Goal: Task Accomplishment & Management: Complete application form

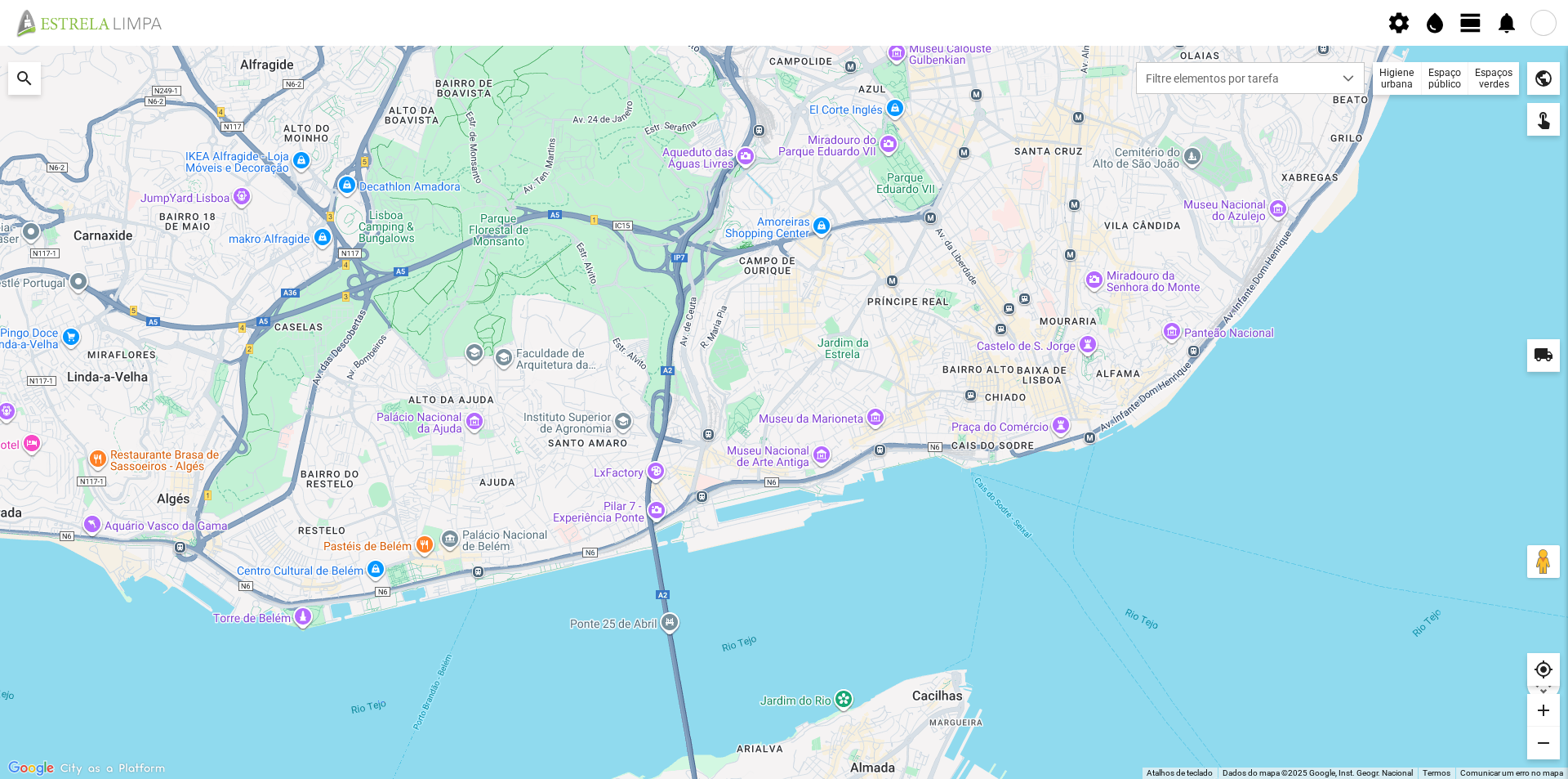
click at [1498, 80] on div "Espaços verdes" at bounding box center [1493, 79] width 51 height 33
click at [1464, 110] on div at bounding box center [1462, 109] width 14 height 14
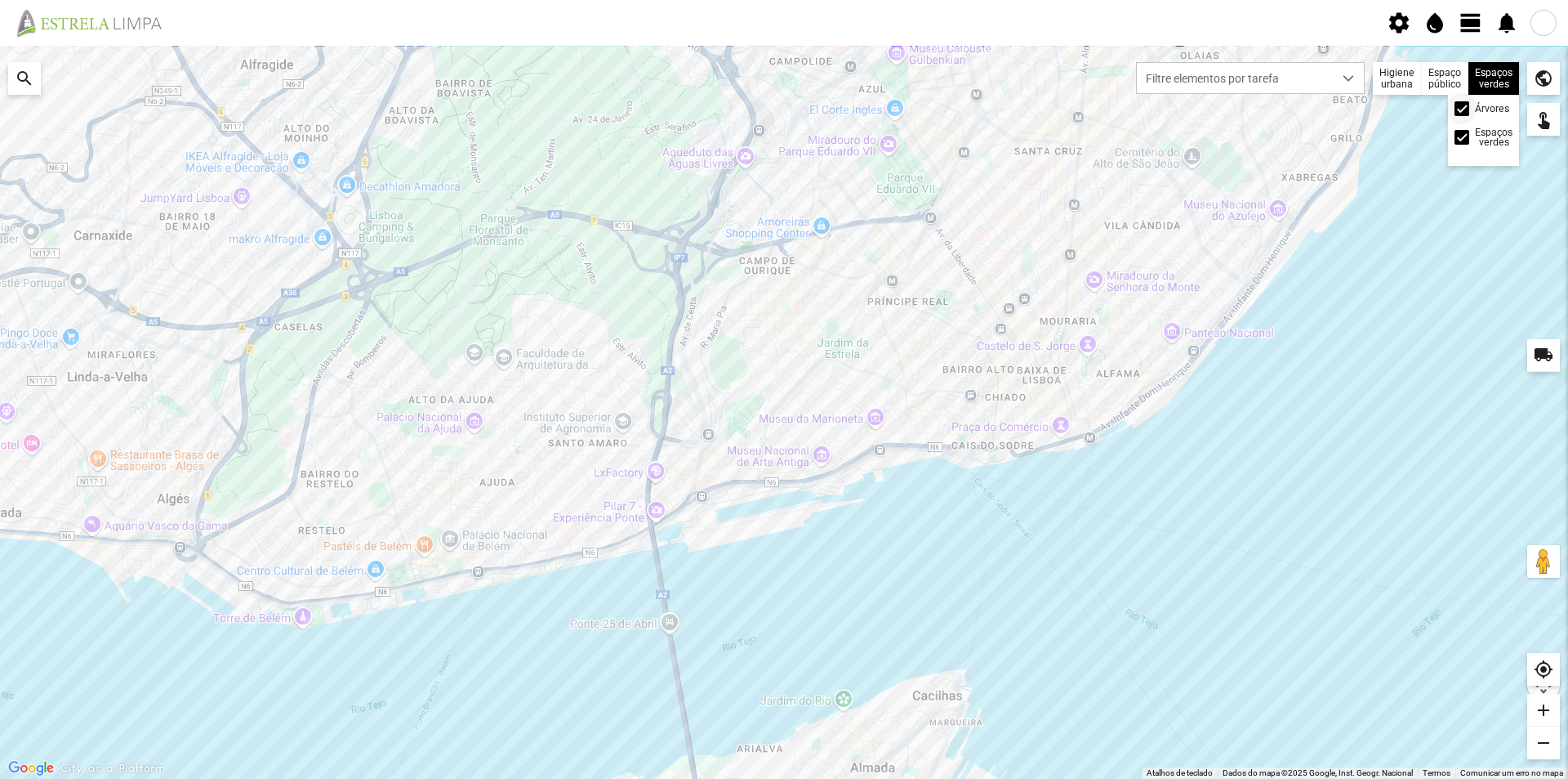
click at [1462, 109] on span at bounding box center [1462, 109] width 0 height 0
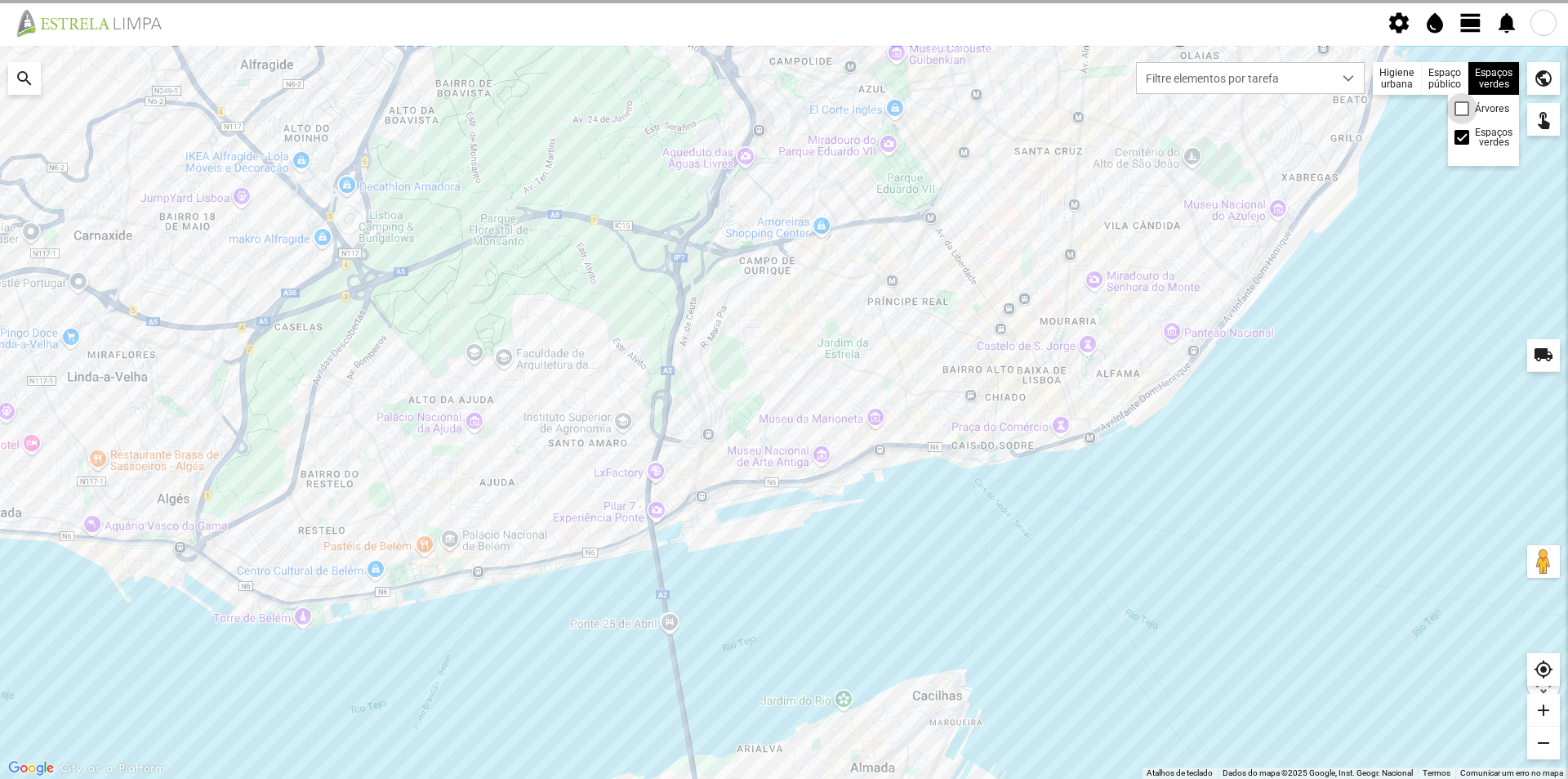
scroll to position [8, 9]
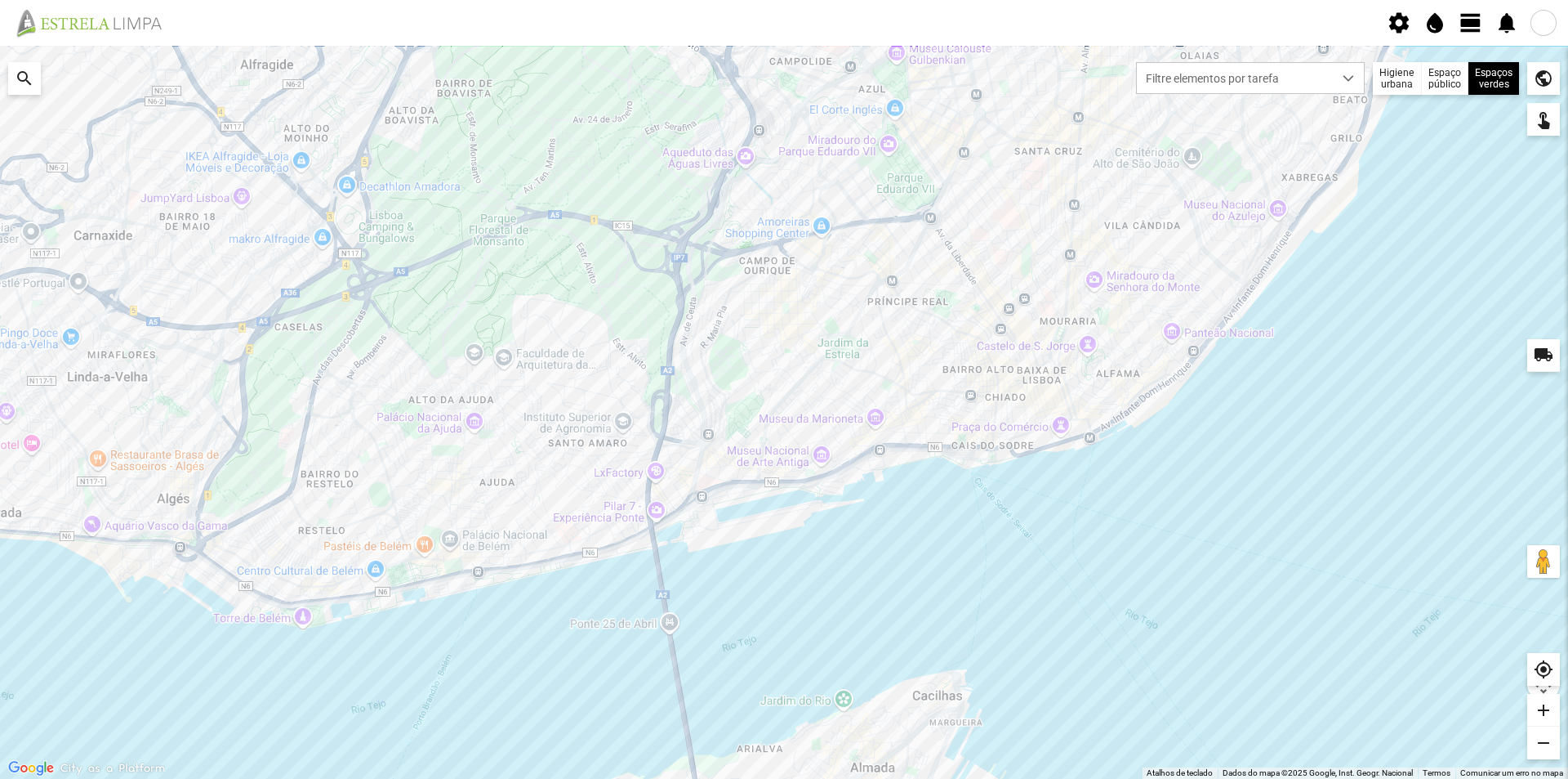
click at [1464, 24] on span "view_day" at bounding box center [1470, 22] width 24 height 24
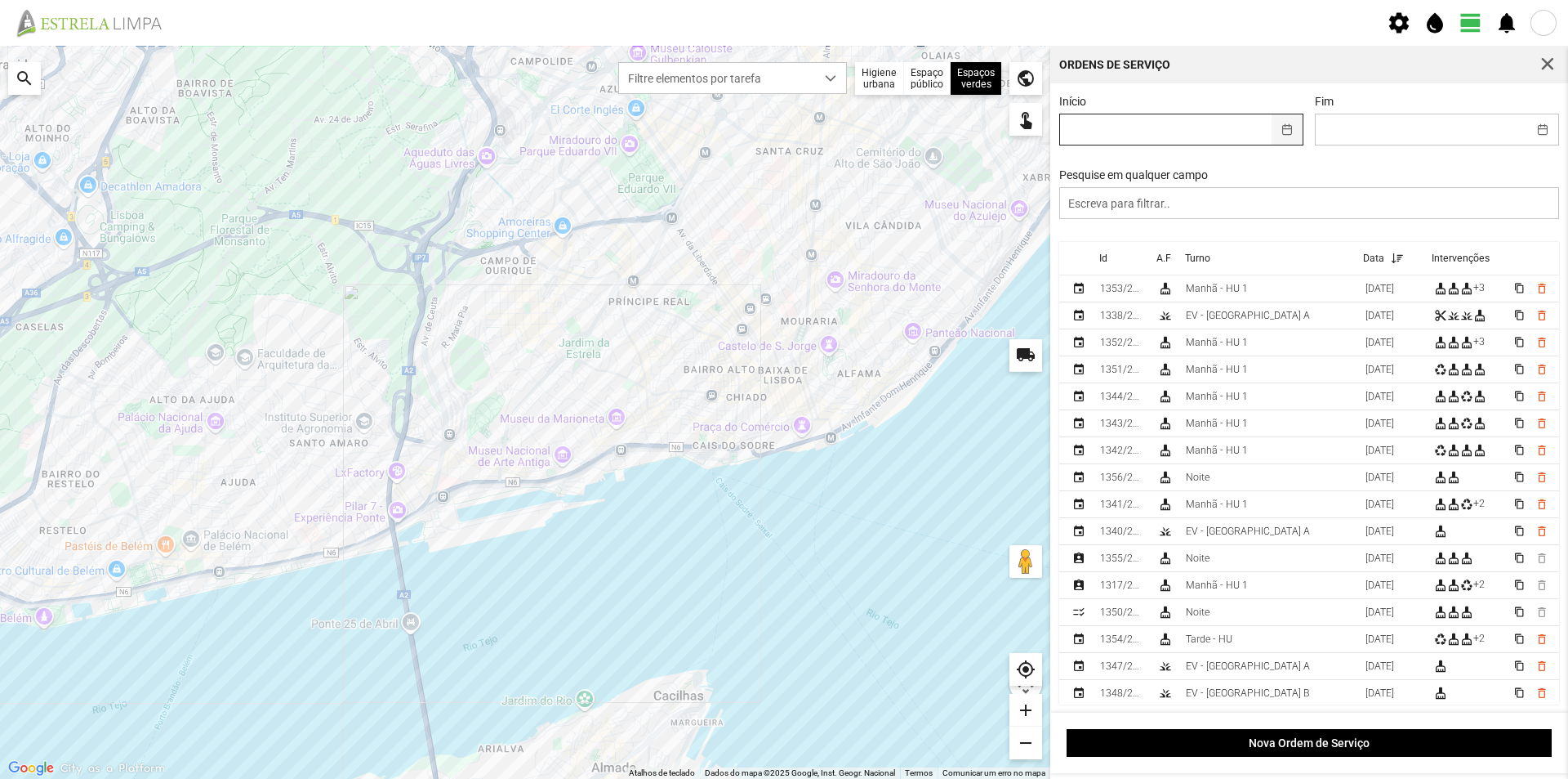
click at [1279, 131] on button "button" at bounding box center [1288, 129] width 32 height 30
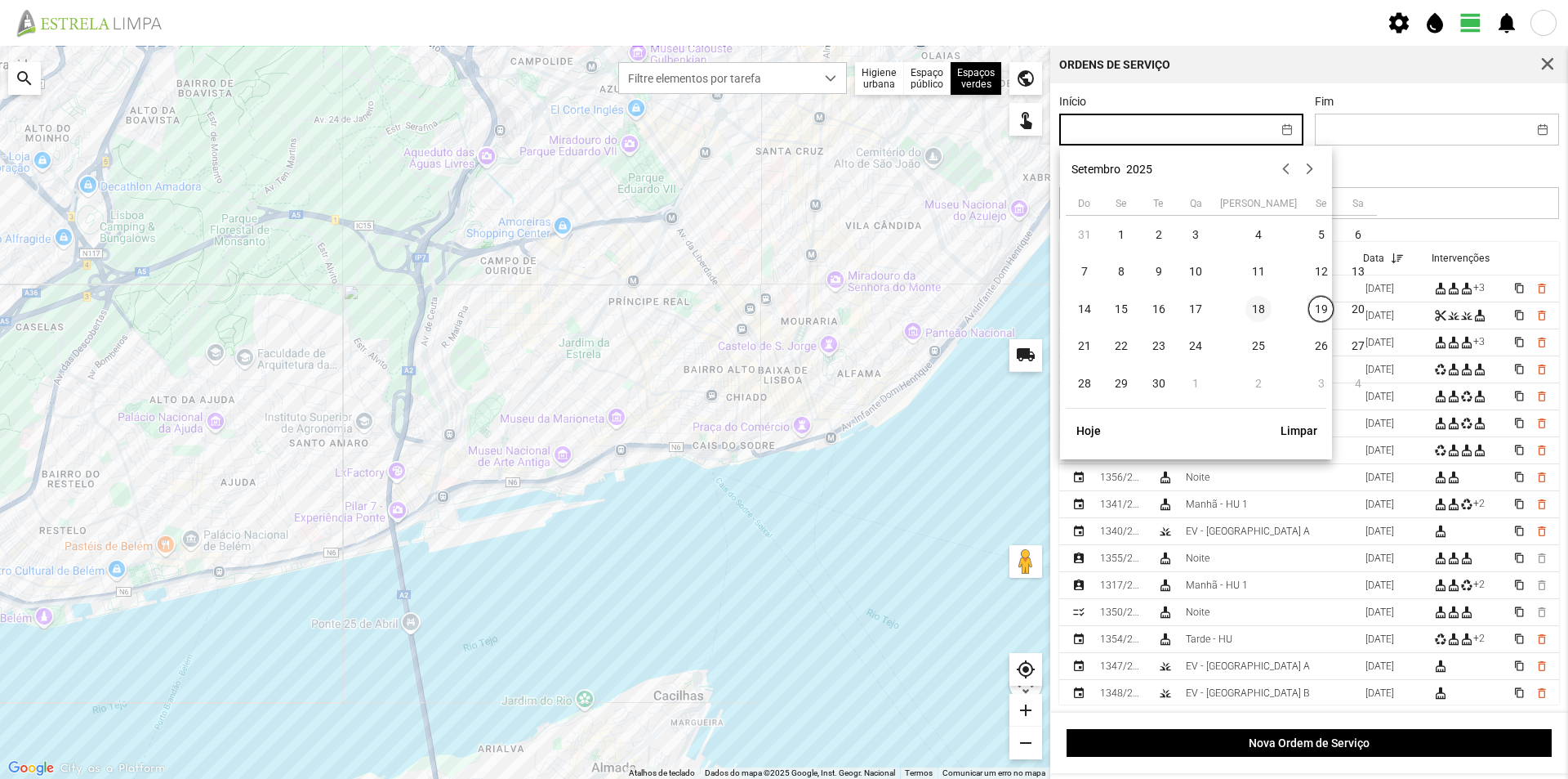
click at [1245, 305] on span "18" at bounding box center [1258, 308] width 26 height 26
type input "18/09/2025"
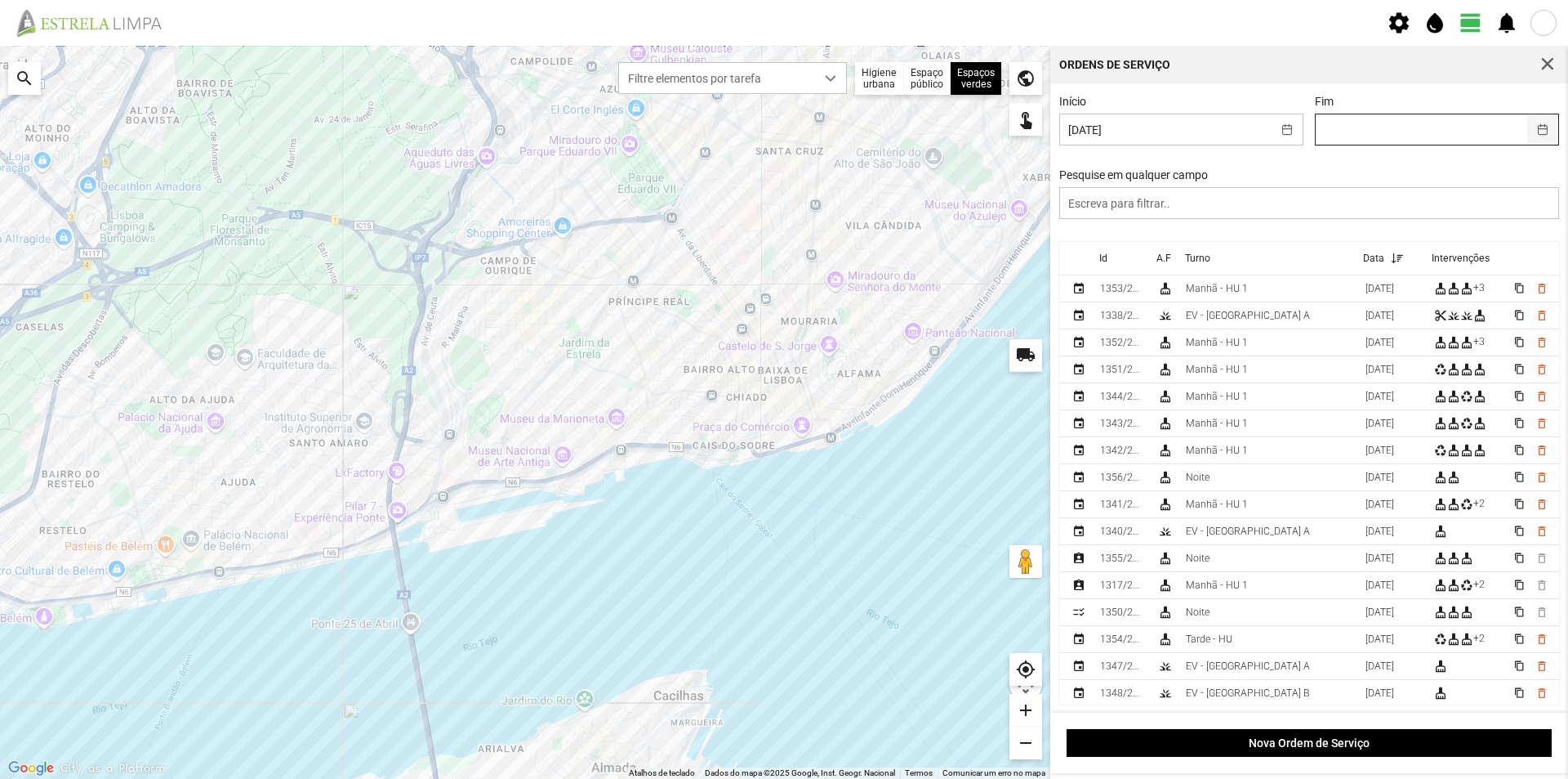
click at [1527, 131] on button "button" at bounding box center [1543, 129] width 32 height 30
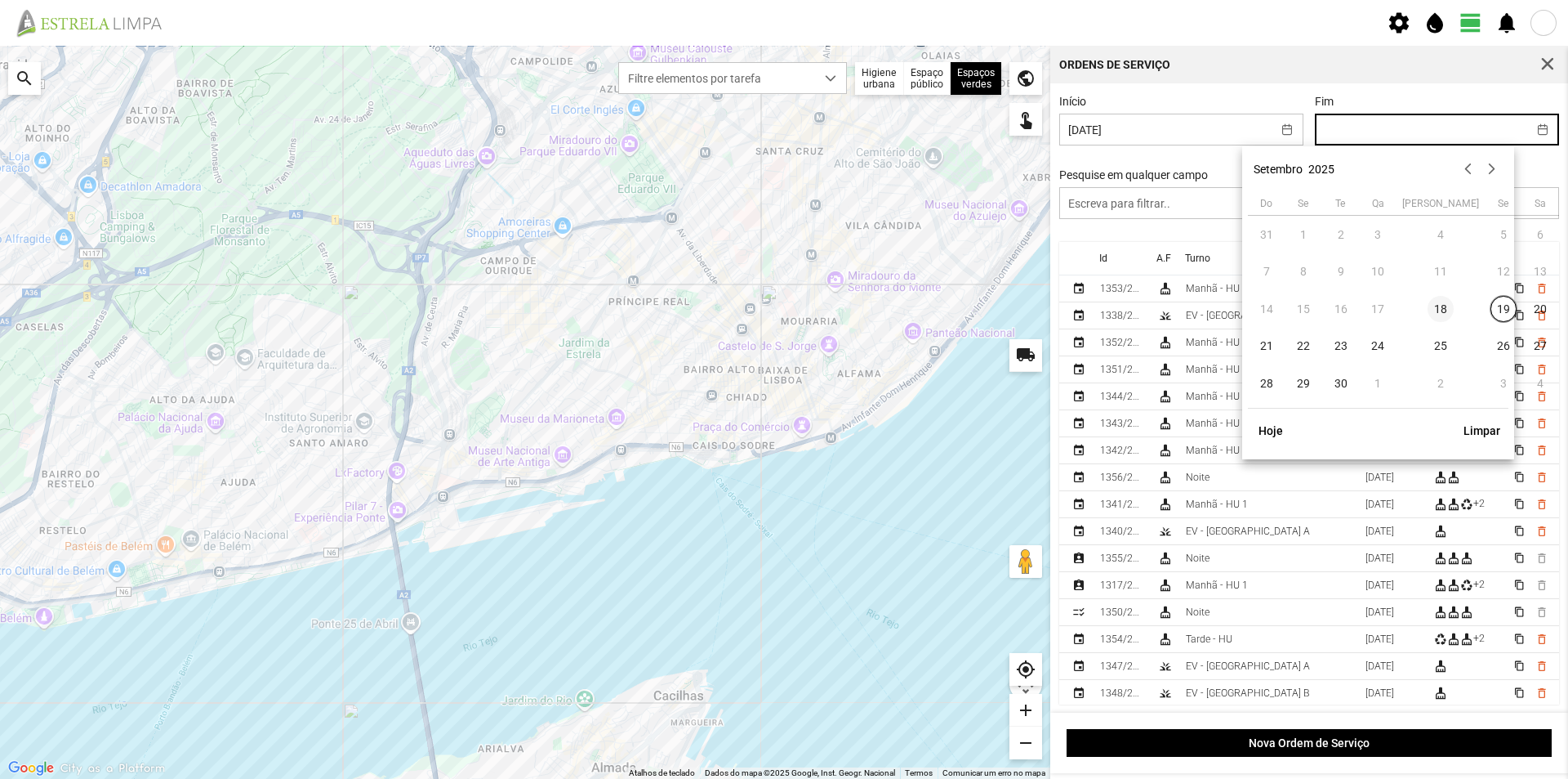
click at [1428, 310] on span "18" at bounding box center [1440, 308] width 26 height 26
type input "18/09/2025"
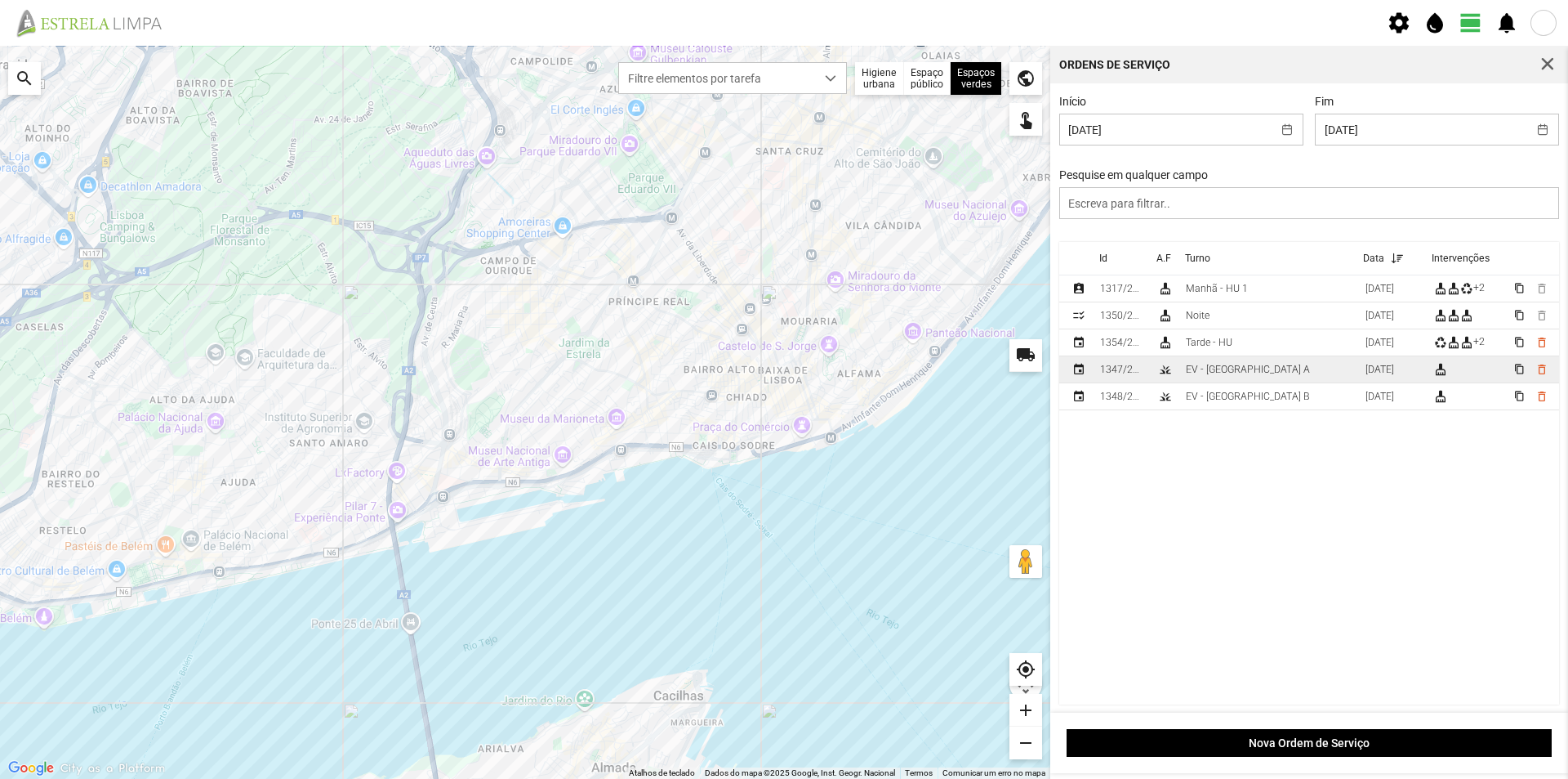
click at [1250, 366] on td "EV - Equipa A" at bounding box center [1268, 369] width 179 height 27
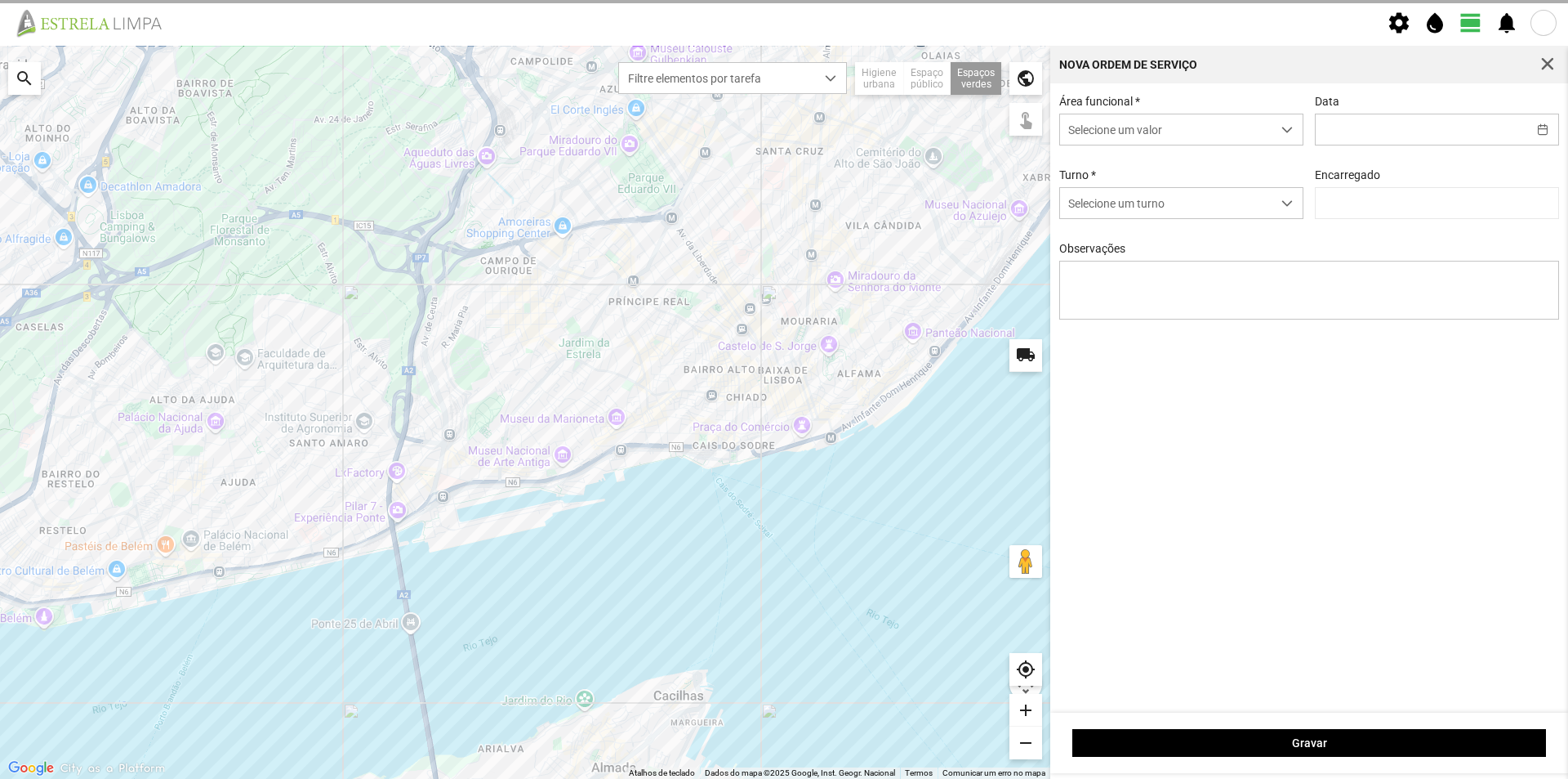
type input "18/09/2025"
type textarea "Recolha de papeleiras"
type input "António Pires"
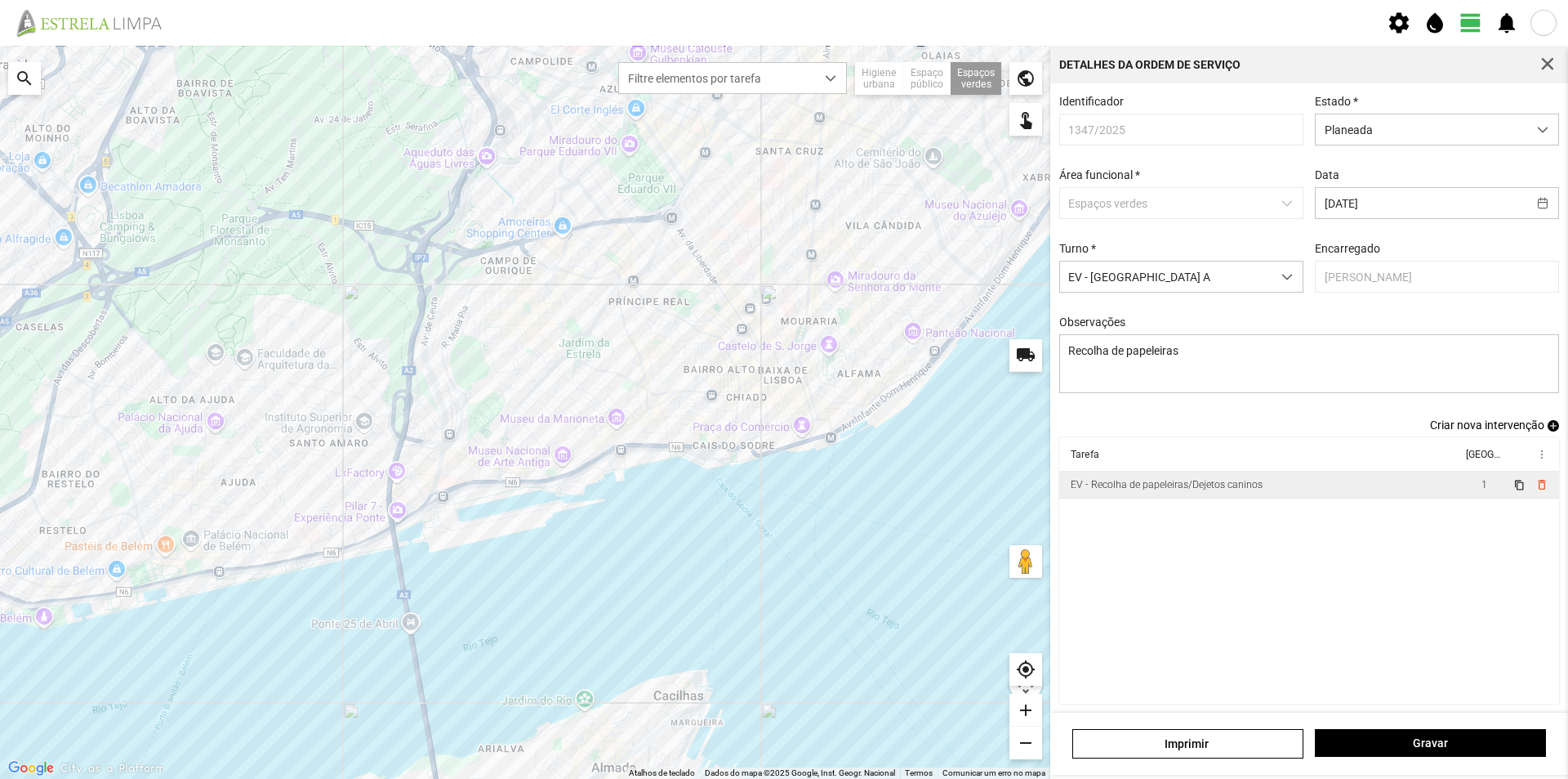
click at [1269, 491] on td "EV - Recolha de papeleiras/Dejetos caninos" at bounding box center [1260, 485] width 402 height 27
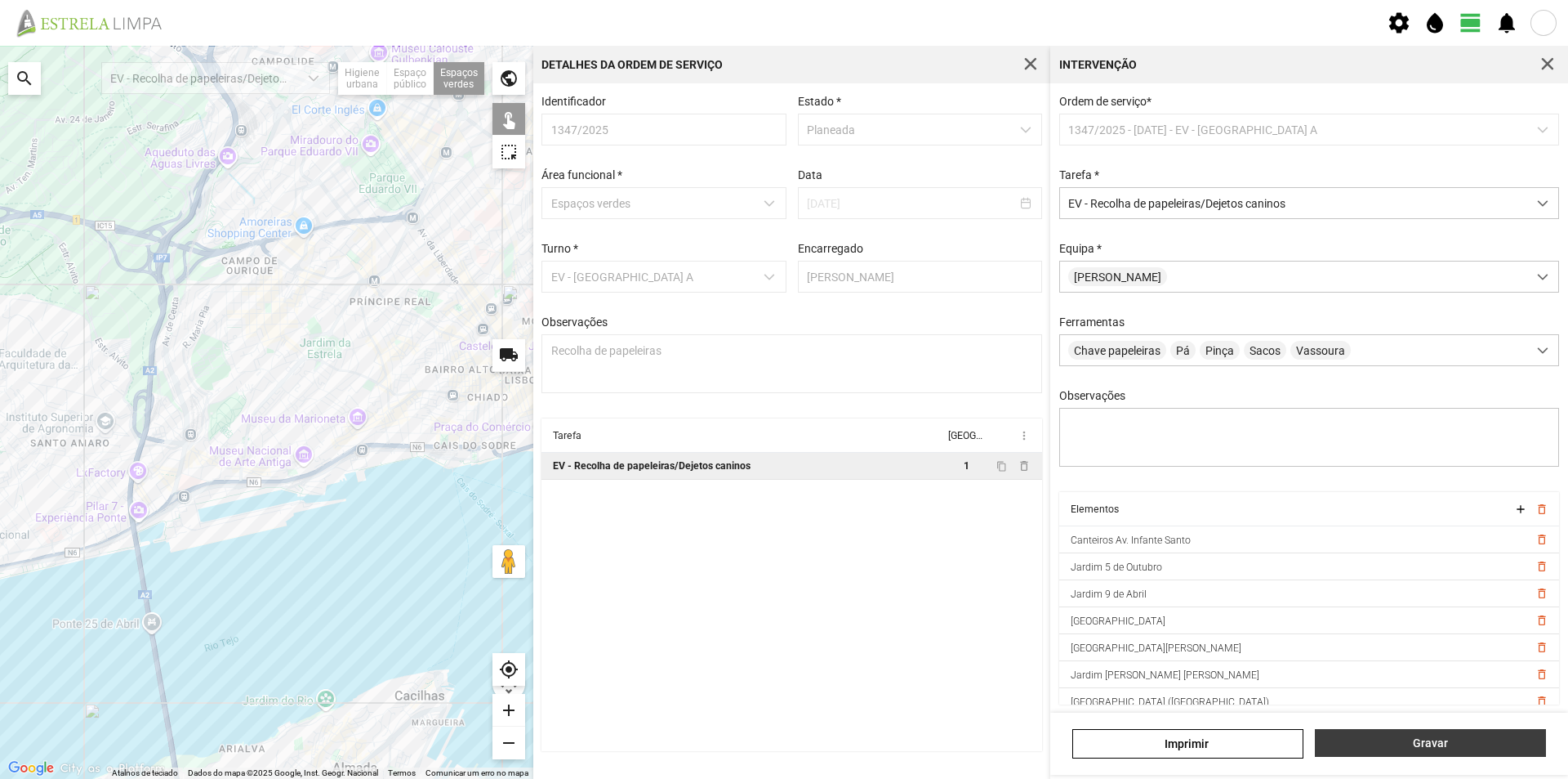
click at [1360, 735] on button "Gravar" at bounding box center [1430, 742] width 231 height 28
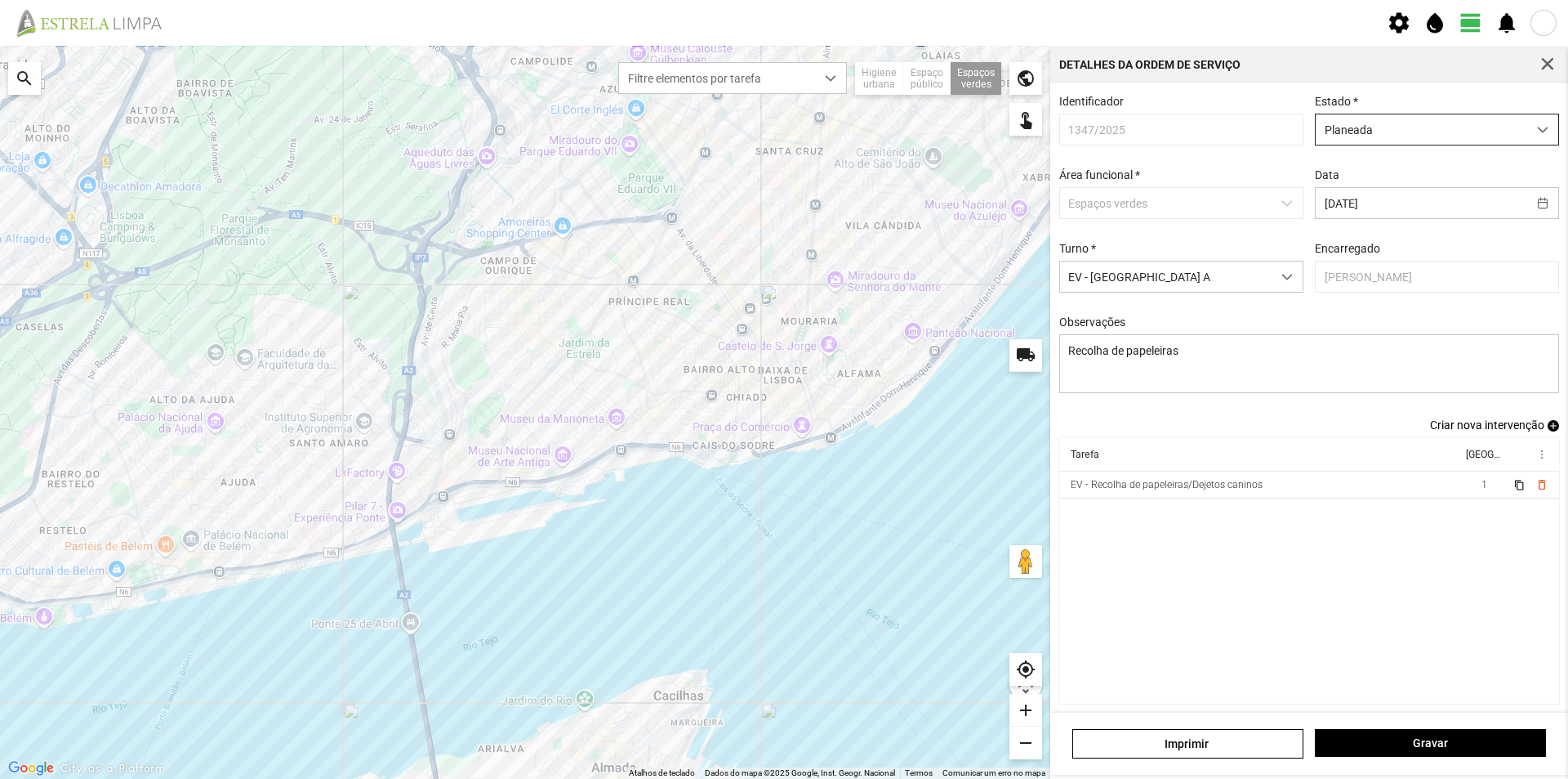
click at [1397, 132] on span "Planeada" at bounding box center [1421, 129] width 211 height 30
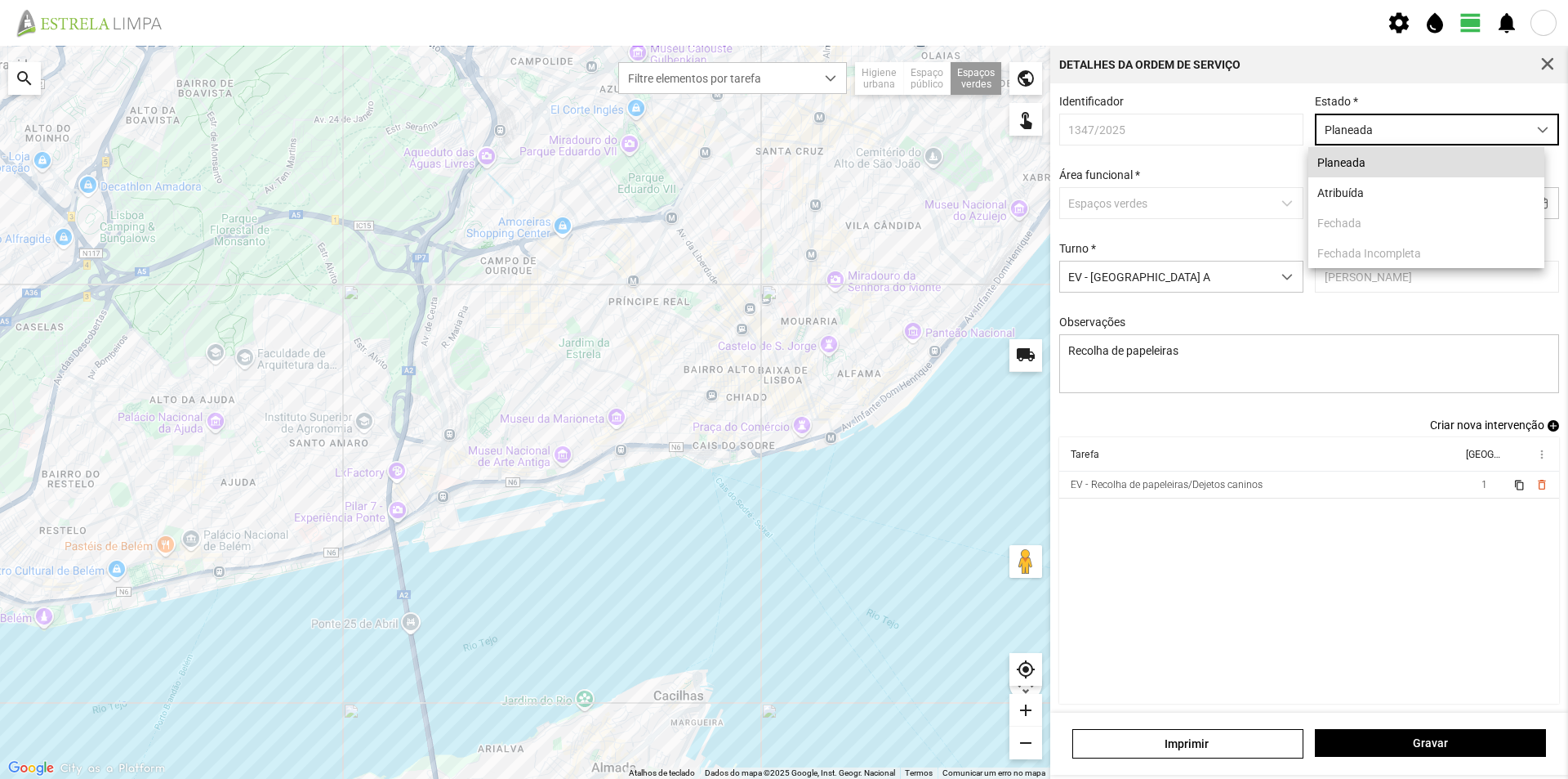
scroll to position [9, 72]
click at [1442, 742] on span "Gravar" at bounding box center [1431, 742] width 214 height 13
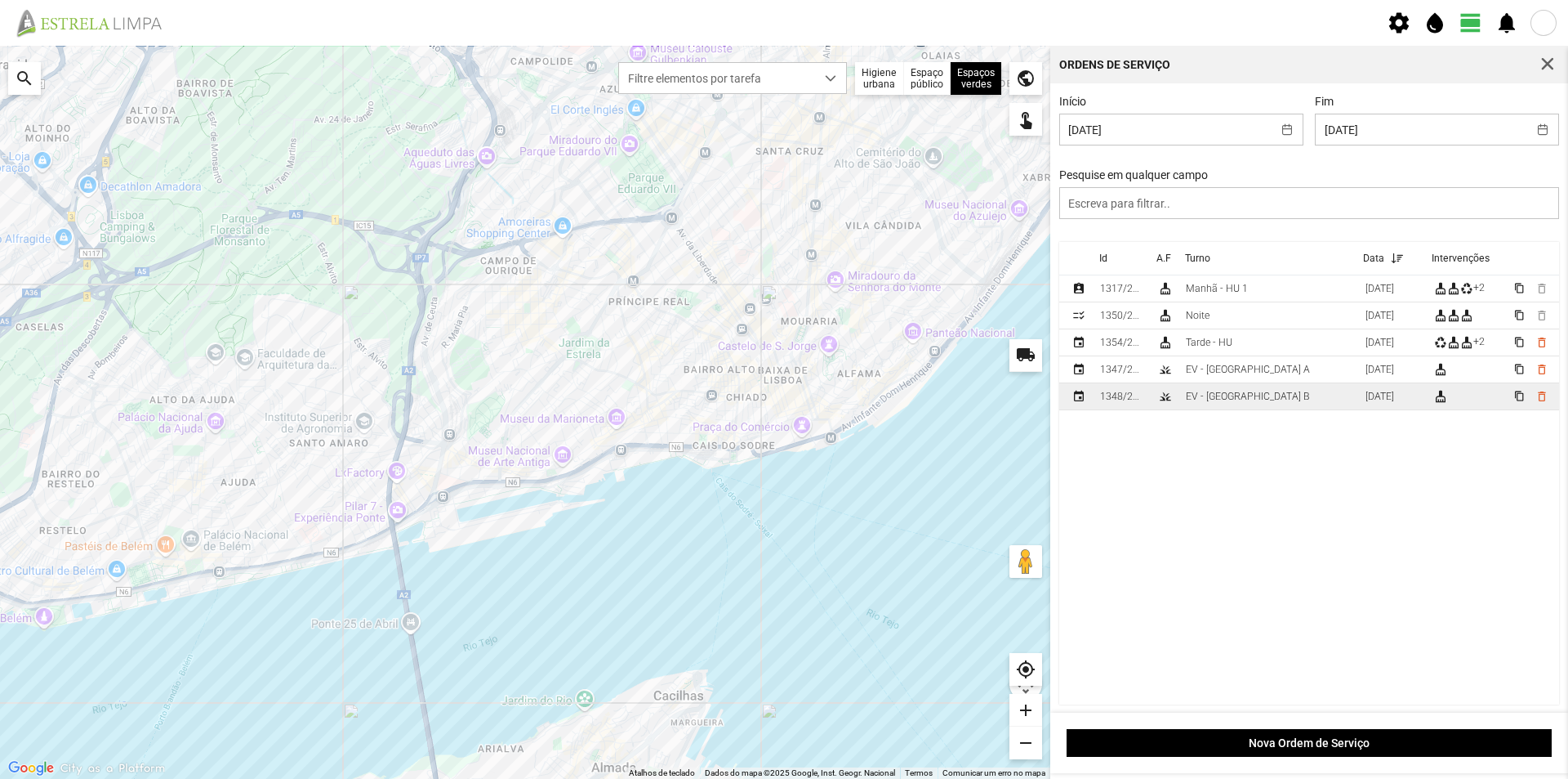
click at [1253, 397] on td "EV - Equipa B" at bounding box center [1268, 396] width 179 height 27
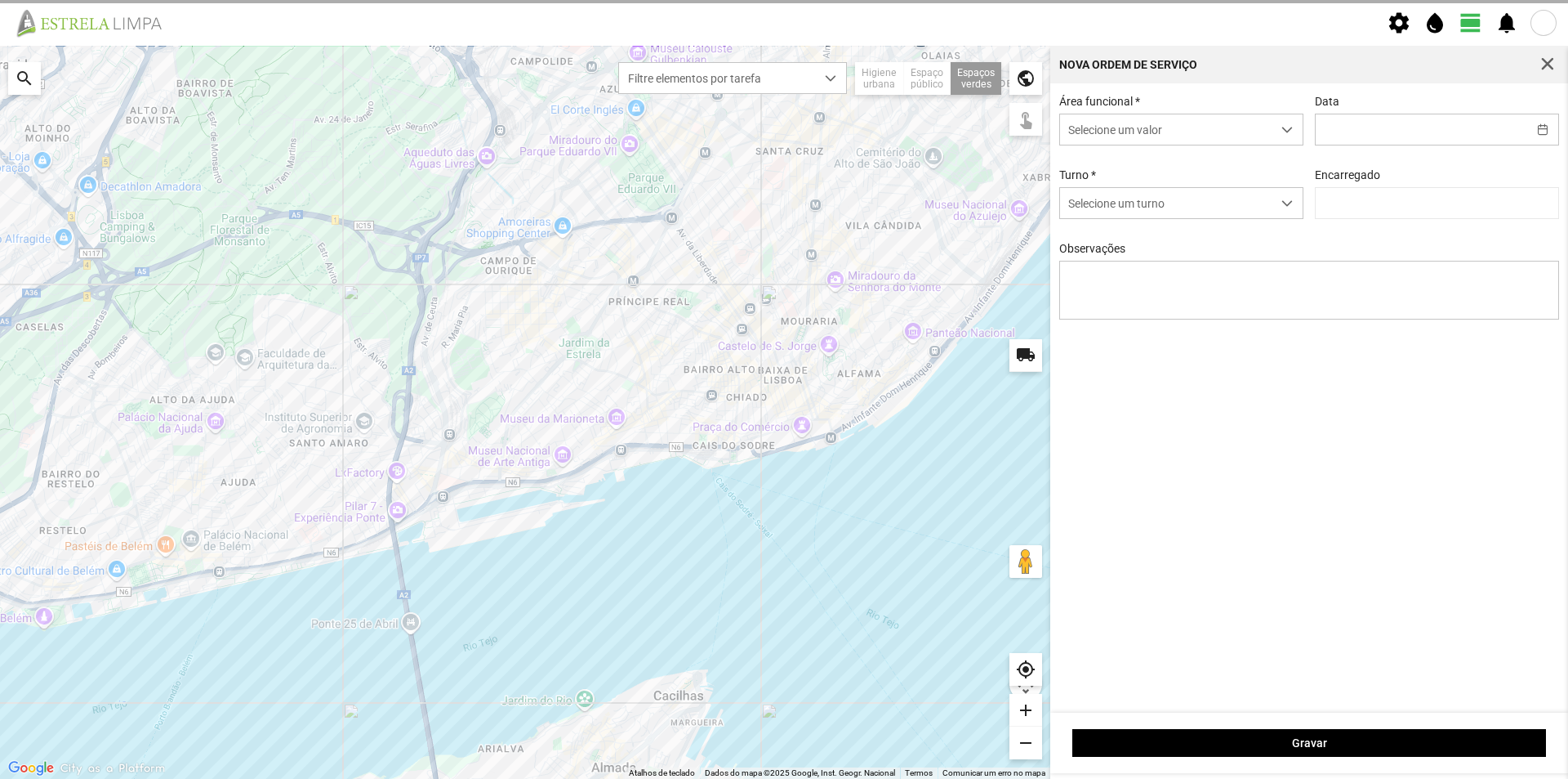
type input "18/09/2025"
type input "António Pires"
type textarea "Jardim Praça da Constituição"
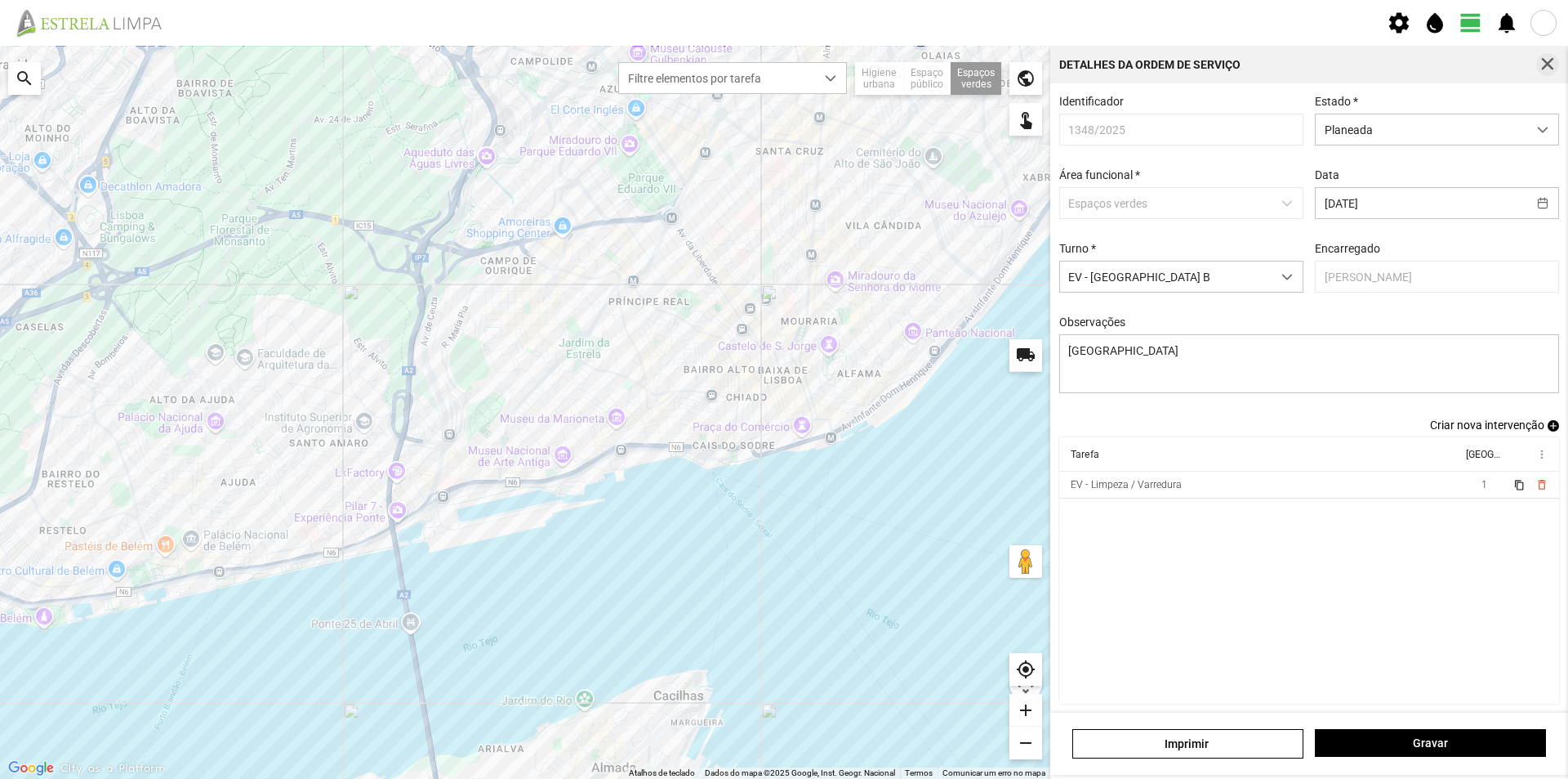
click at [1545, 65] on span "button" at bounding box center [1547, 64] width 14 height 14
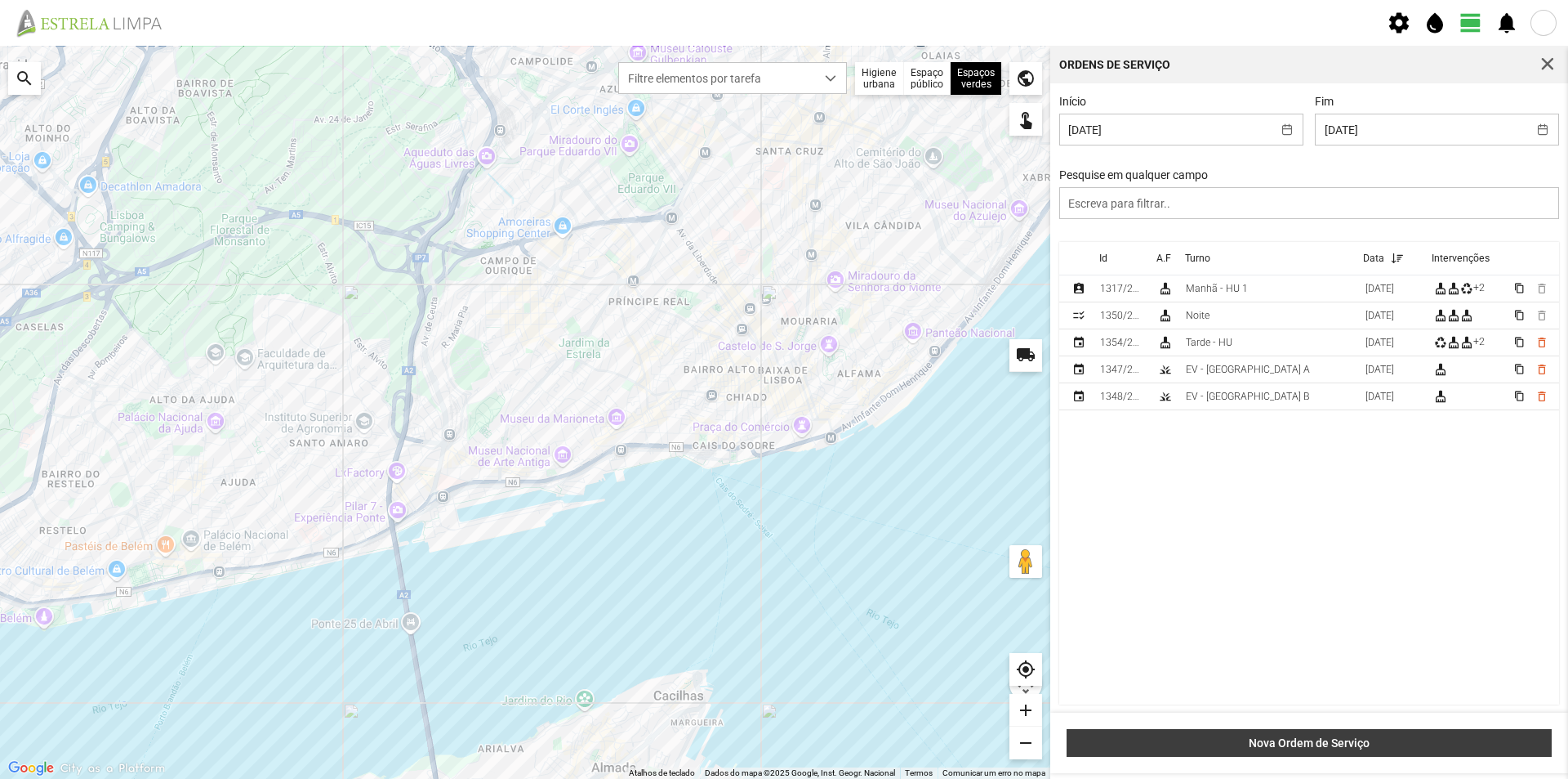
click at [1316, 738] on span "Nova Ordem de Serviço" at bounding box center [1309, 742] width 468 height 13
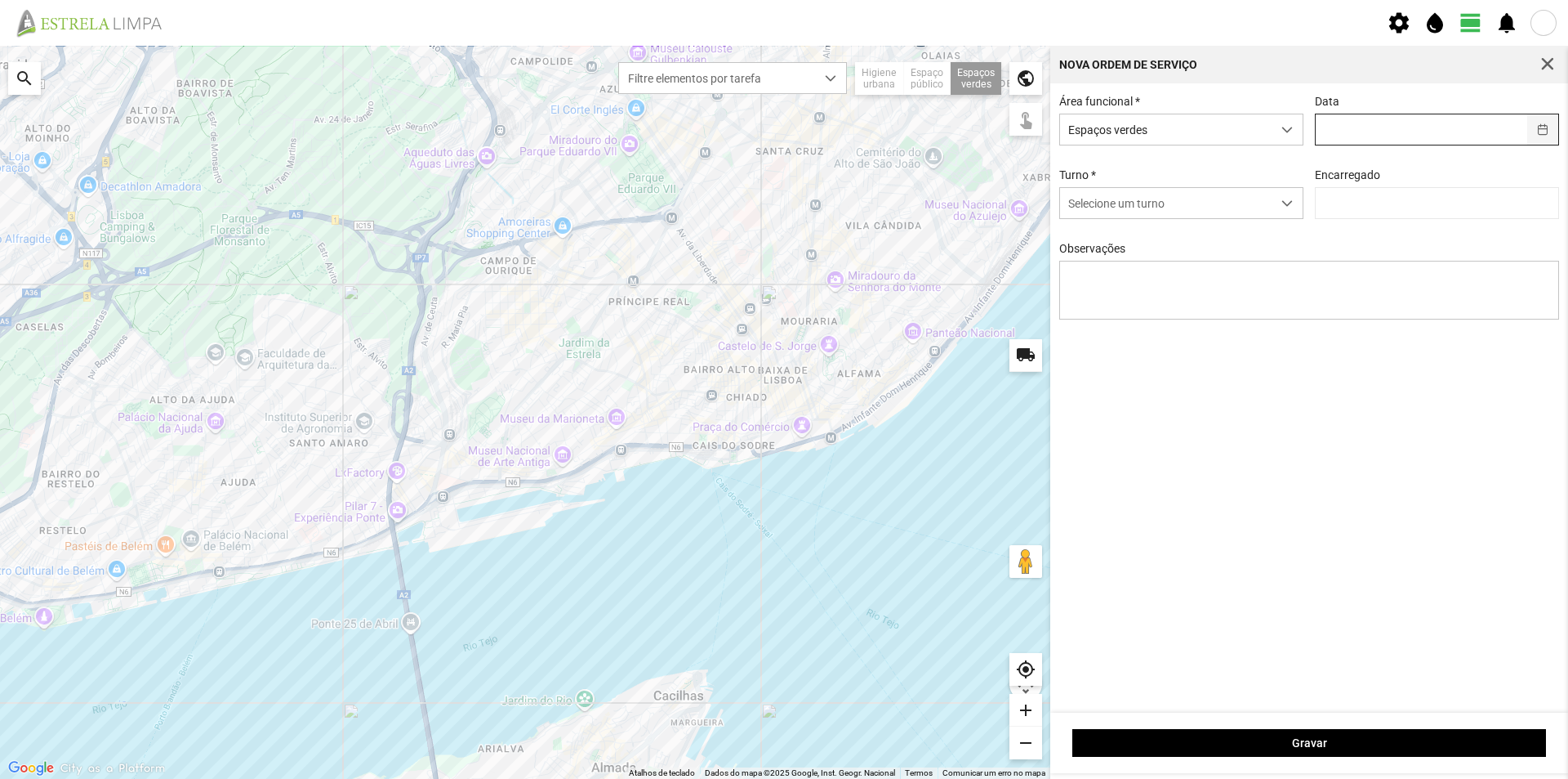
click at [1539, 129] on button "button" at bounding box center [1543, 129] width 32 height 30
click at [1331, 551] on div "Área funcional * Espaços verdes Data Turno * Selecione um turno Encarregado Obs…" at bounding box center [1309, 397] width 518 height 629
click at [1547, 129] on button "button" at bounding box center [1543, 129] width 32 height 30
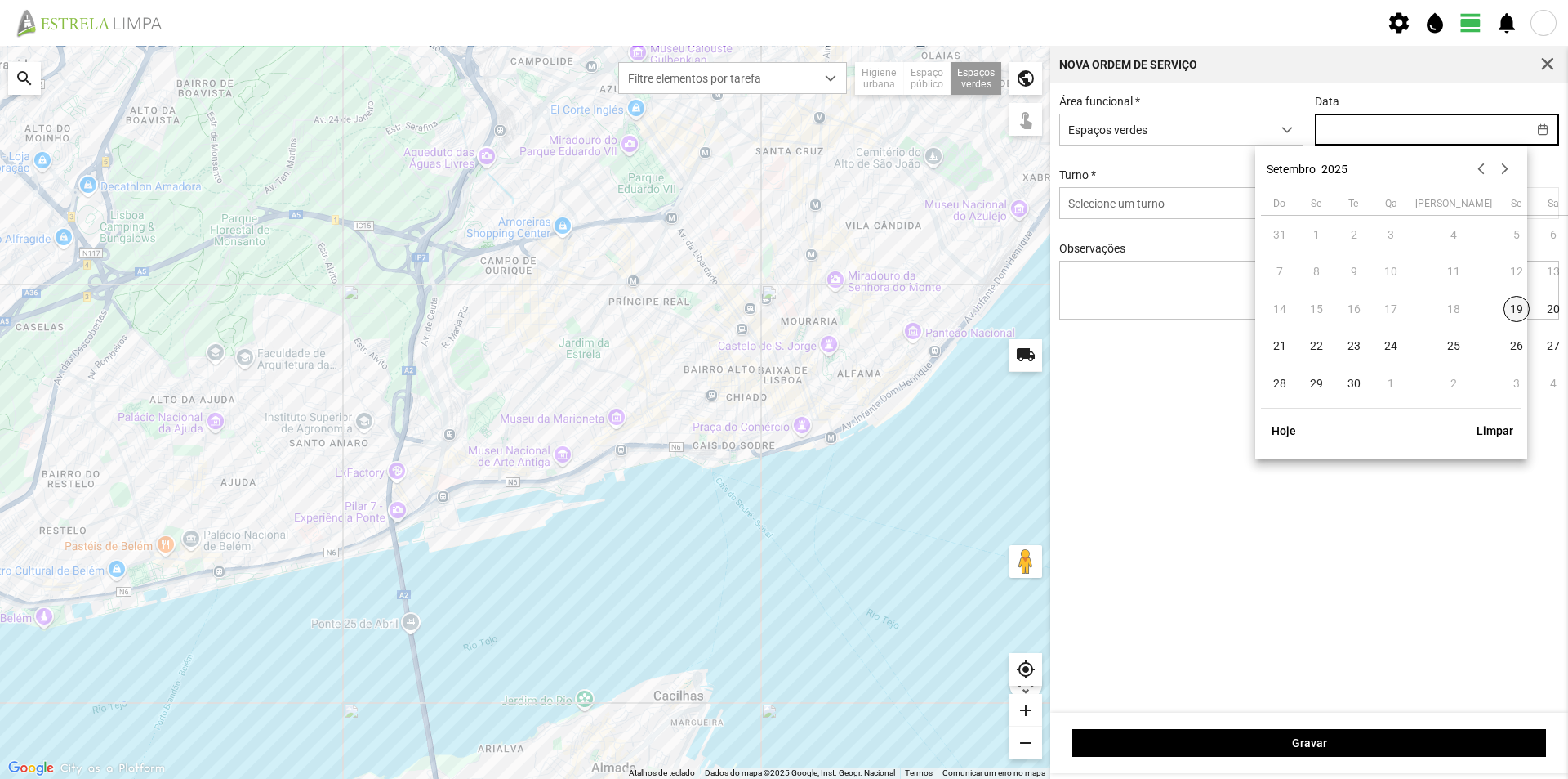
click at [1504, 309] on span "19" at bounding box center [1516, 308] width 26 height 26
type input "19/09/2025"
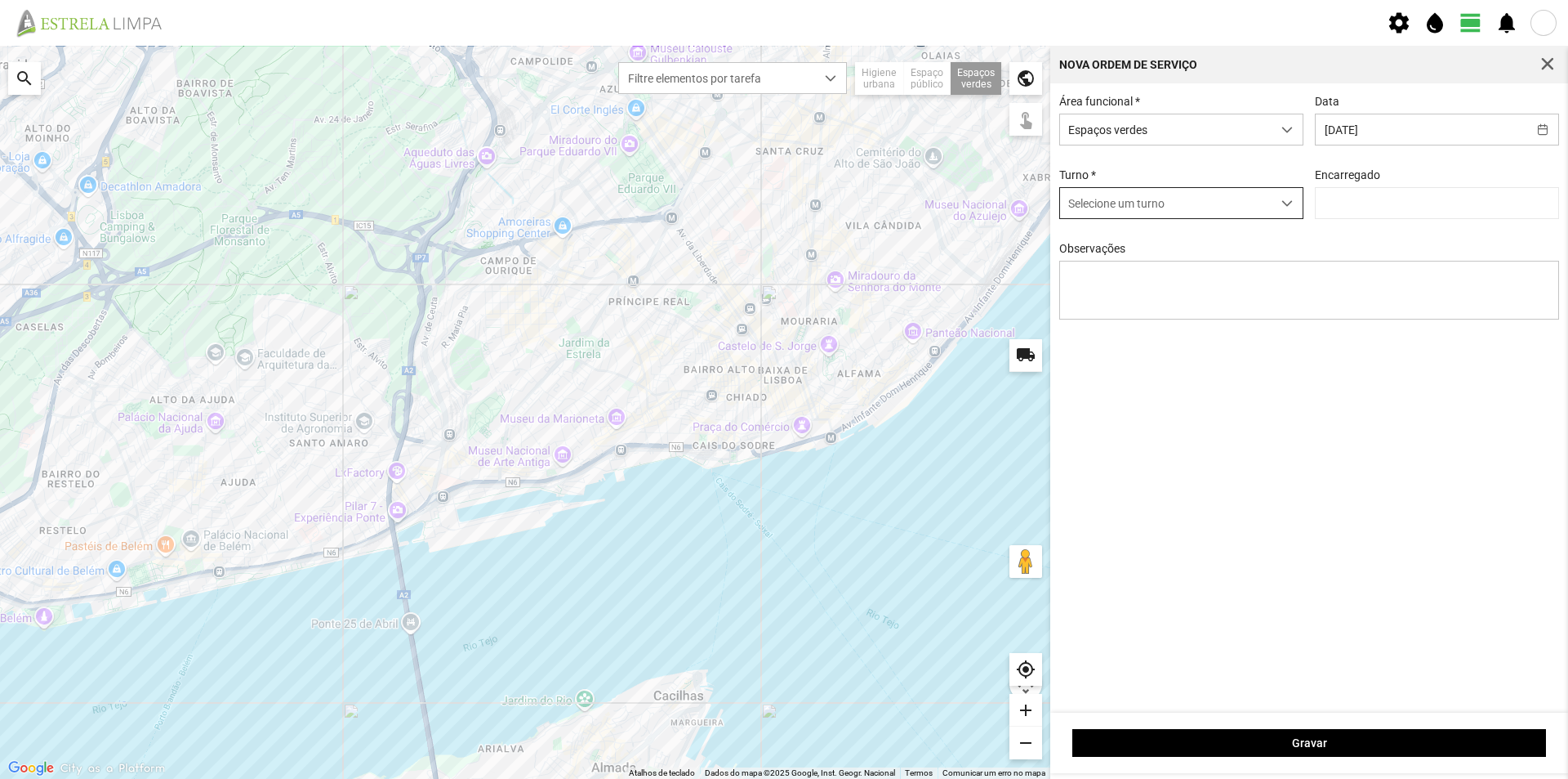
click at [1274, 206] on div "dropdown trigger" at bounding box center [1288, 203] width 32 height 30
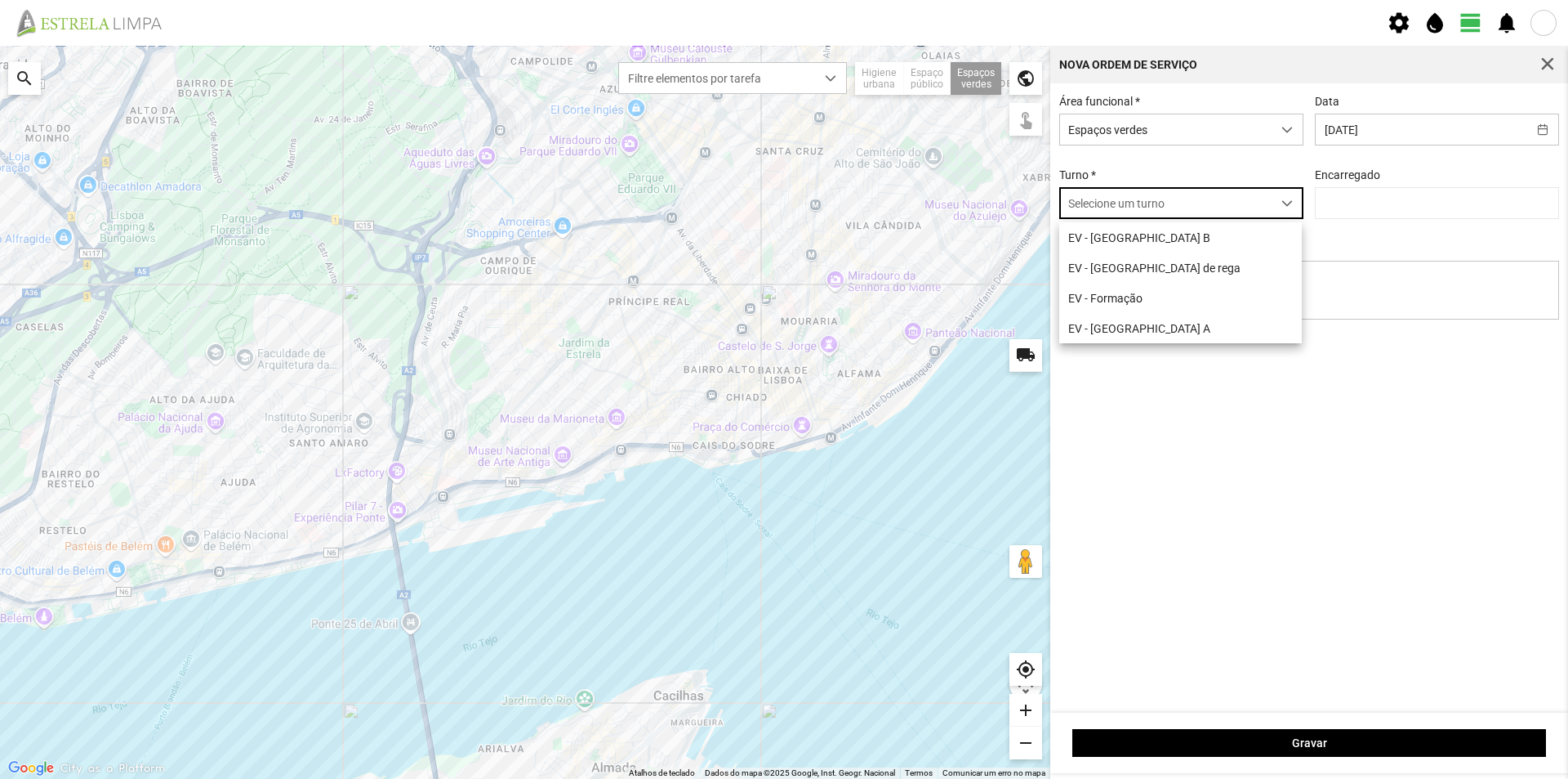
scroll to position [9, 72]
click at [1167, 244] on li "EV - Equipa B" at bounding box center [1181, 237] width 243 height 30
type input "António Pires"
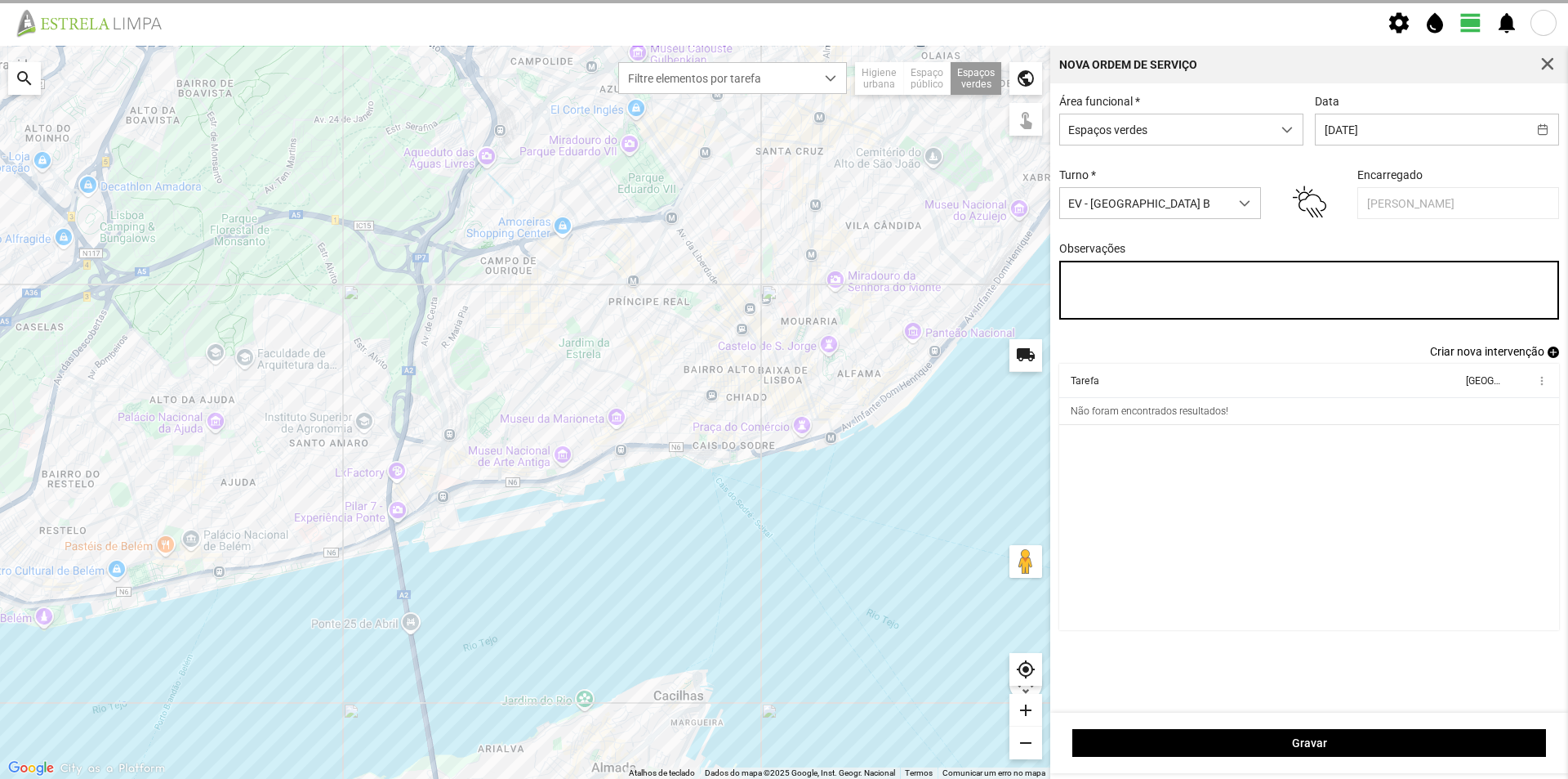
click at [1148, 286] on textarea "Observações" at bounding box center [1309, 290] width 500 height 59
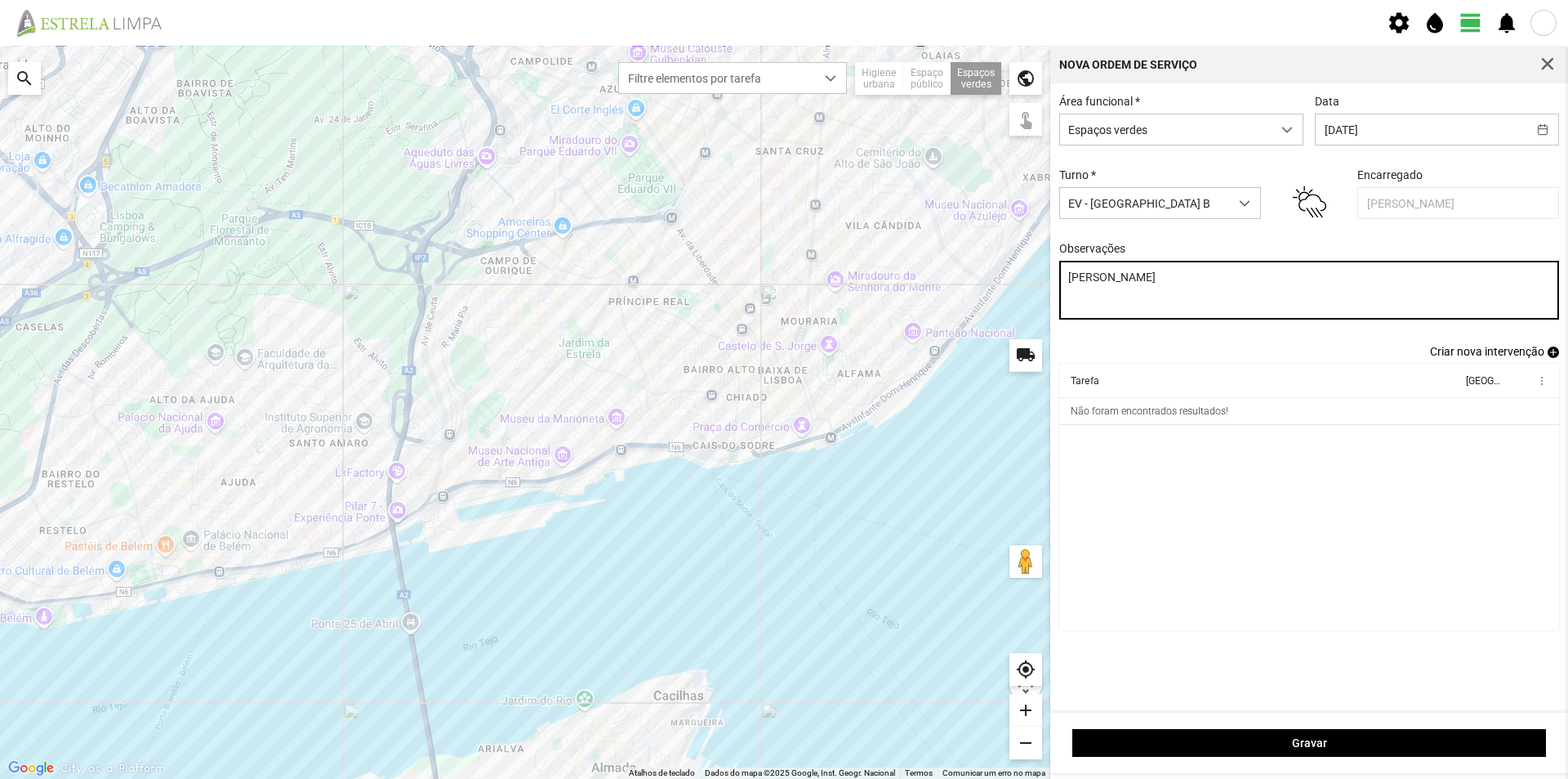
type textarea "Elisa Batista"
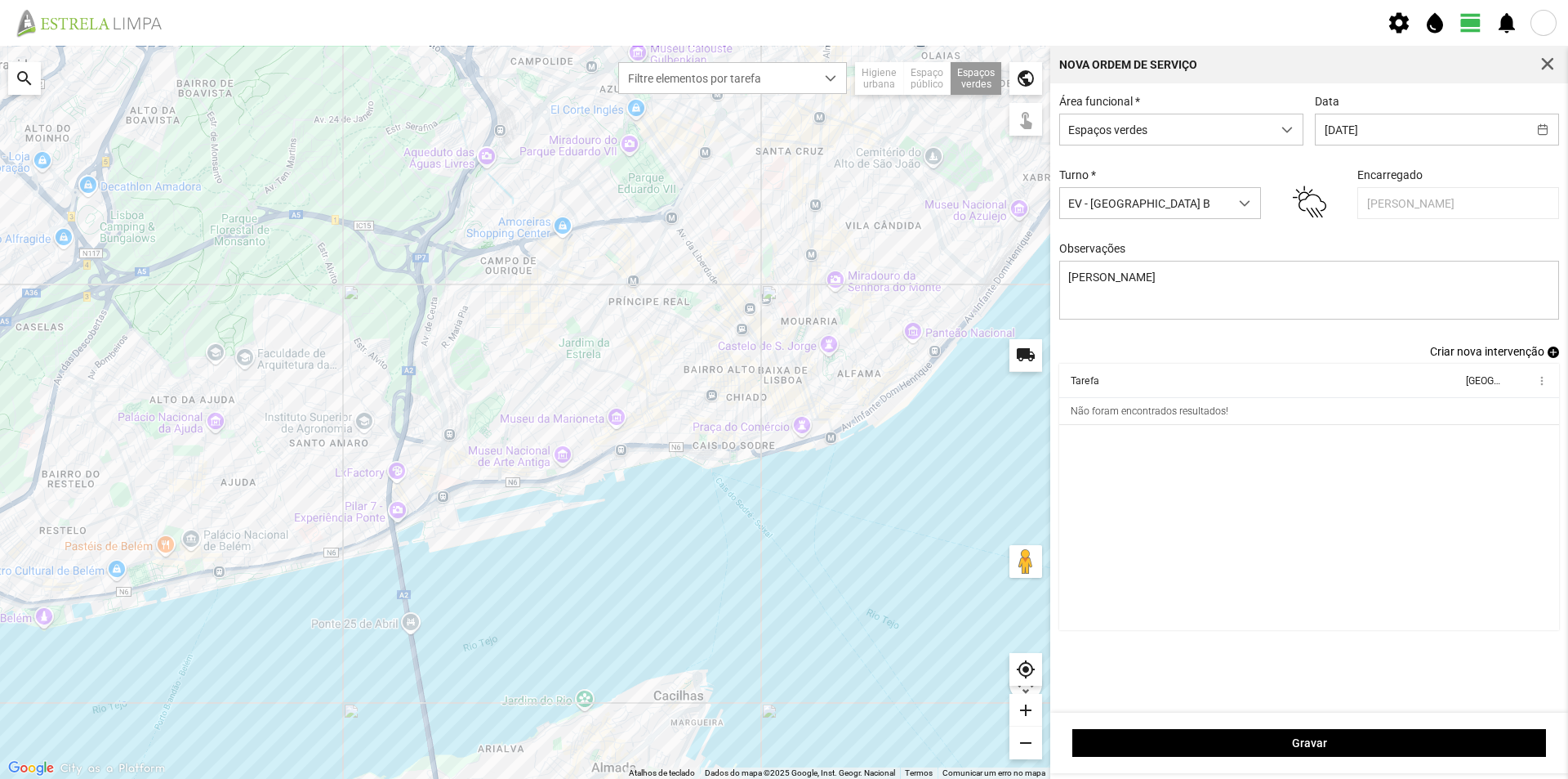
click at [1468, 358] on span "Criar nova intervenção" at bounding box center [1487, 351] width 114 height 13
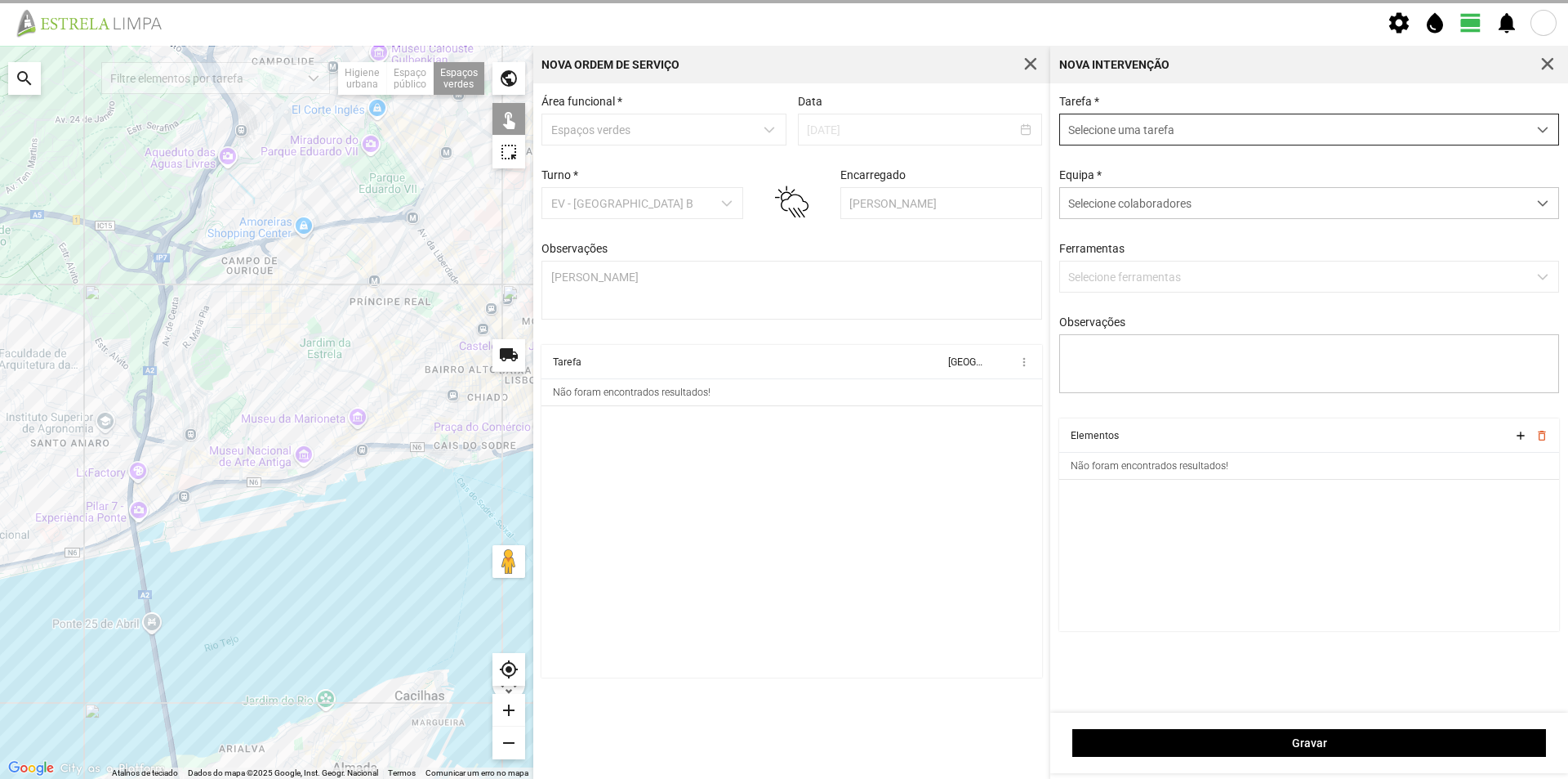
click at [1149, 127] on span "Selecione uma tarefa" at bounding box center [1294, 129] width 467 height 30
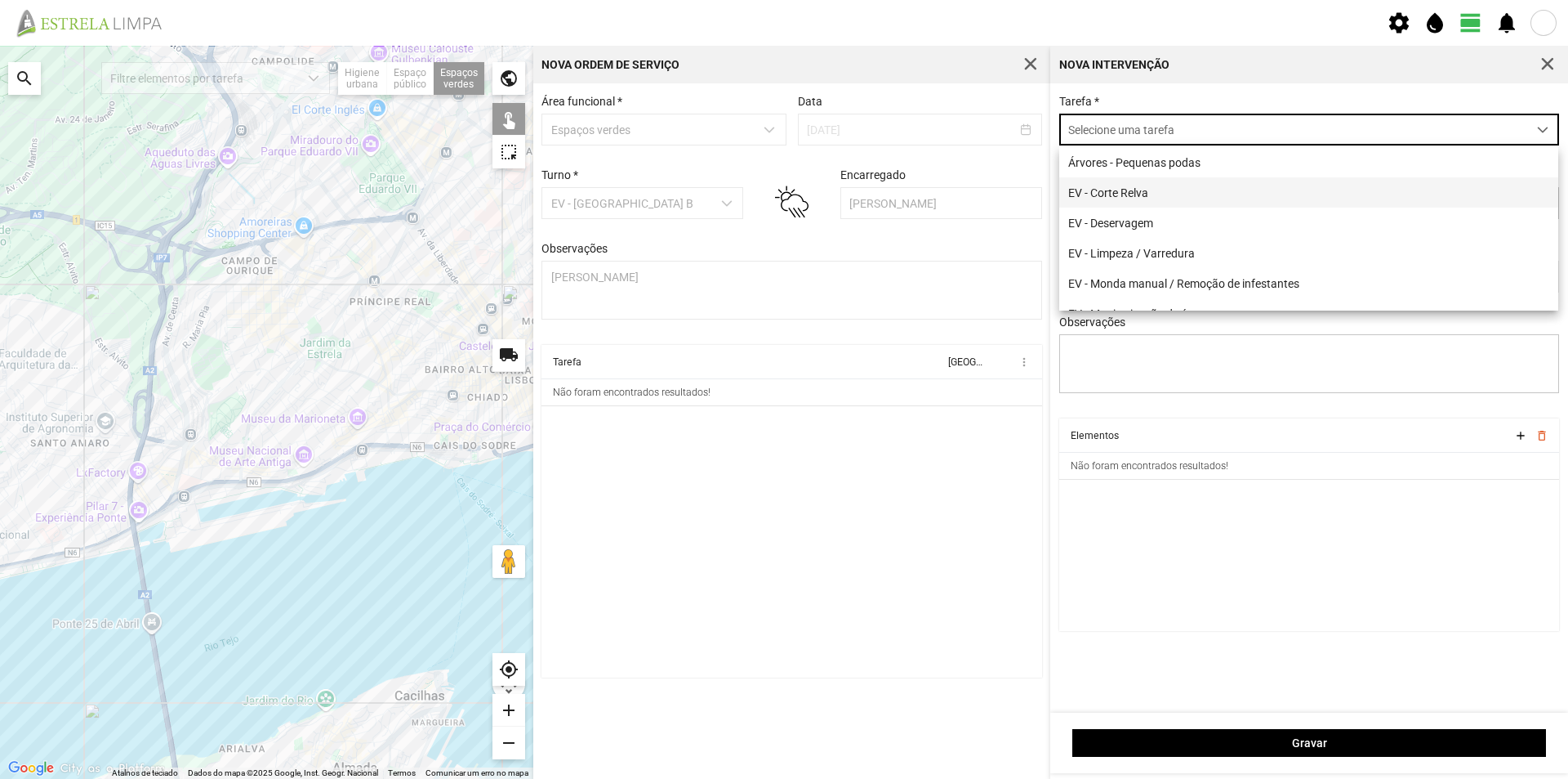
scroll to position [9, 72]
click at [1100, 220] on li "EV - Deservagem" at bounding box center [1308, 223] width 499 height 30
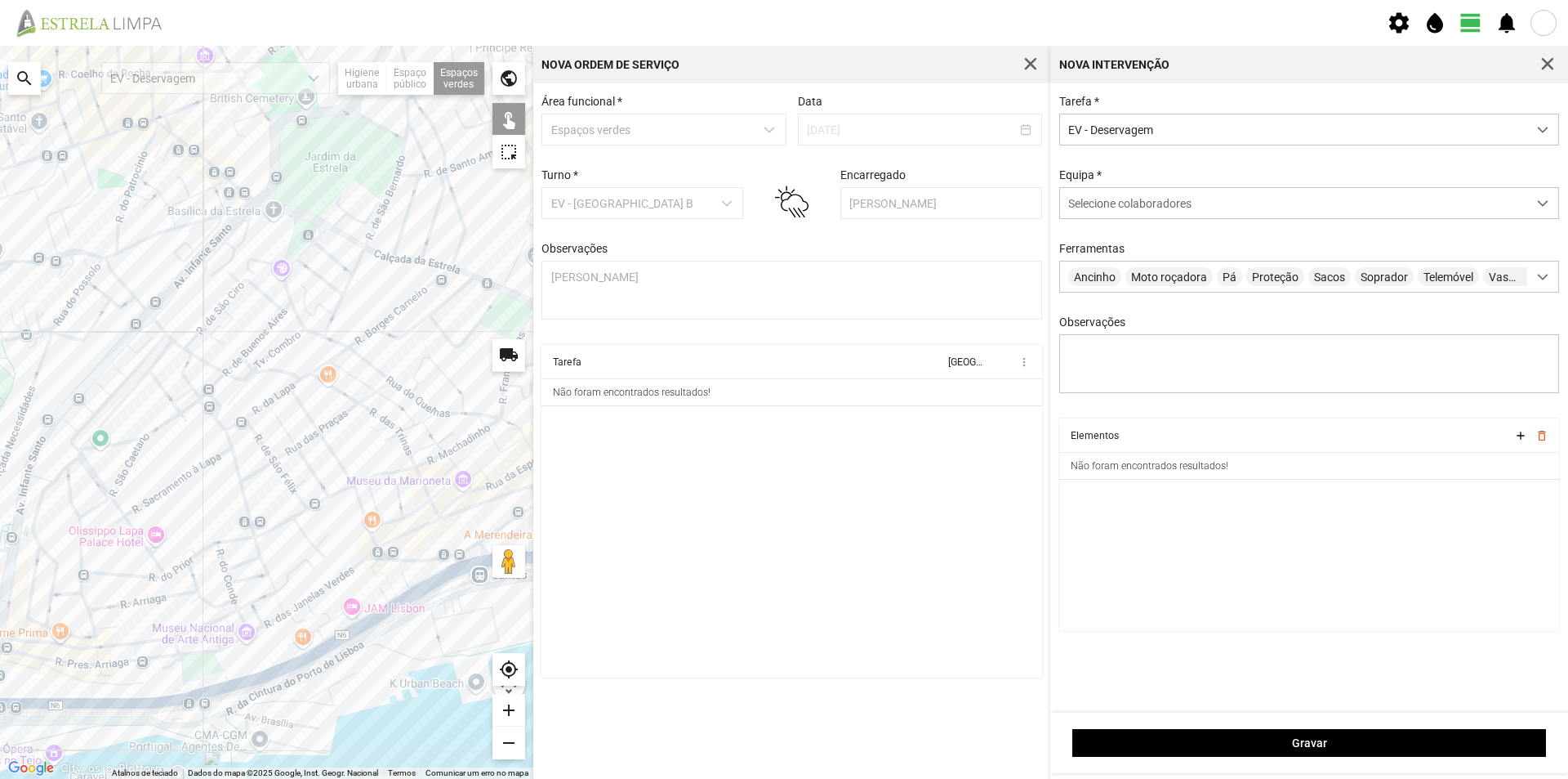
drag, startPoint x: 357, startPoint y: 373, endPoint x: 219, endPoint y: 425, distance: 147.5
click at [219, 425] on div at bounding box center [267, 411] width 533 height 733
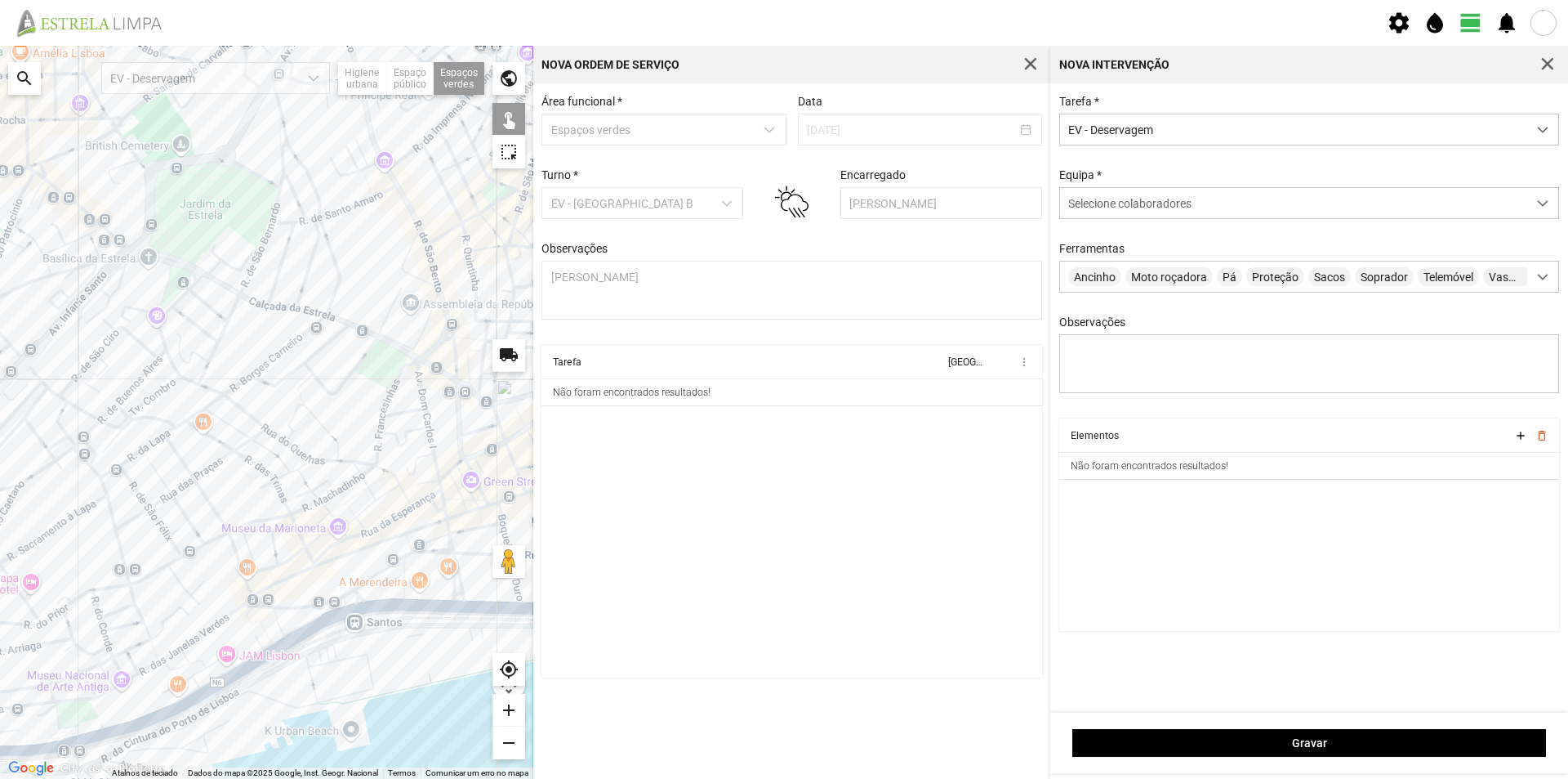
click at [347, 249] on div at bounding box center [267, 411] width 533 height 733
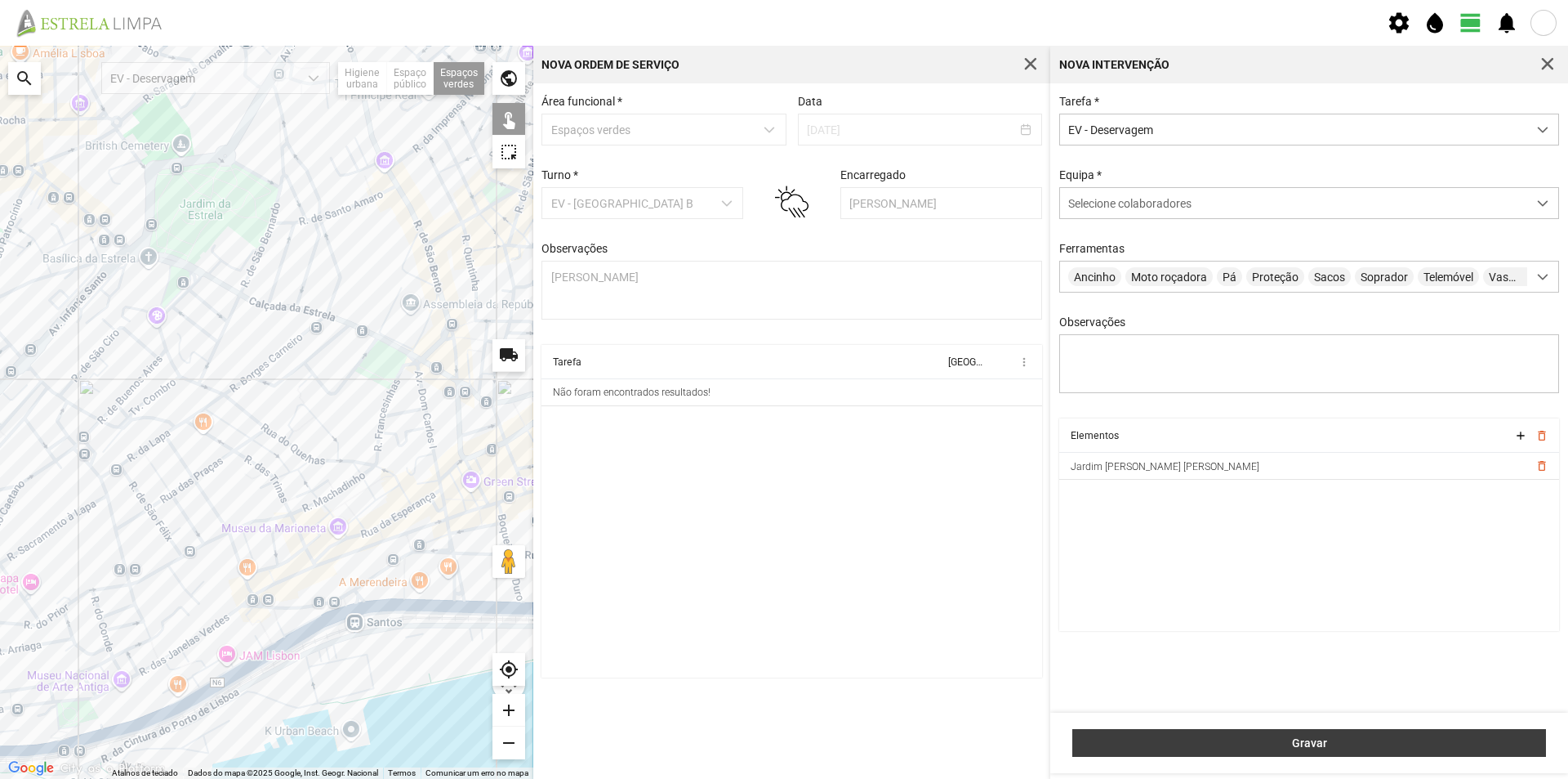
click at [1166, 729] on button "Gravar" at bounding box center [1308, 742] width 474 height 28
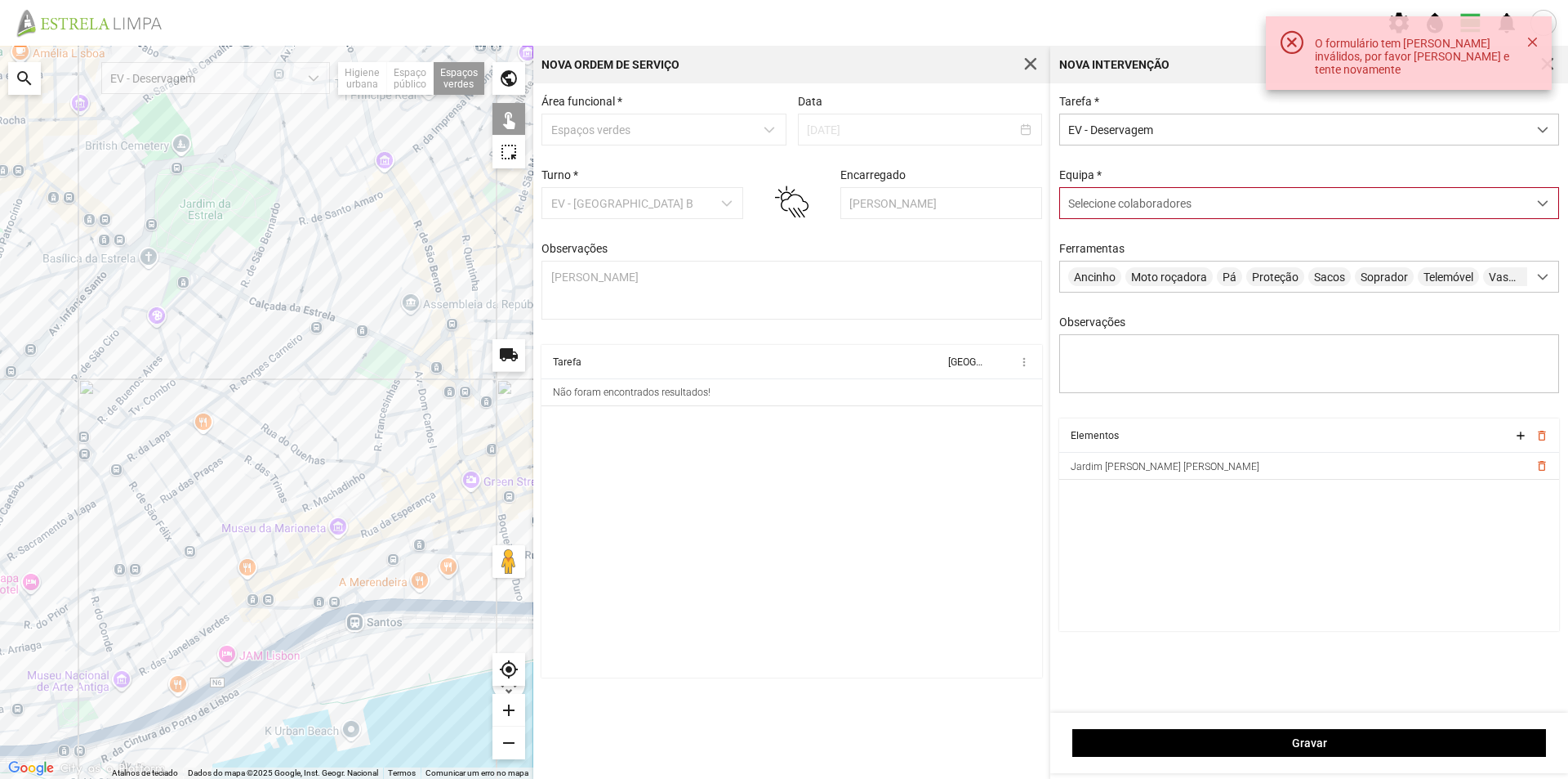
click at [1137, 207] on span "Selecione colaboradores" at bounding box center [1130, 203] width 123 height 13
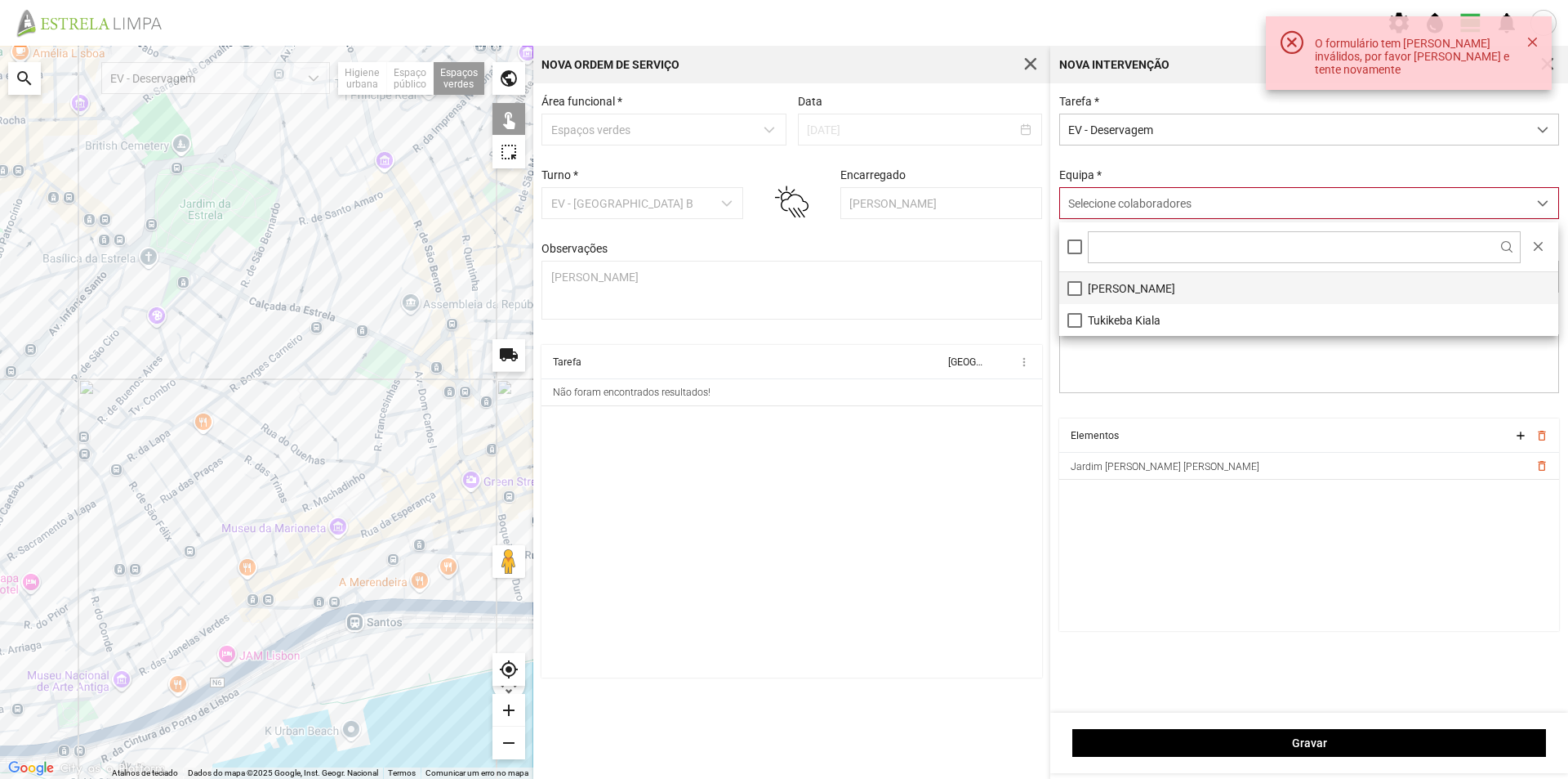
click at [1117, 289] on li "Álvaro Neves" at bounding box center [1308, 288] width 499 height 32
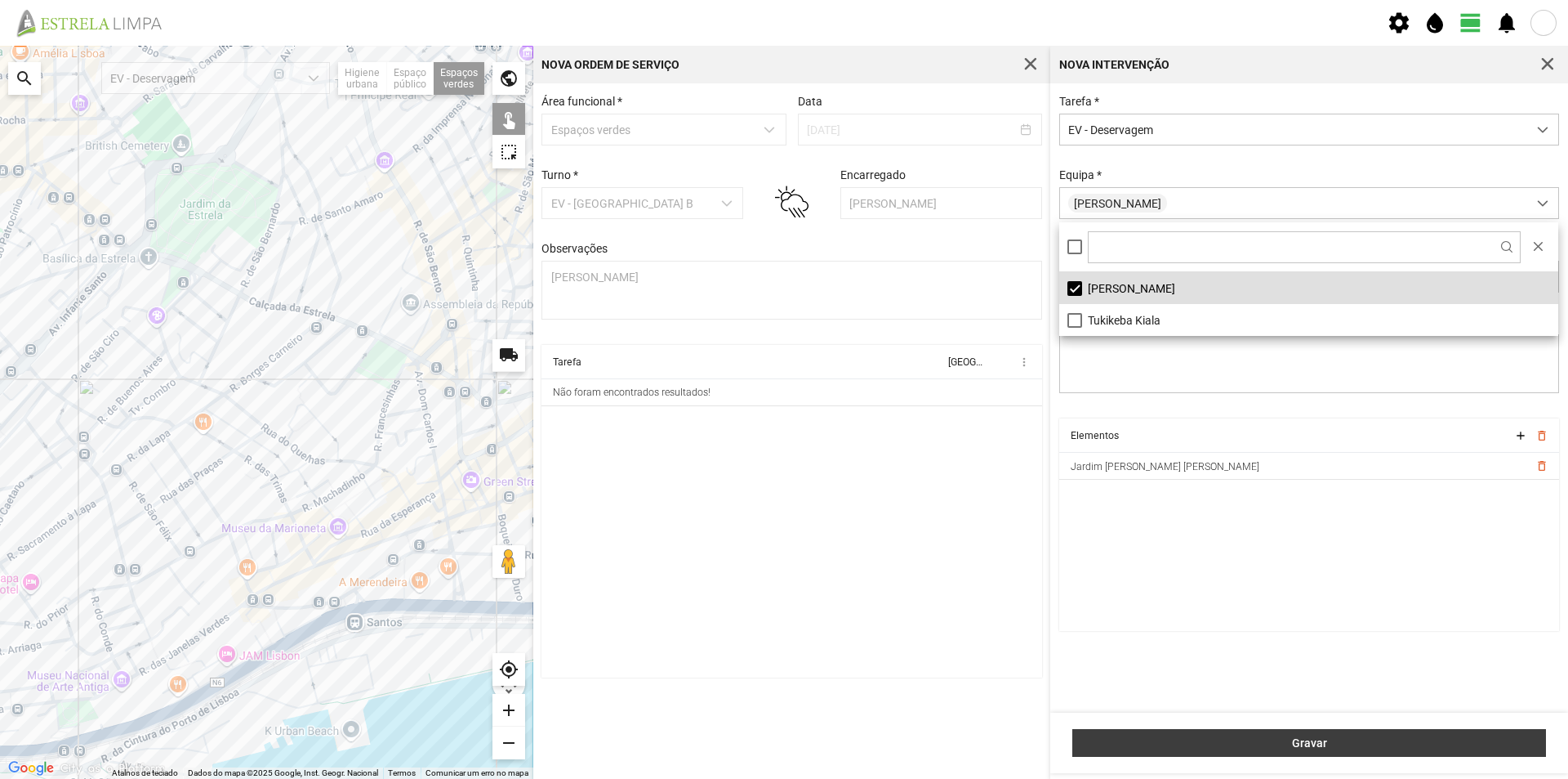
click at [1209, 742] on span "Gravar" at bounding box center [1309, 742] width 457 height 13
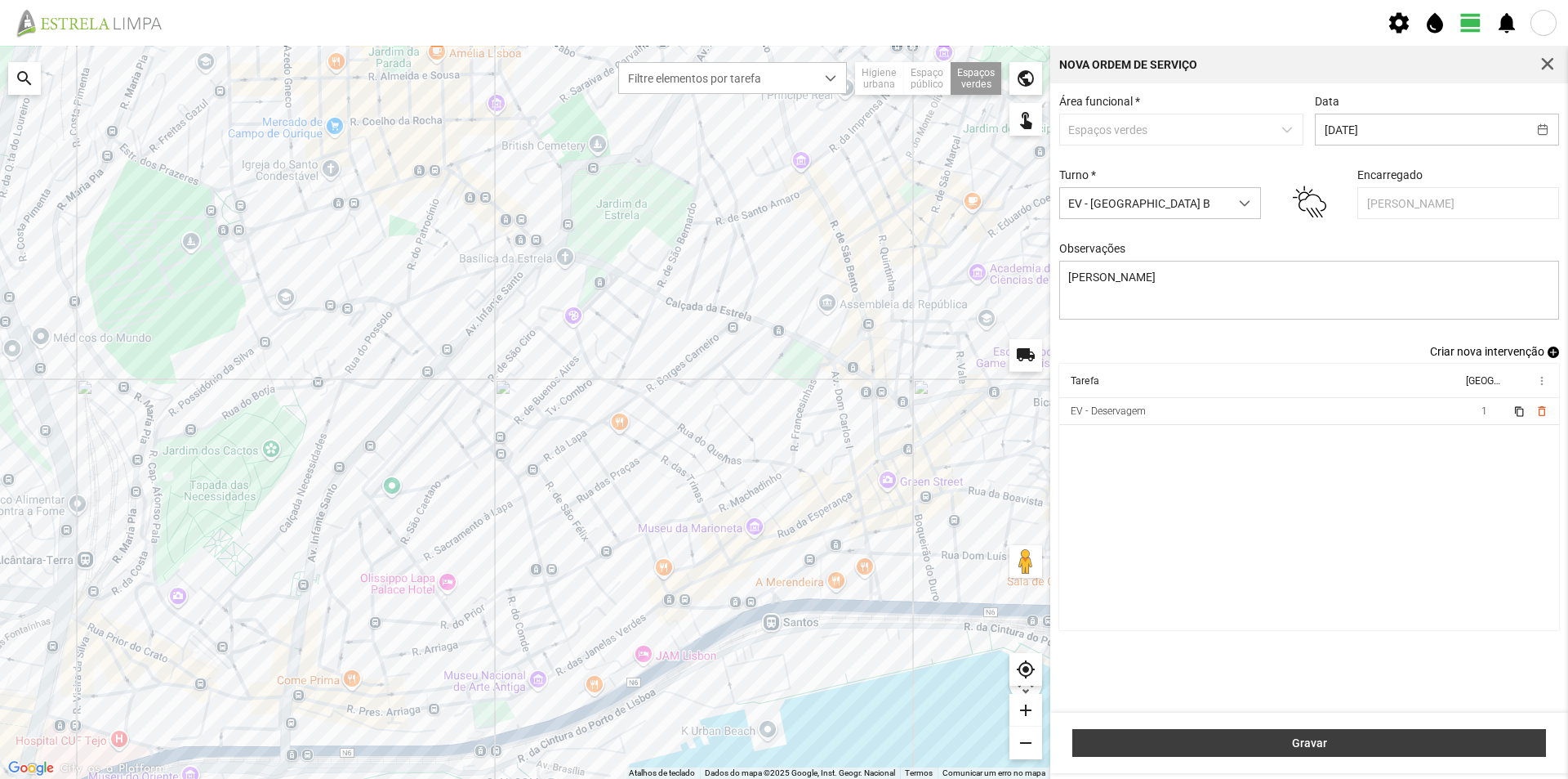
click at [1257, 735] on button "Gravar" at bounding box center [1308, 742] width 474 height 28
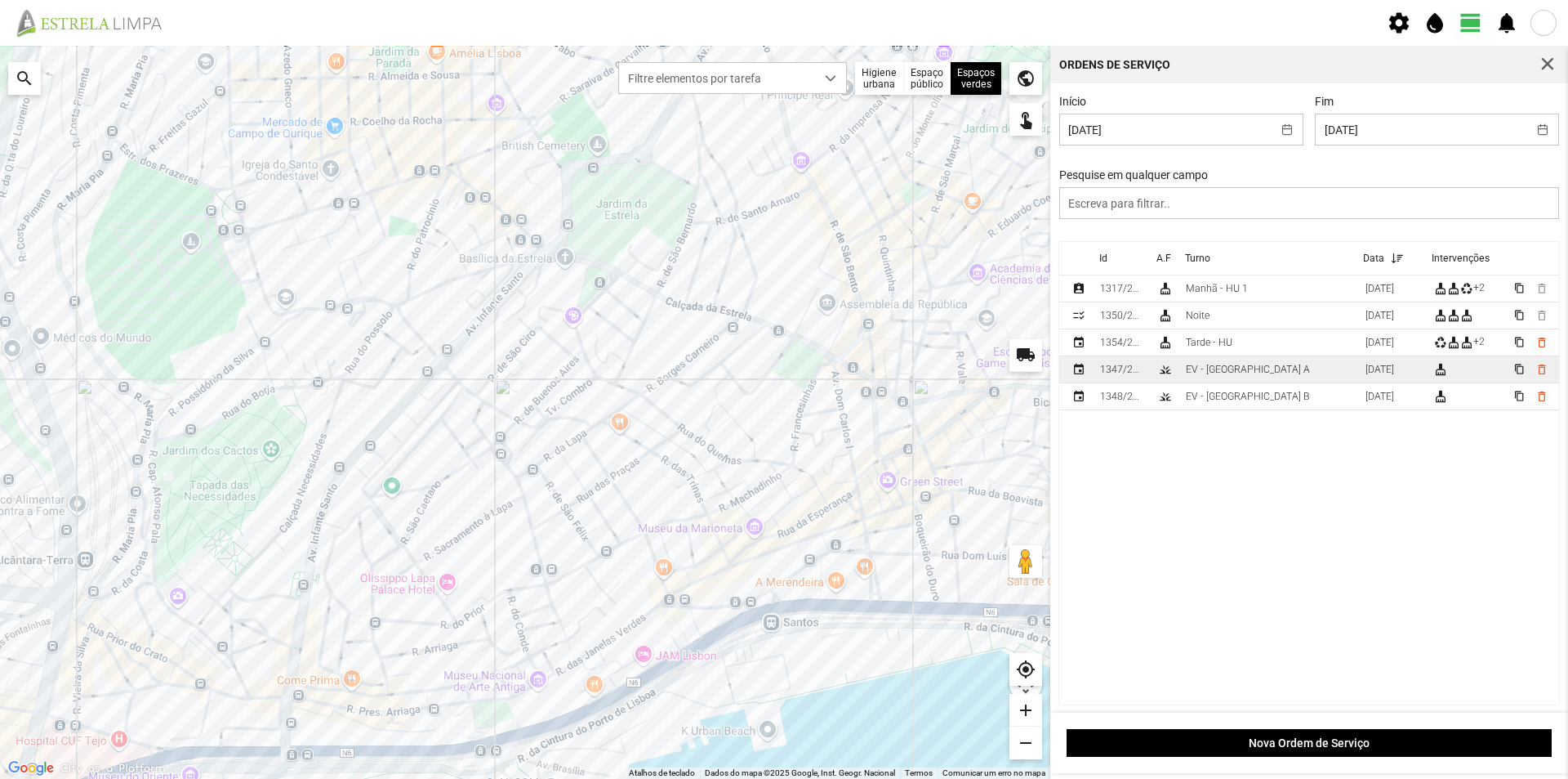
click at [1282, 373] on td "EV - Equipa A" at bounding box center [1268, 369] width 179 height 27
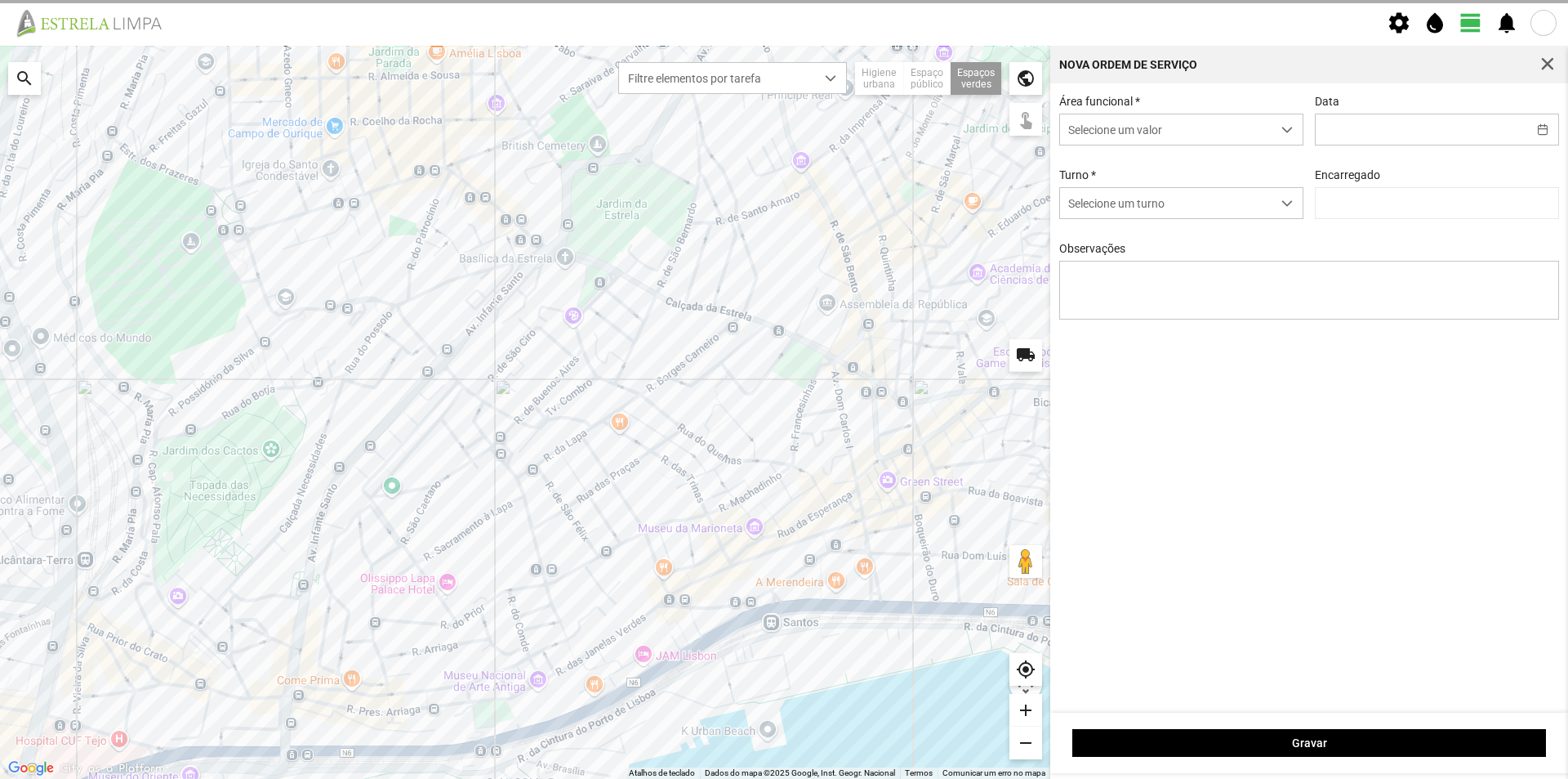
type input "18/09/2025"
type textarea "Recolha de papeleiras"
type input "António Pires"
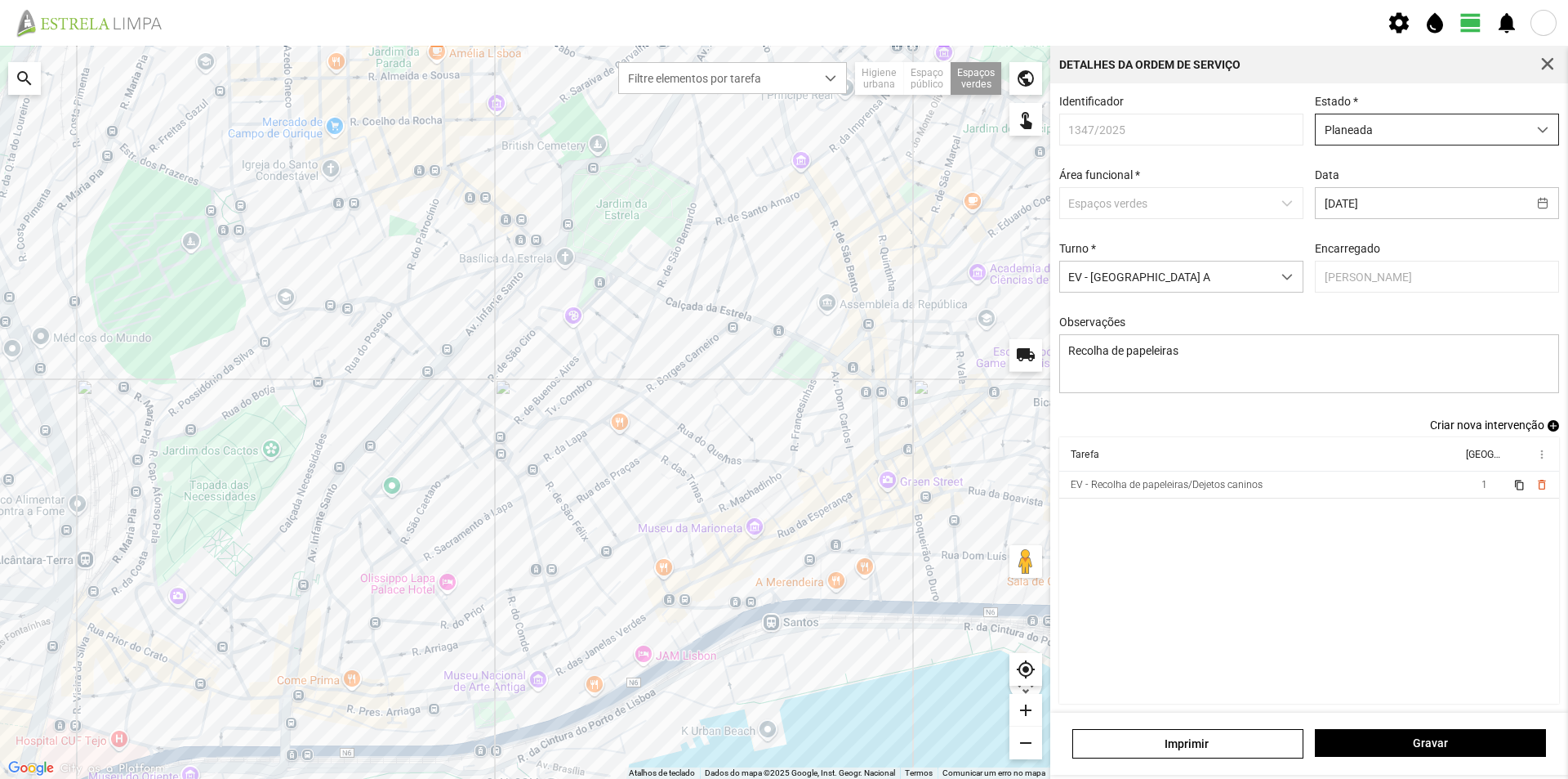
click at [1527, 126] on div "dropdown trigger" at bounding box center [1543, 129] width 32 height 30
click at [1376, 193] on li "Atribuída" at bounding box center [1426, 193] width 236 height 30
click at [1425, 745] on span "Gravar" at bounding box center [1431, 742] width 214 height 13
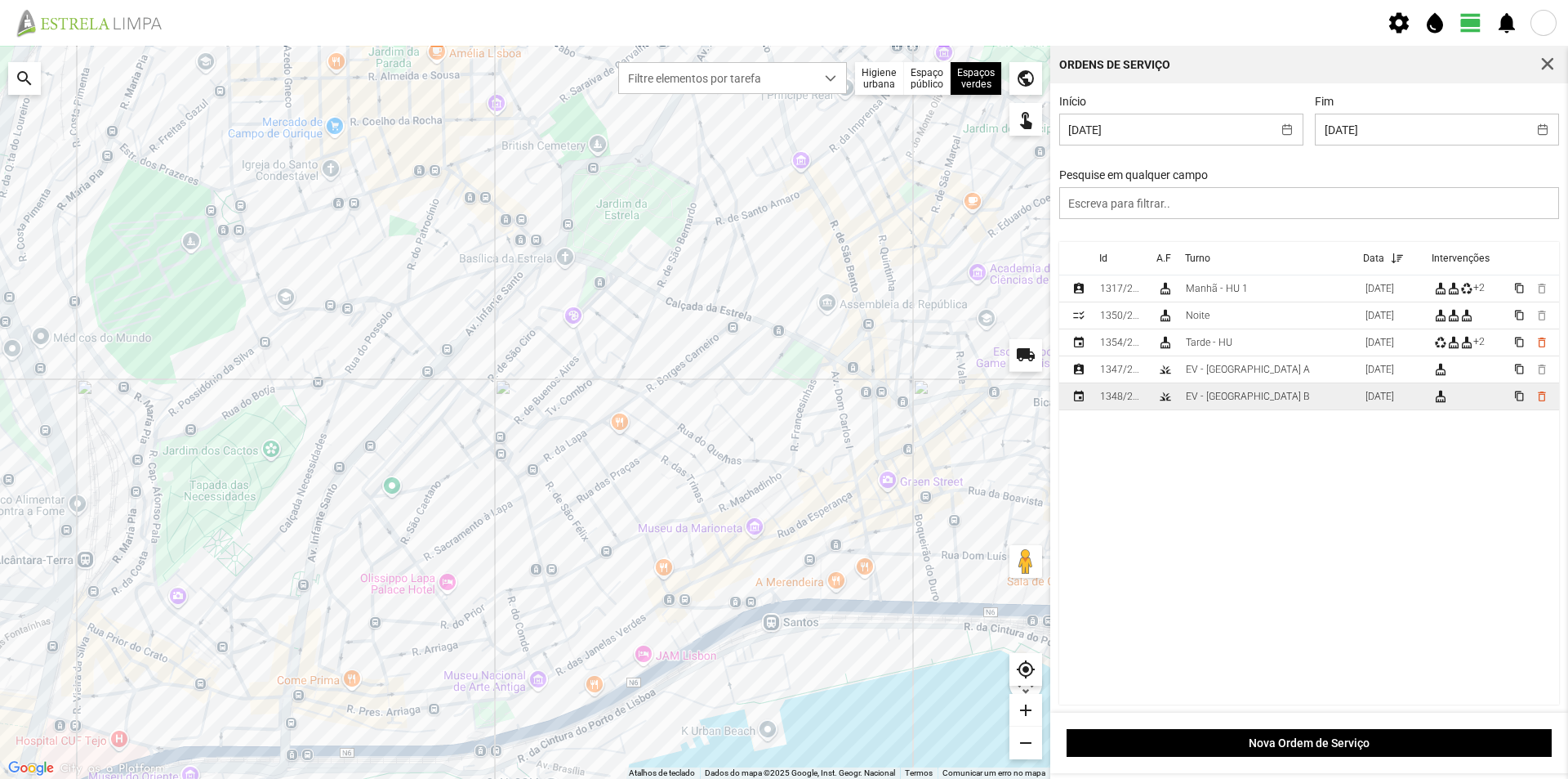
click at [1263, 400] on td "EV - Equipa B" at bounding box center [1268, 396] width 179 height 27
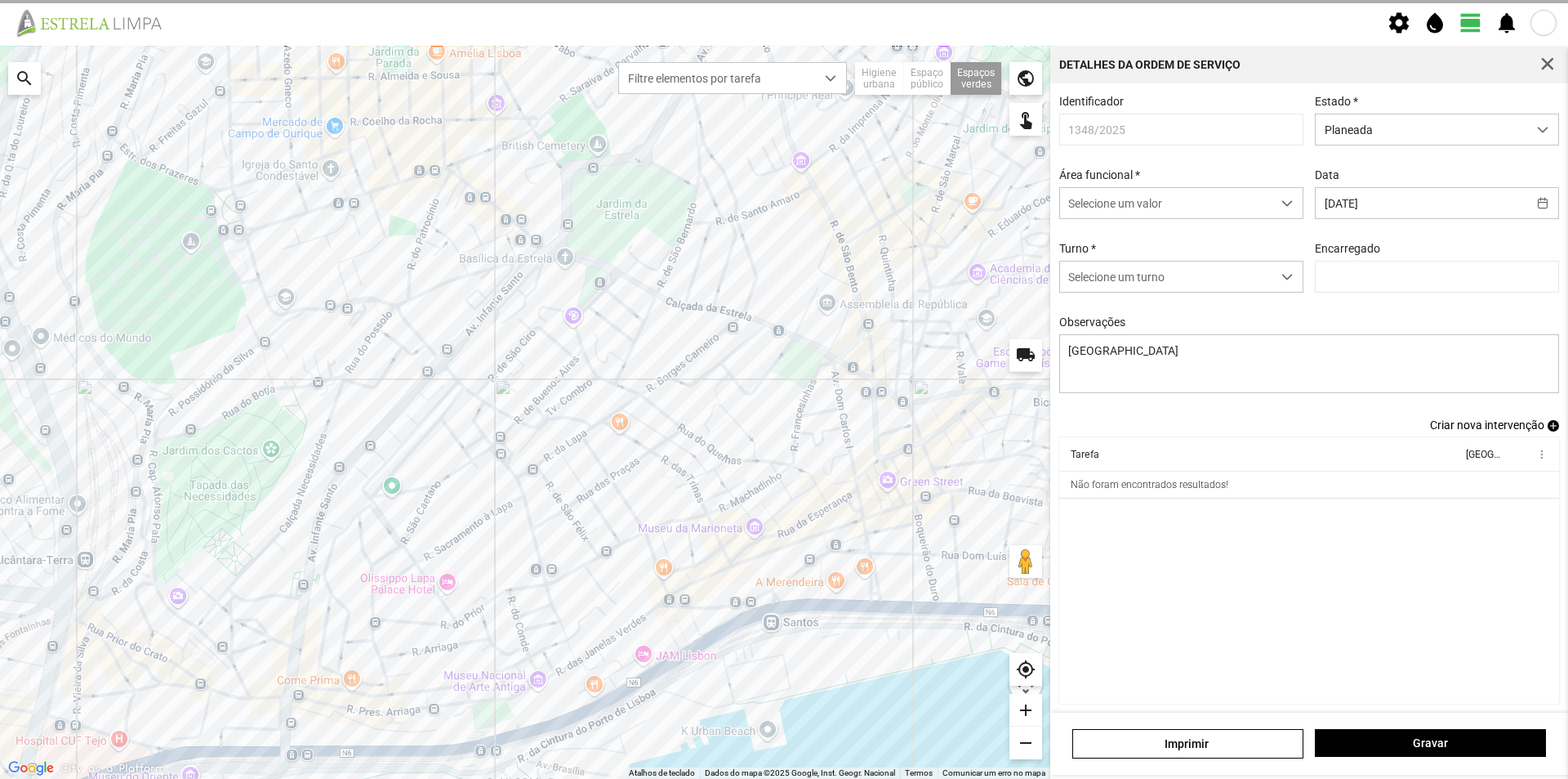
type input "António Pires"
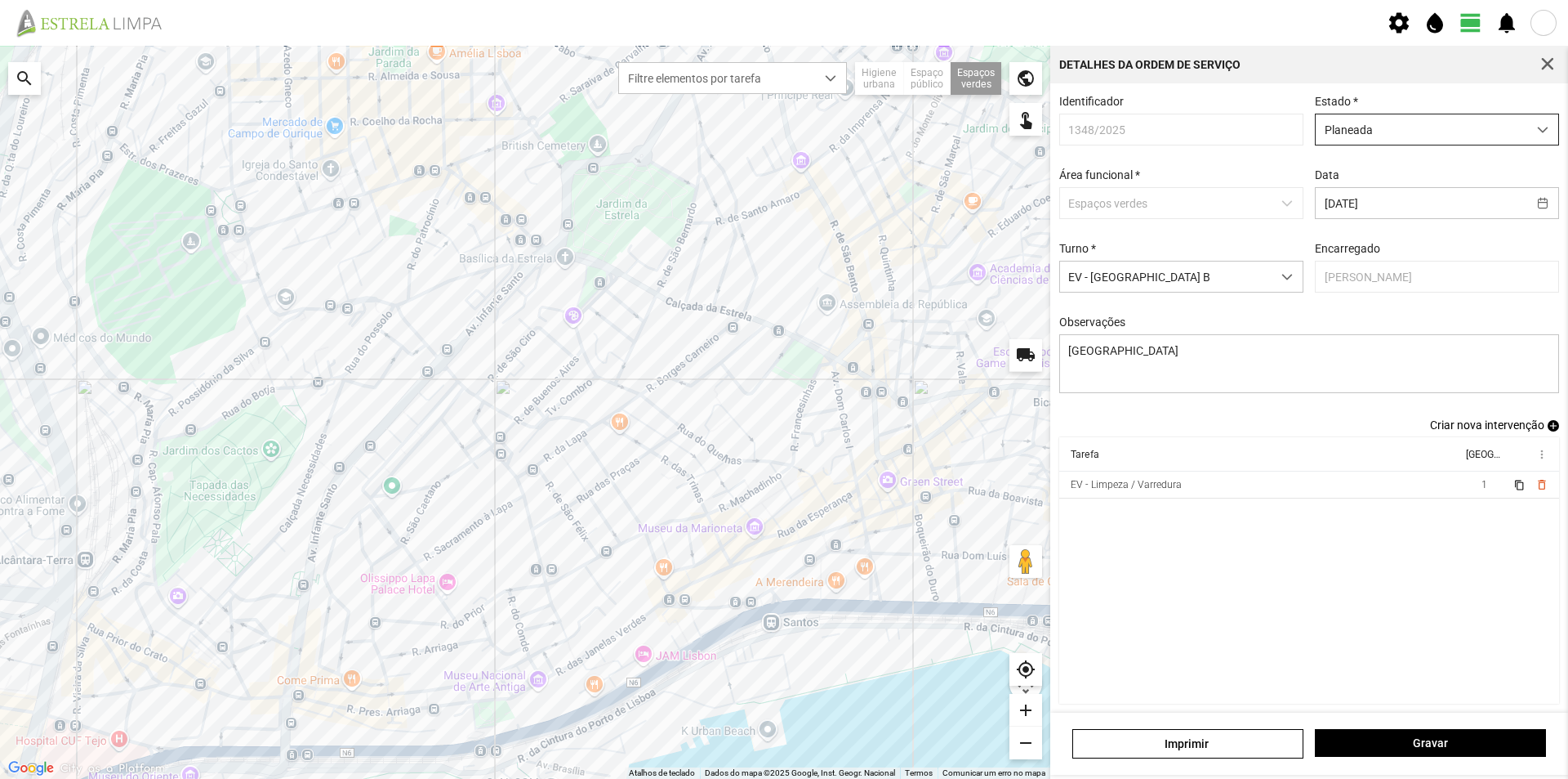
click at [1425, 131] on span "Planeada" at bounding box center [1421, 129] width 211 height 30
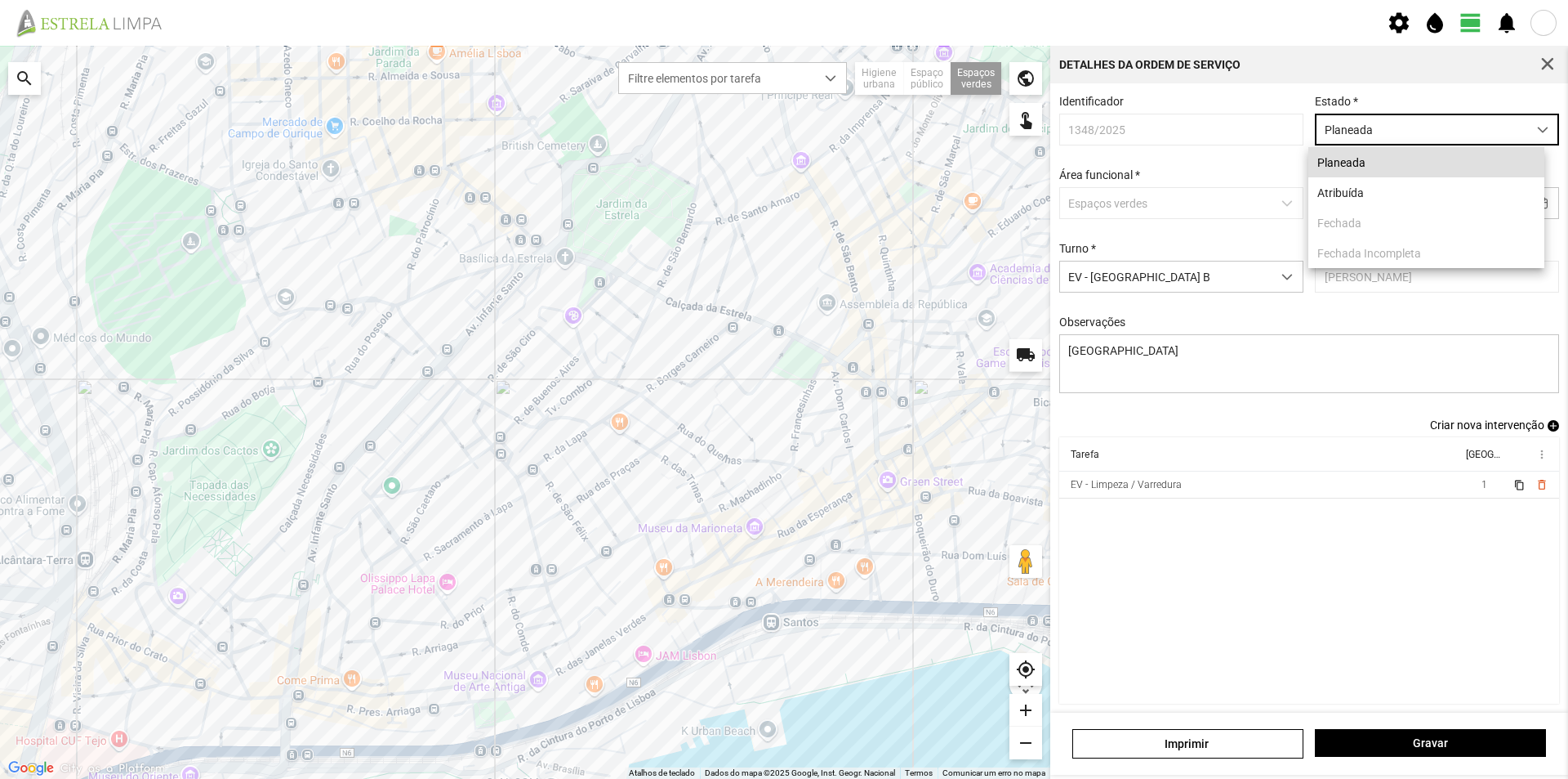
scroll to position [9, 72]
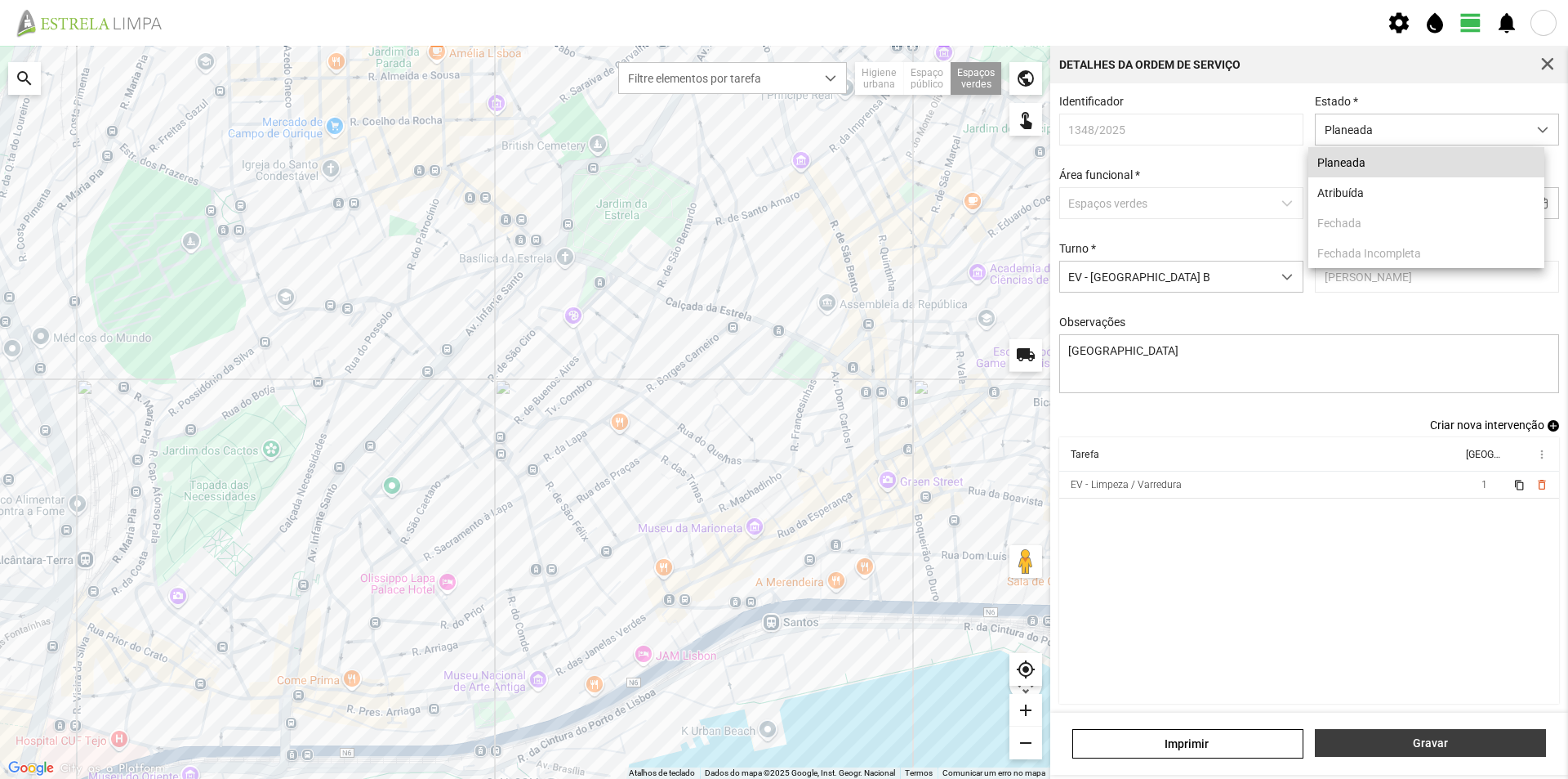
click at [1419, 745] on span "Gravar" at bounding box center [1431, 742] width 214 height 13
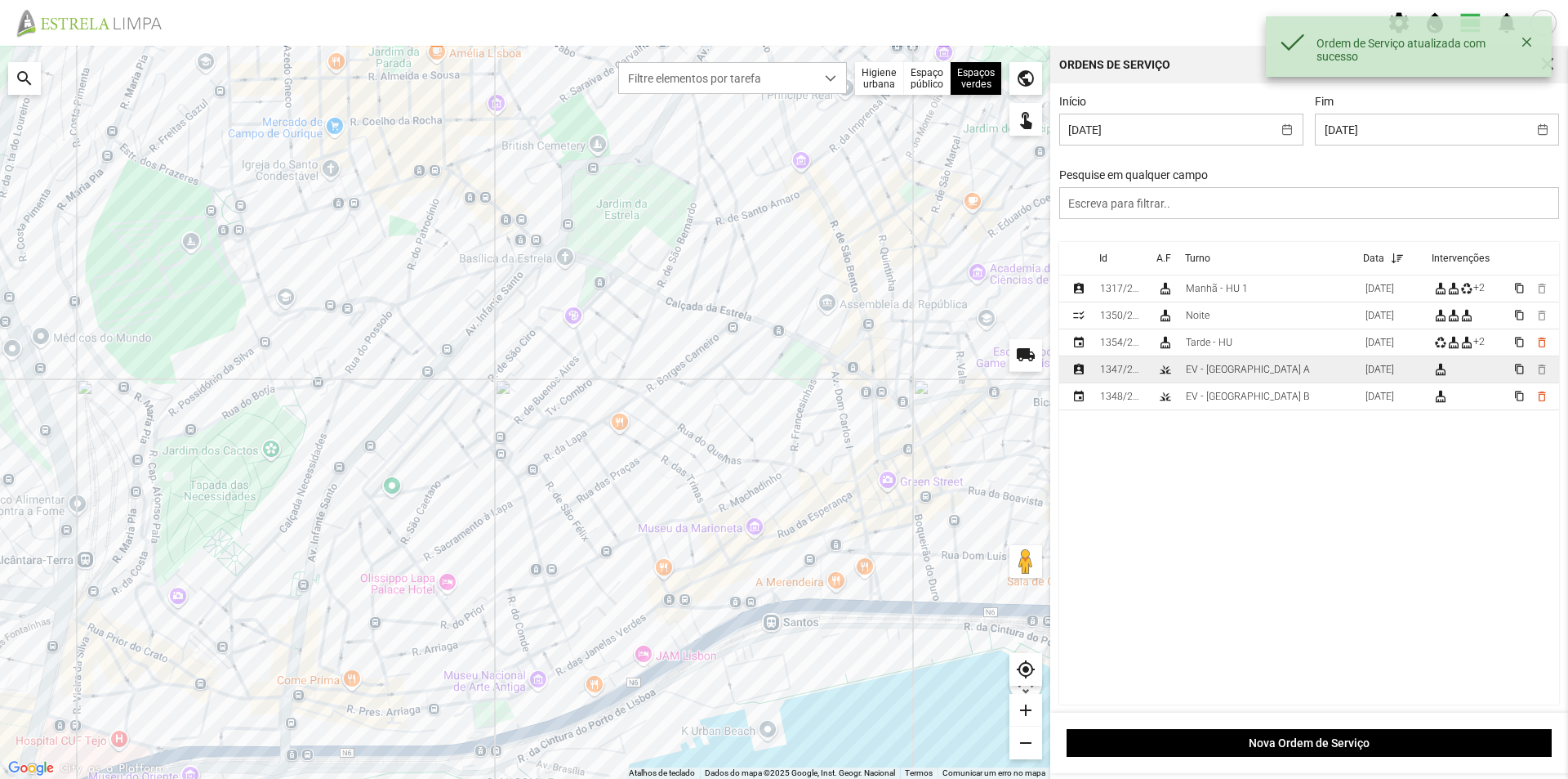
click at [1208, 371] on div "EV - Equipa A" at bounding box center [1248, 369] width 124 height 12
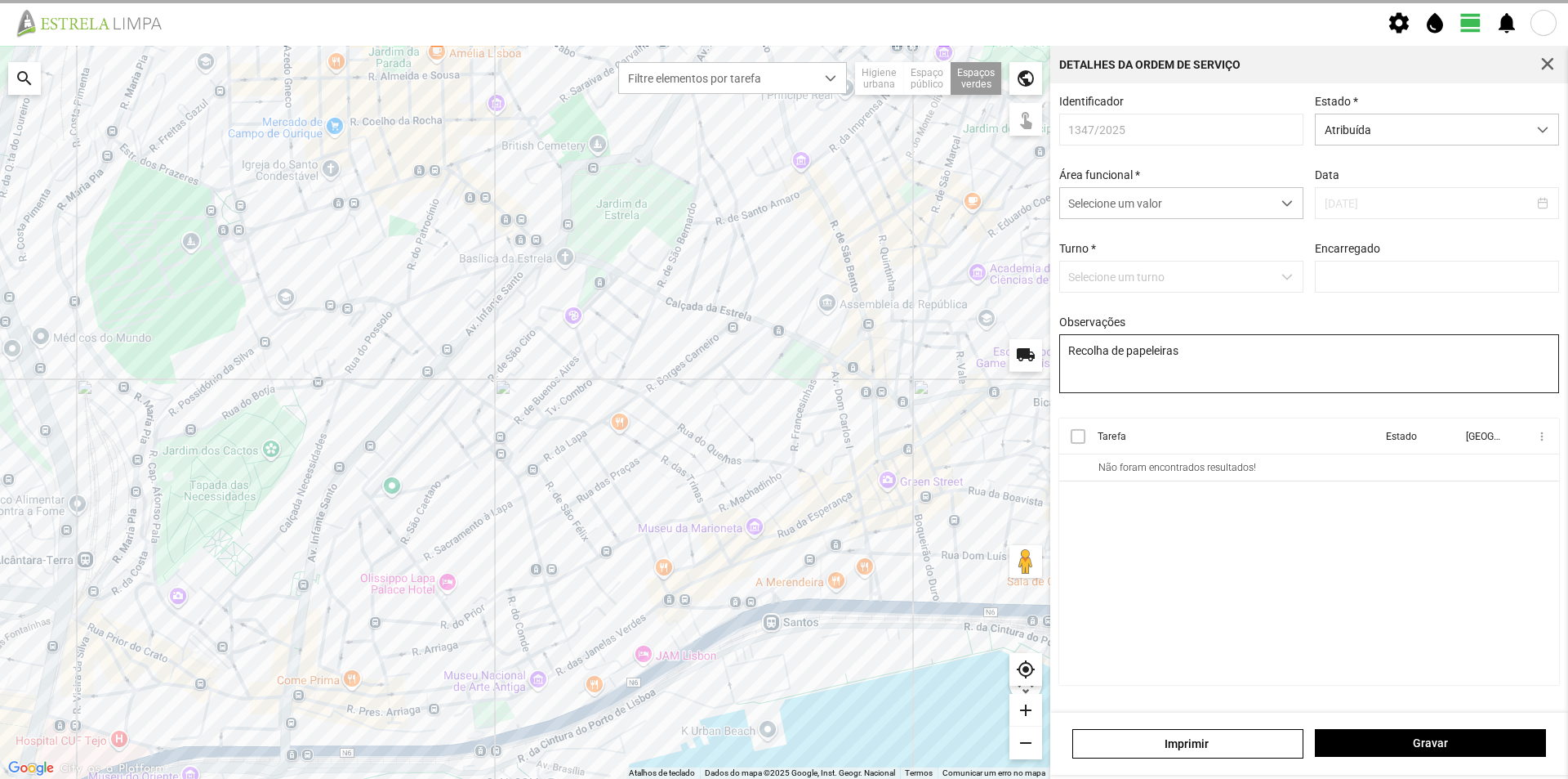
type input "António Pires"
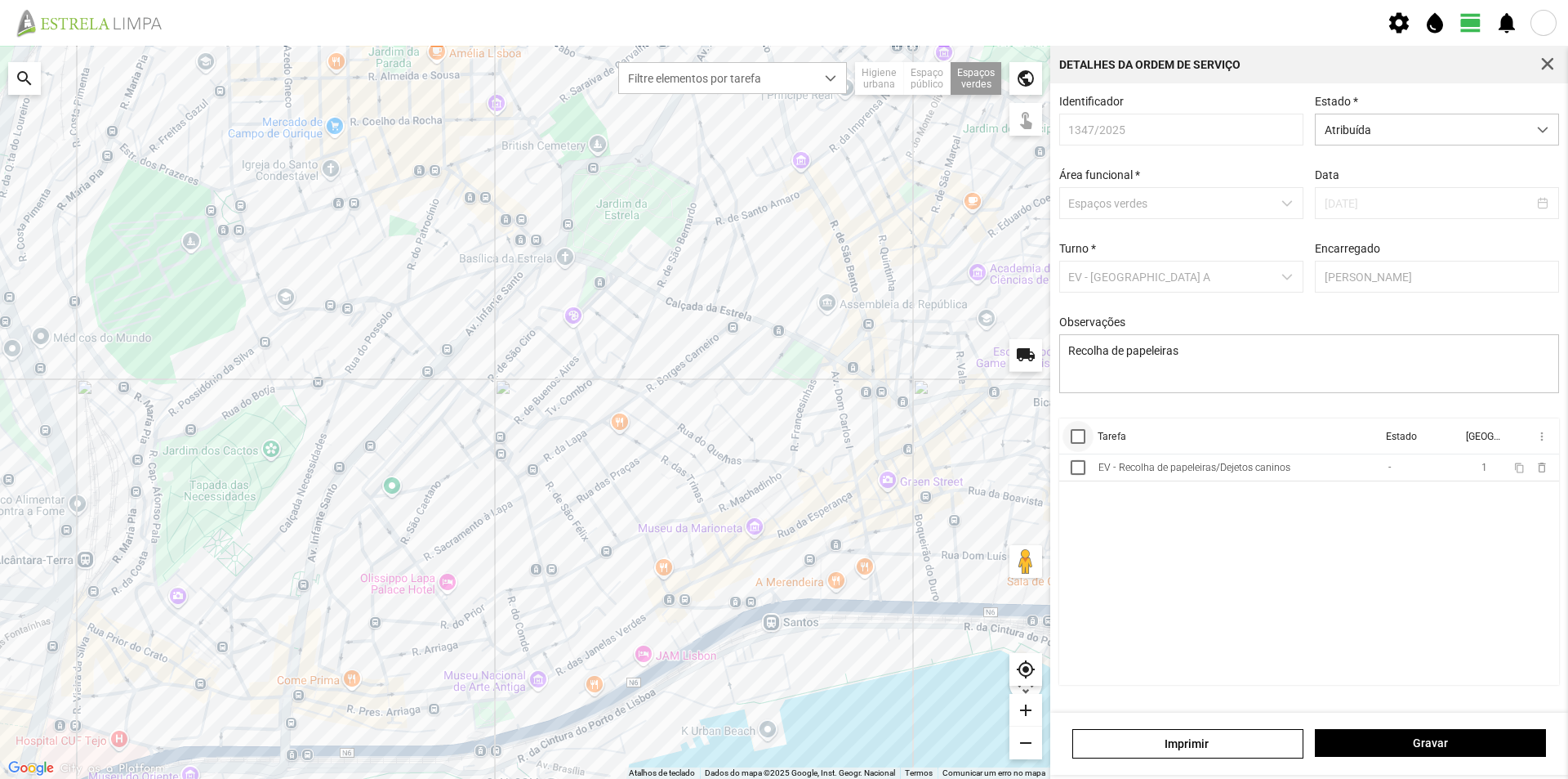
click at [1073, 442] on div at bounding box center [1077, 436] width 14 height 14
click at [1540, 441] on span "more_vert" at bounding box center [1541, 436] width 13 height 13
click at [1465, 470] on span "Marcar como Concluída" at bounding box center [1455, 468] width 121 height 12
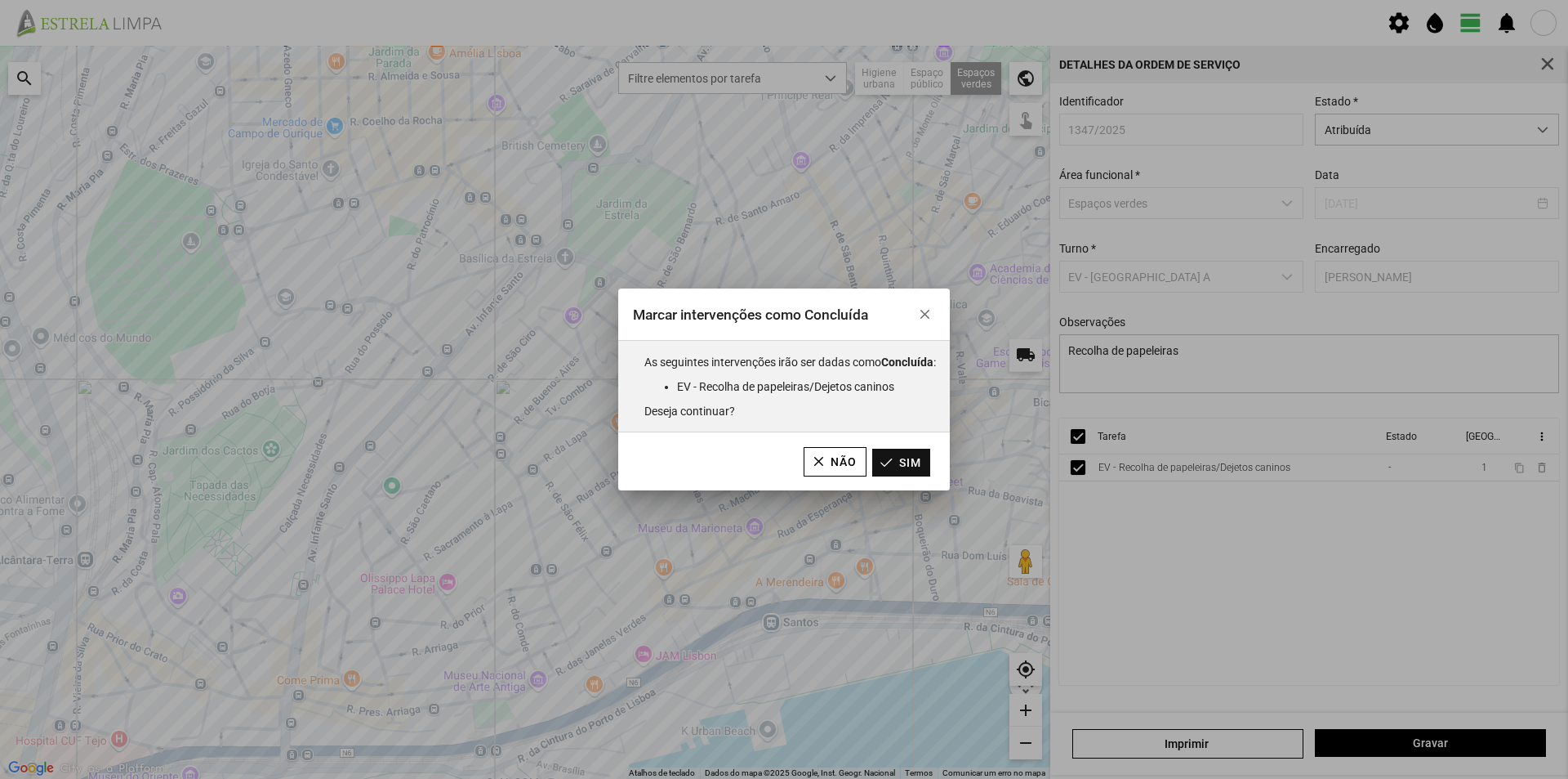
click at [918, 466] on button "Sim" at bounding box center [901, 462] width 58 height 28
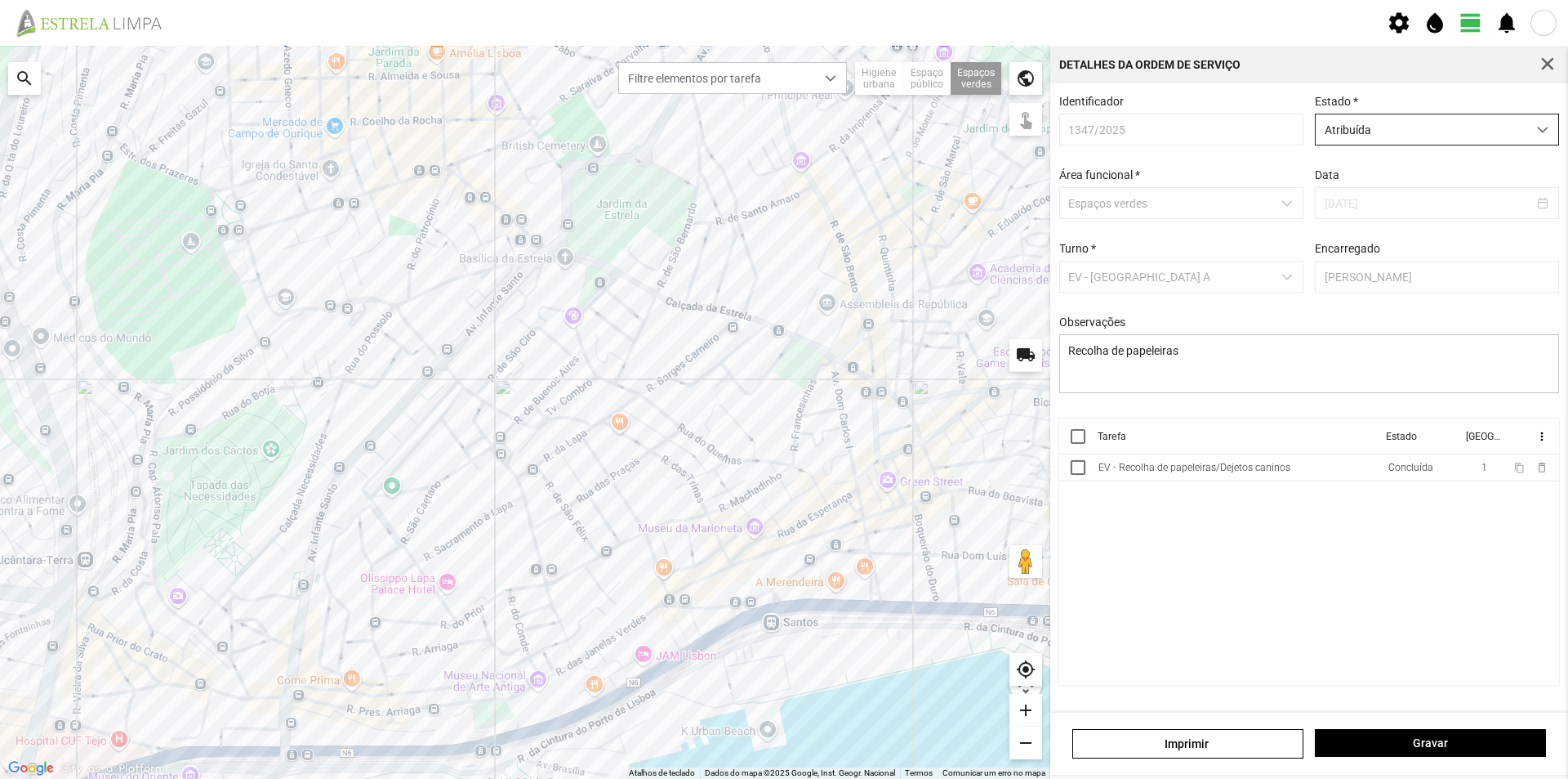
click at [1506, 131] on span "Atribuída" at bounding box center [1421, 129] width 211 height 30
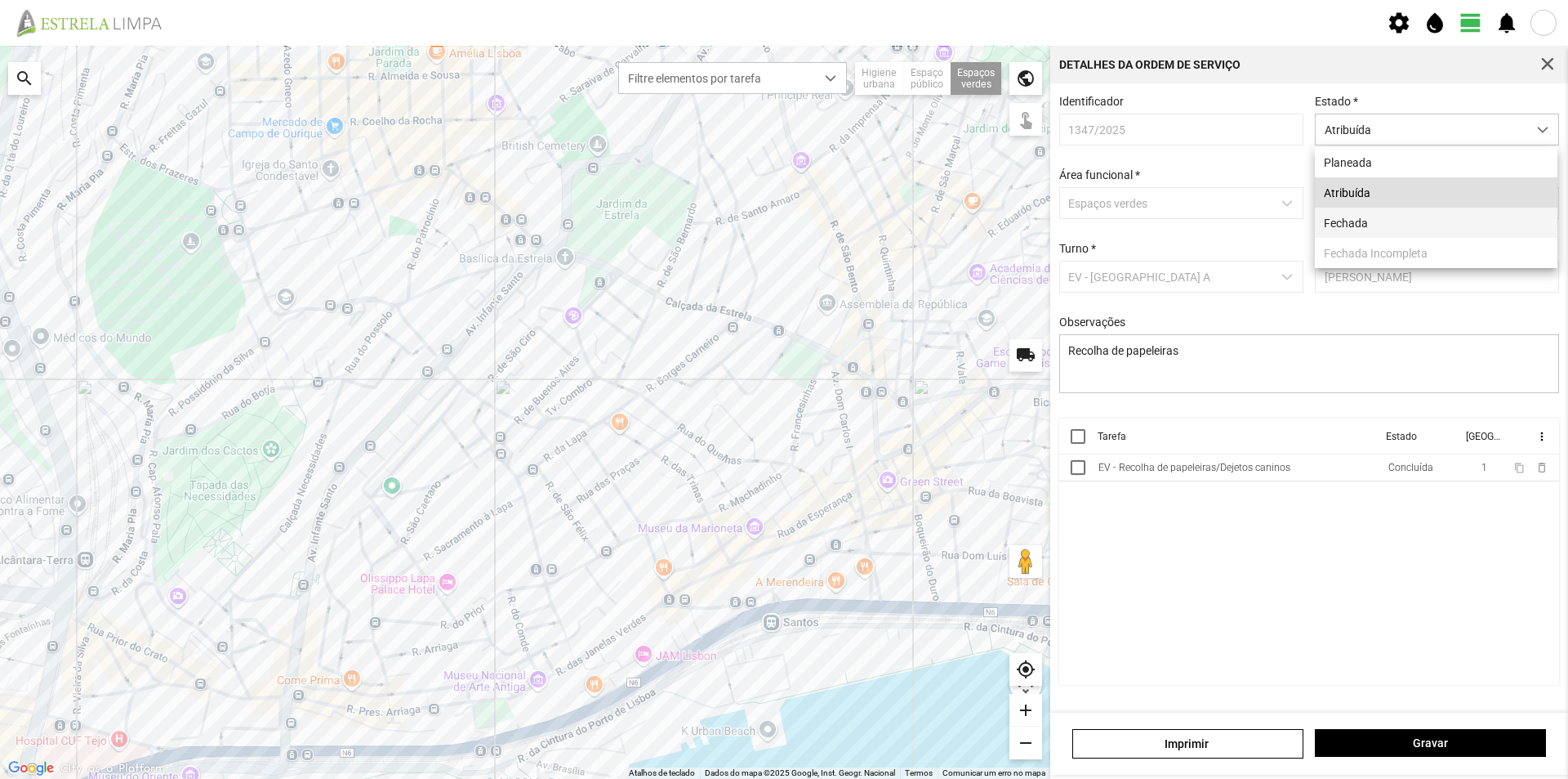
click at [1384, 221] on li "Fechada" at bounding box center [1436, 223] width 243 height 30
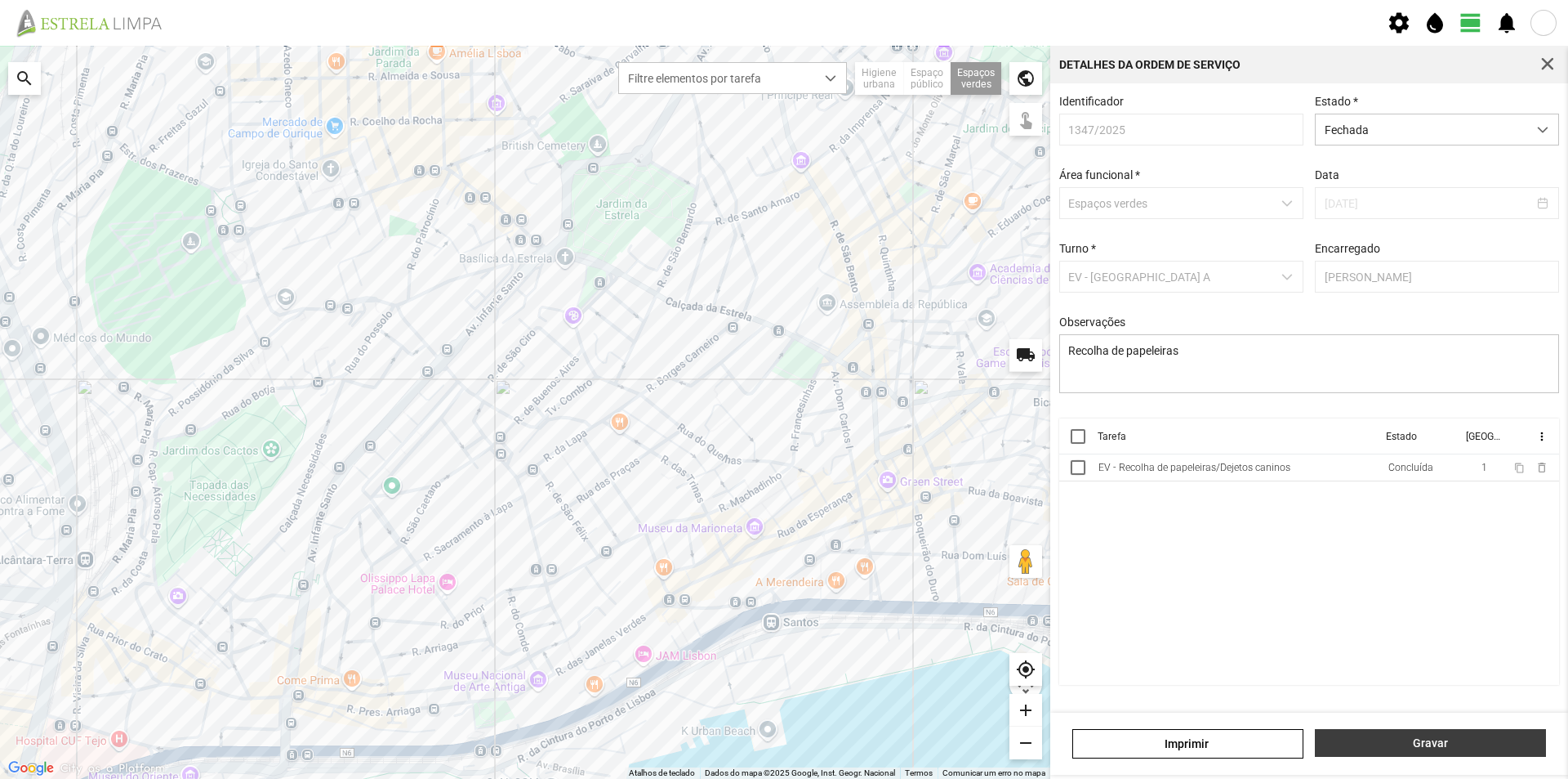
click at [1451, 745] on span "Gravar" at bounding box center [1431, 742] width 214 height 13
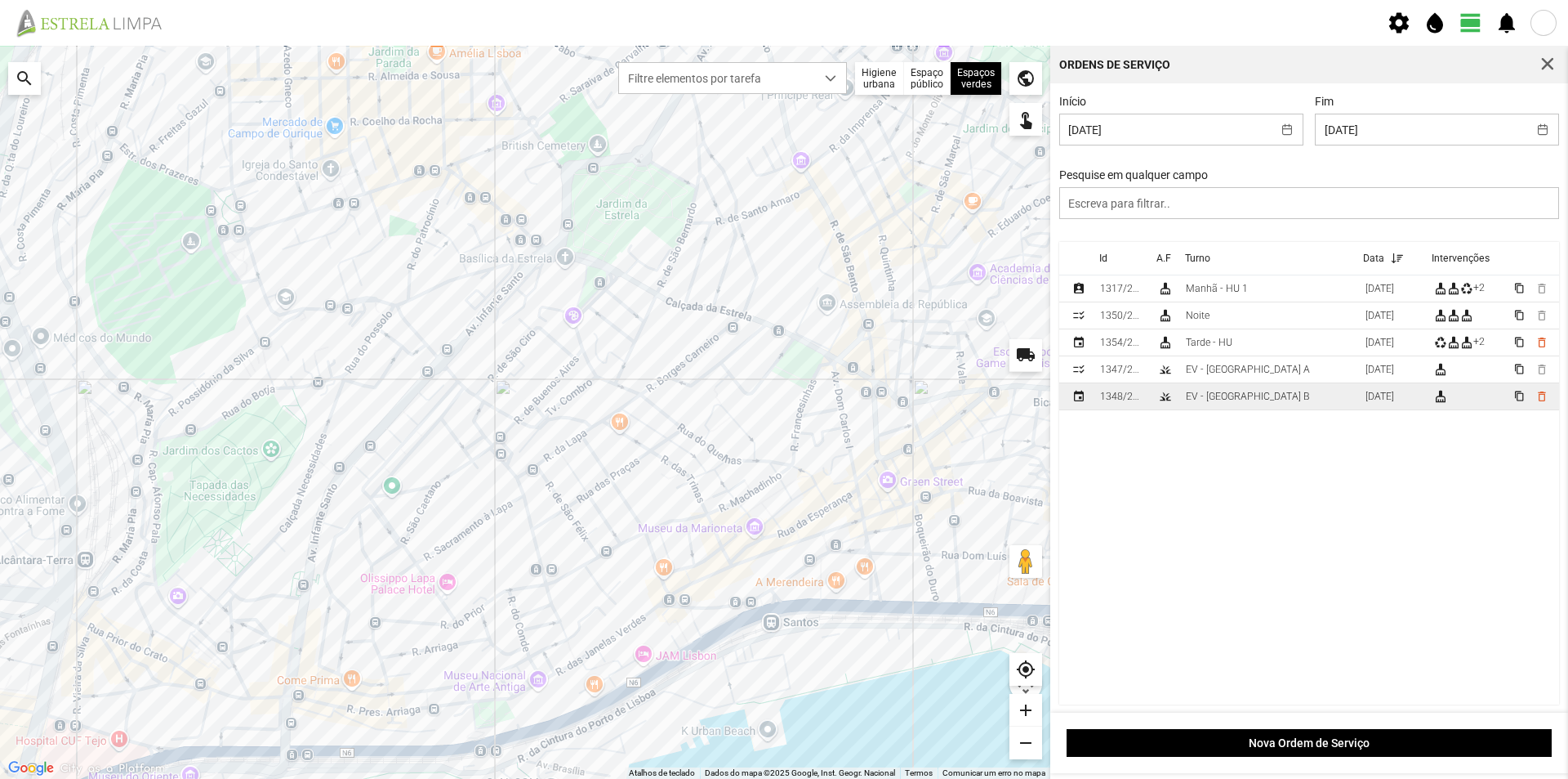
click at [1252, 395] on td "EV - Equipa B" at bounding box center [1268, 396] width 179 height 27
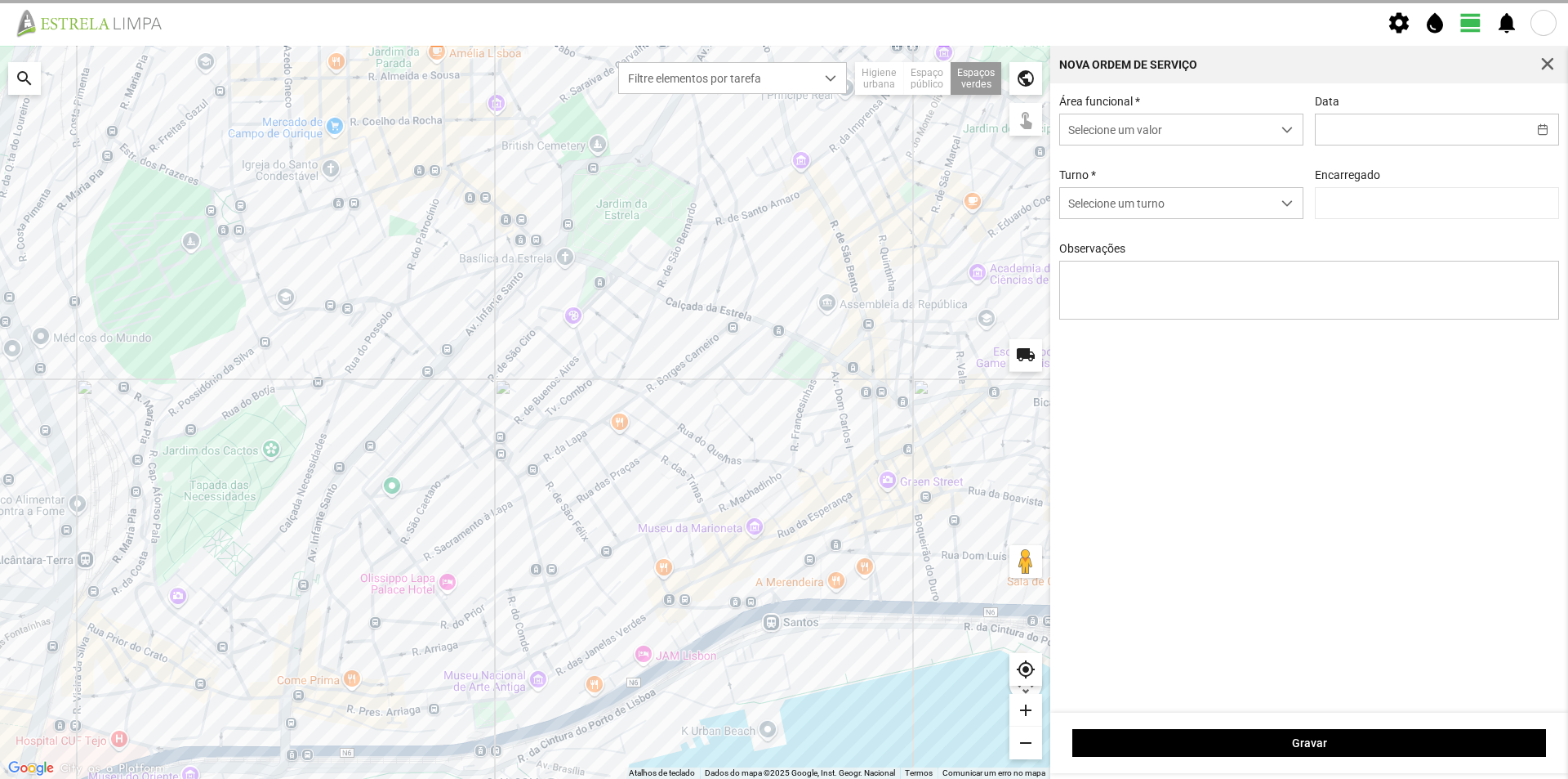
type input "18/09/2025"
type textarea "Jardim Praça da Constituição"
type input "António Pires"
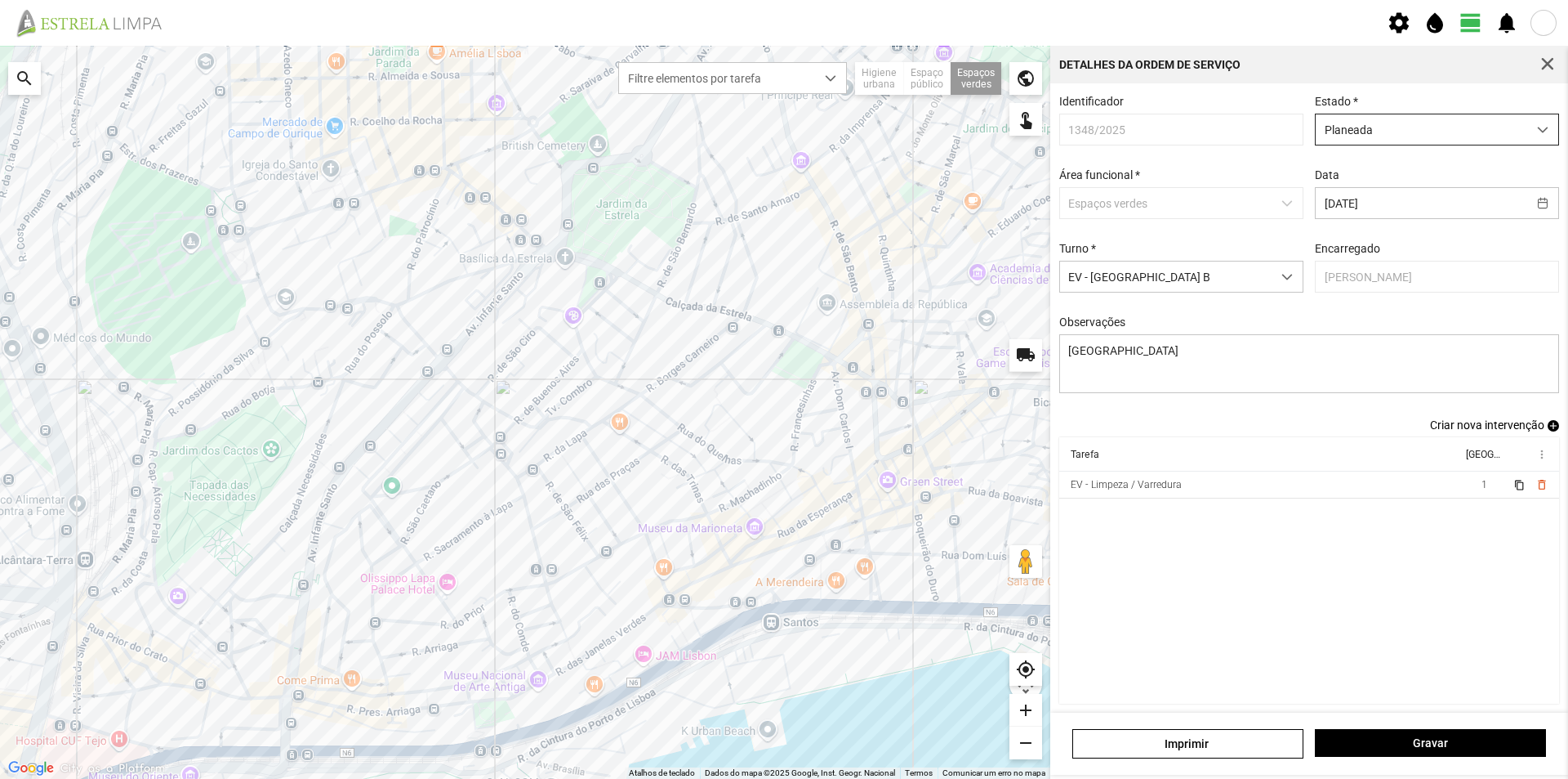
click at [1400, 129] on span "Planeada" at bounding box center [1421, 129] width 211 height 30
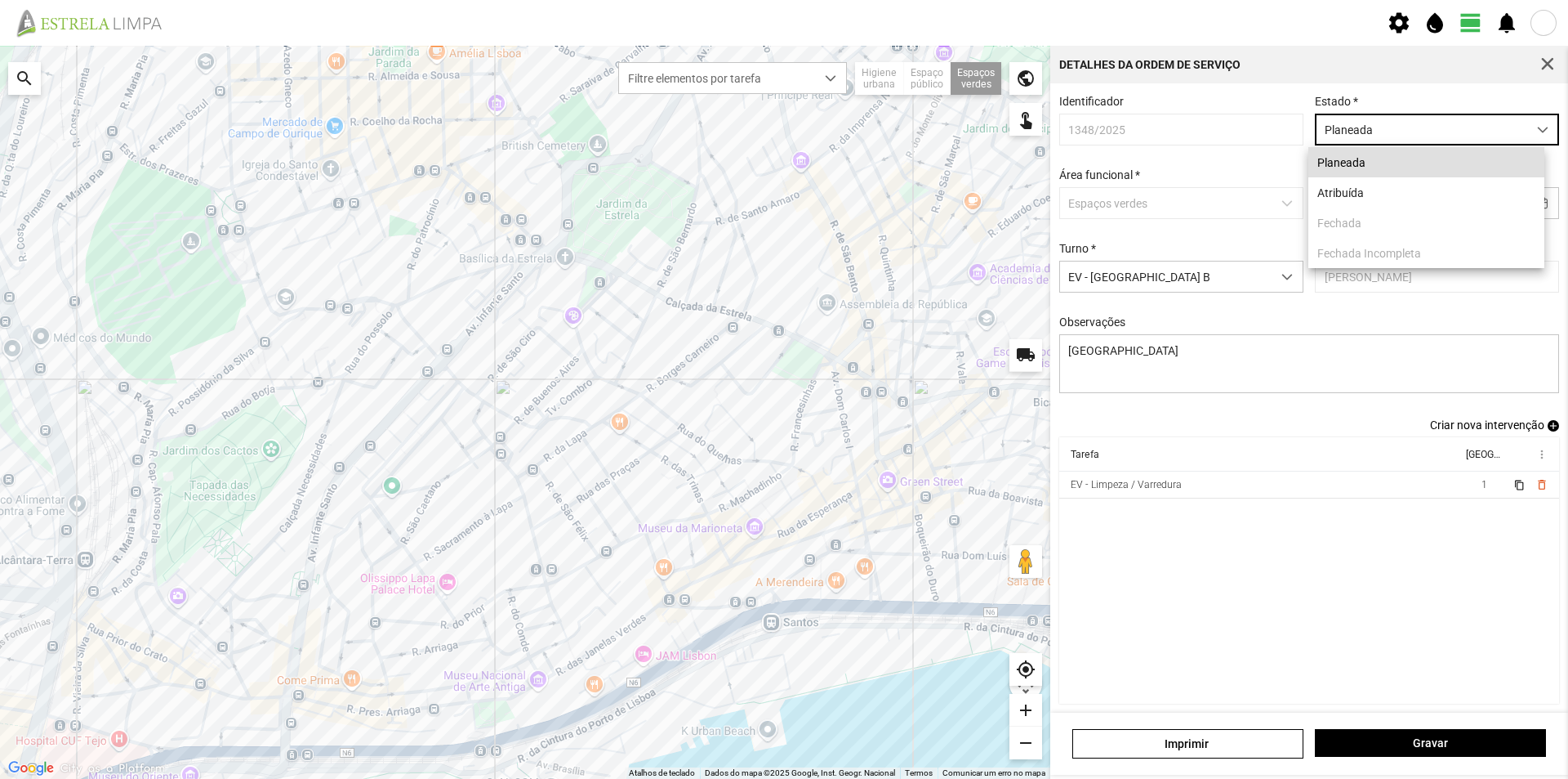
scroll to position [9, 72]
click at [1370, 195] on li "Atribuída" at bounding box center [1426, 193] width 236 height 30
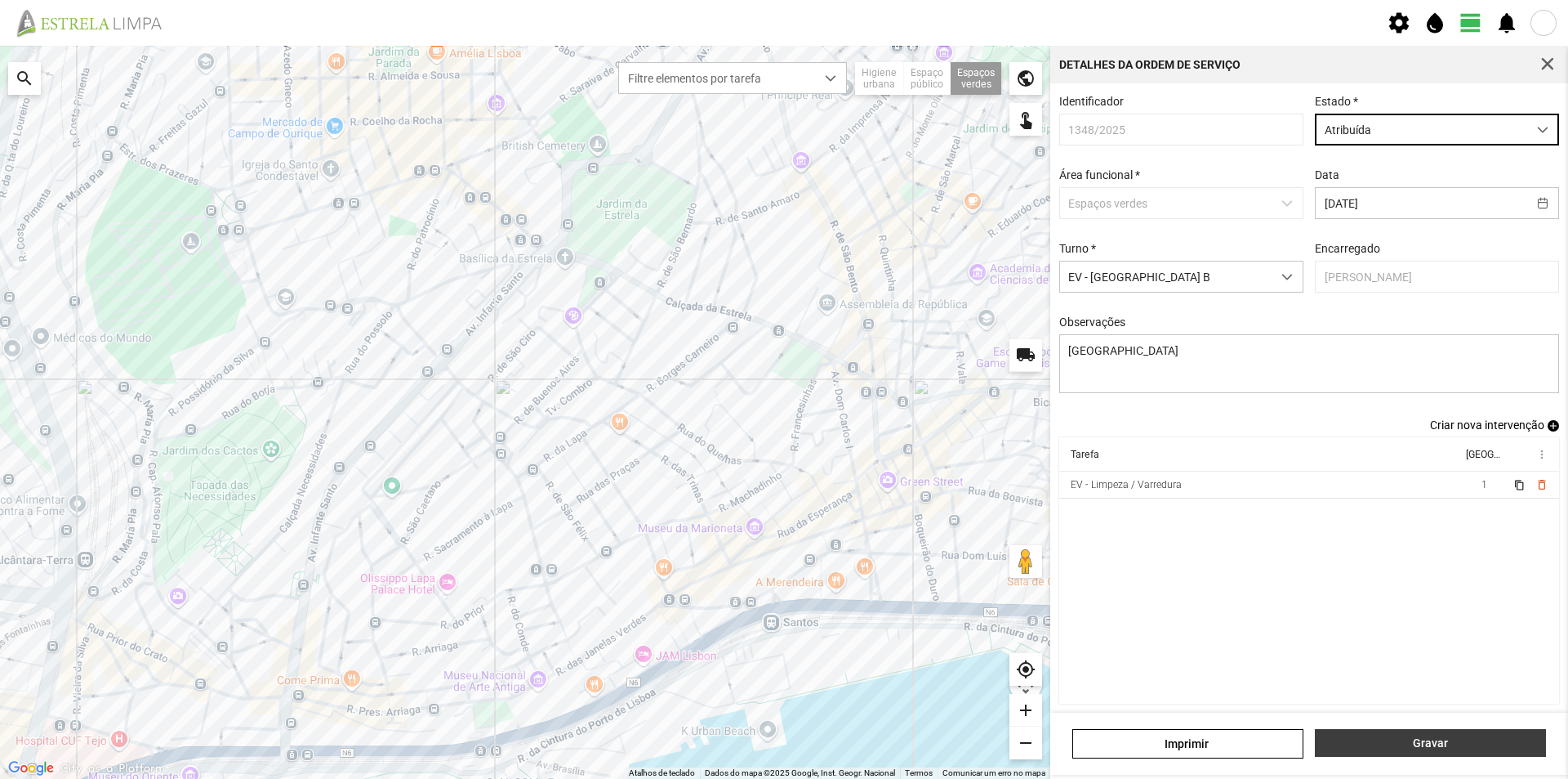
click at [1399, 745] on span "Gravar" at bounding box center [1431, 742] width 214 height 13
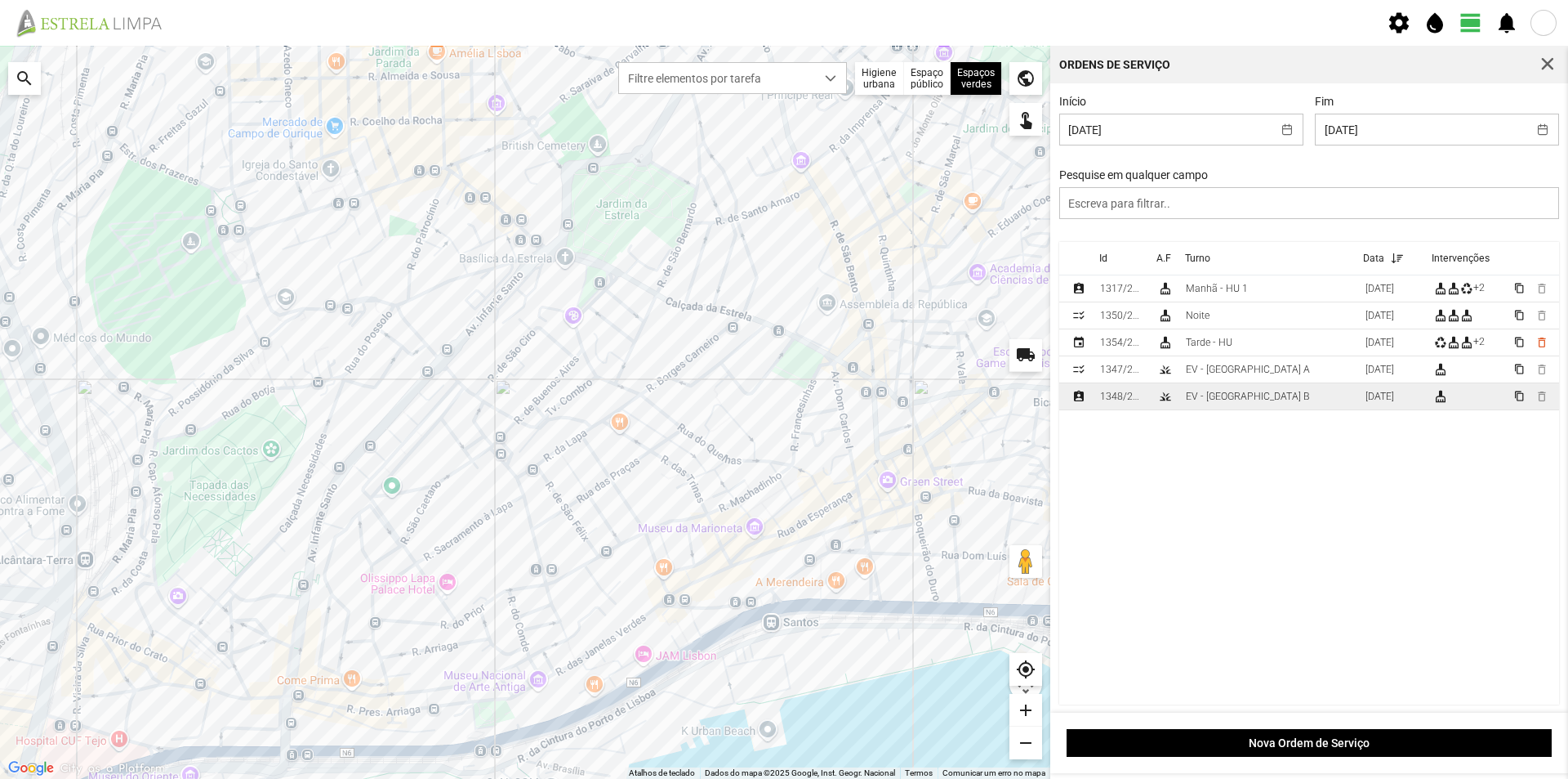
click at [1291, 397] on td "EV - Equipa B" at bounding box center [1268, 396] width 179 height 27
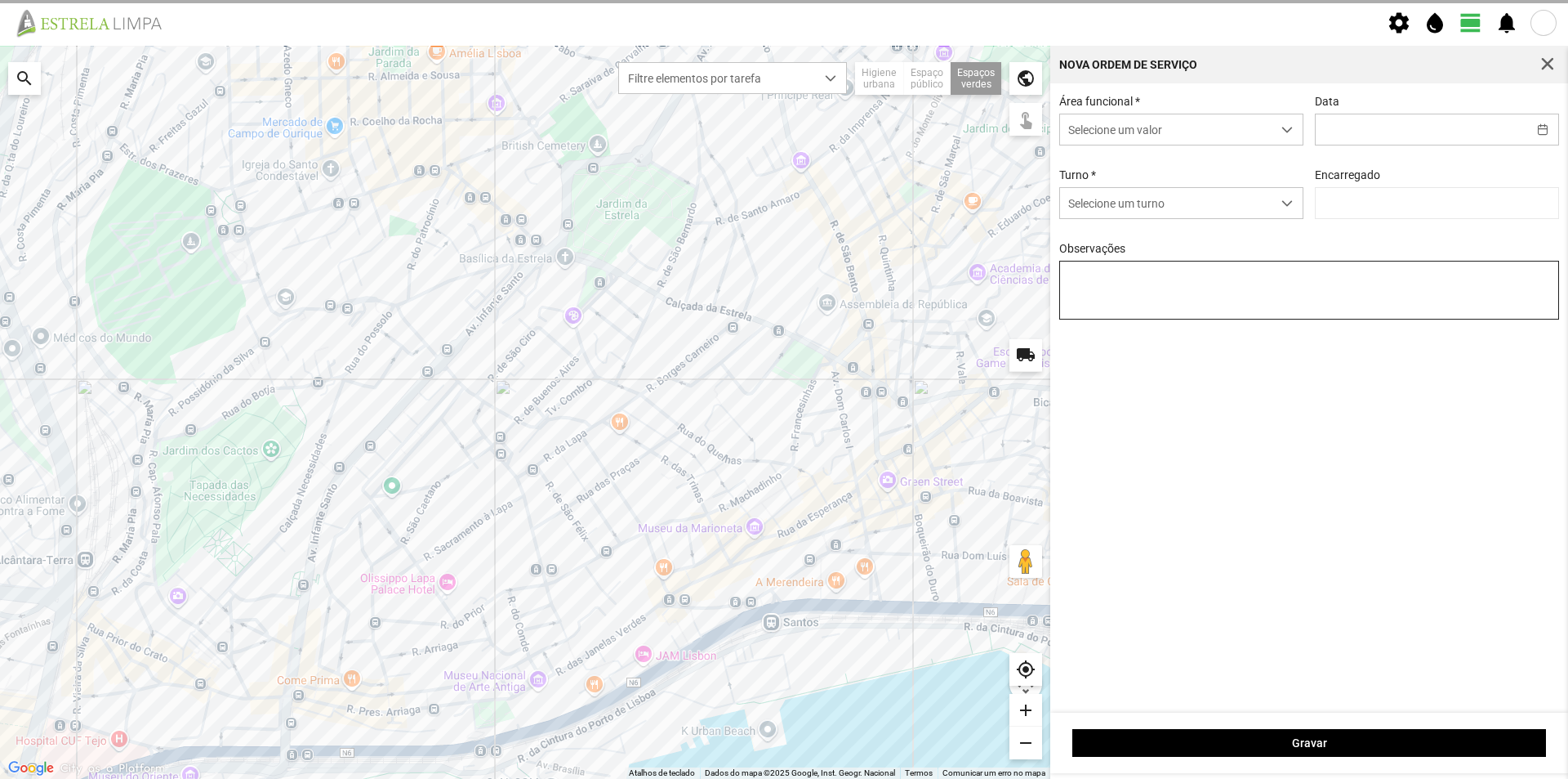
type input "18/09/2025"
type input "António Pires"
type textarea "Jardim Praça da Constituição"
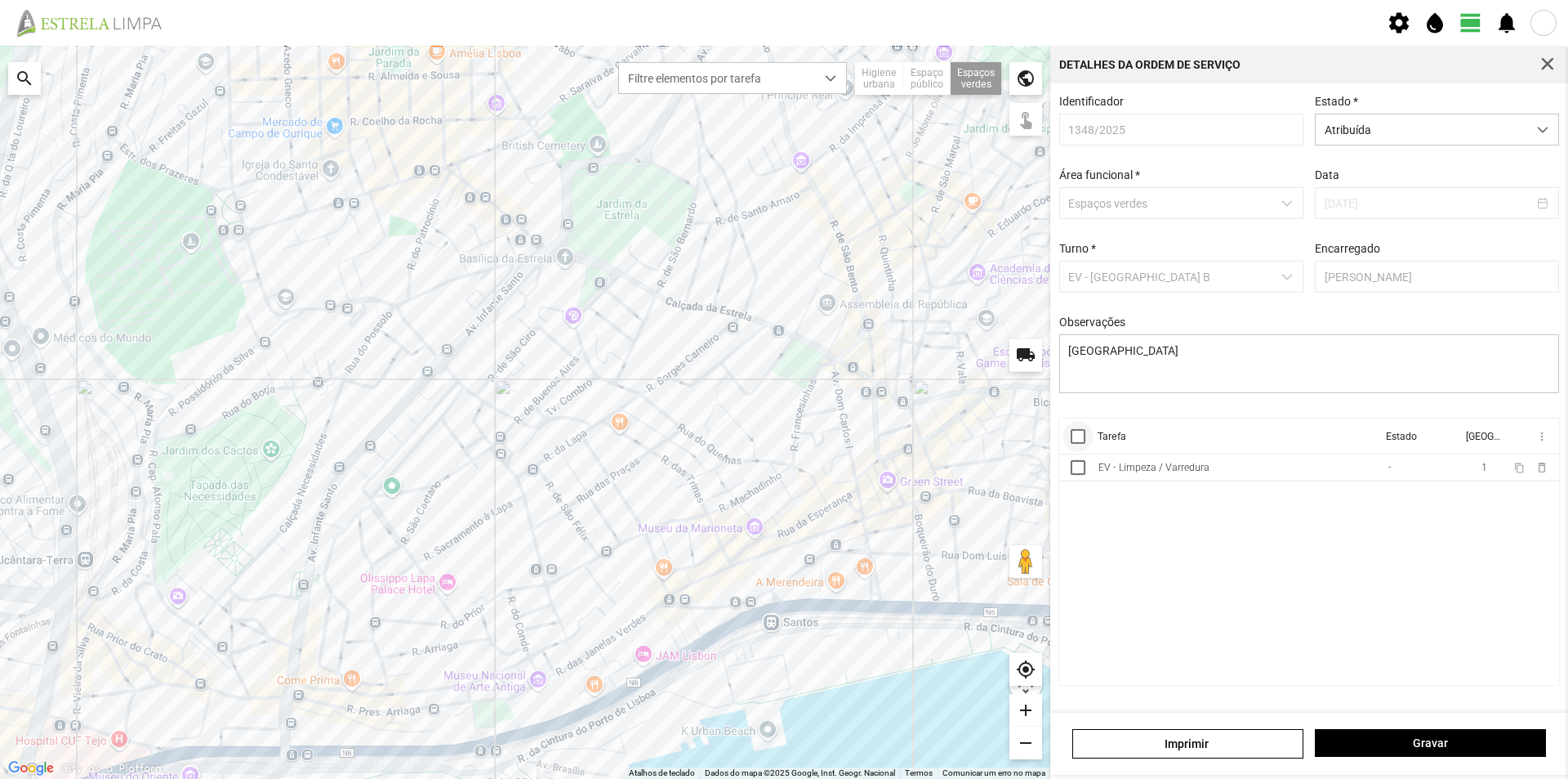
click at [1083, 442] on div at bounding box center [1077, 436] width 14 height 14
drag, startPoint x: 1545, startPoint y: 443, endPoint x: 1532, endPoint y: 443, distance: 13.0
click at [1539, 443] on span "more_vert" at bounding box center [1541, 436] width 13 height 13
click at [1442, 470] on span "Marcar como Concluída" at bounding box center [1455, 468] width 121 height 12
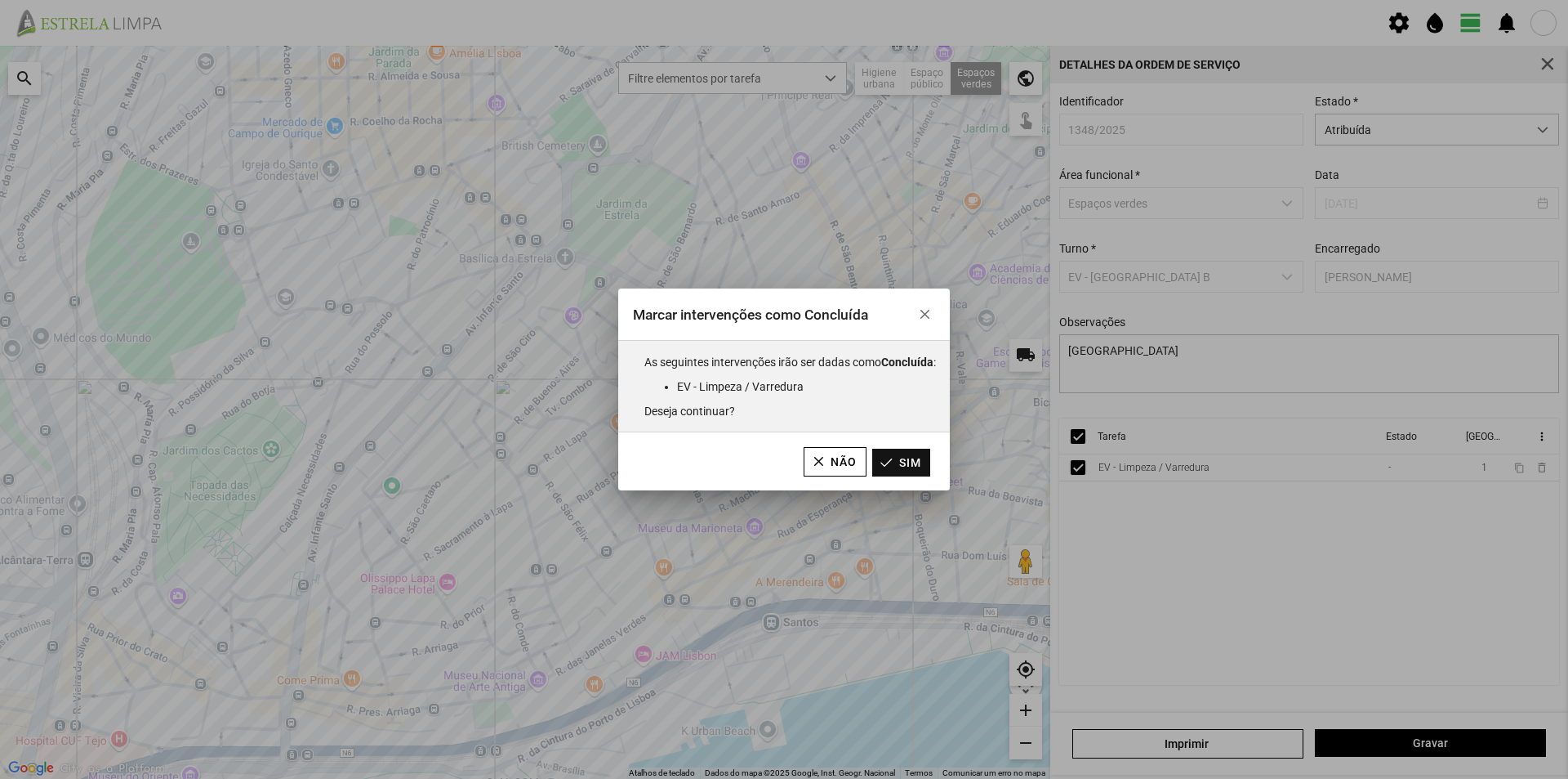
click at [920, 464] on button "Sim" at bounding box center [901, 462] width 58 height 28
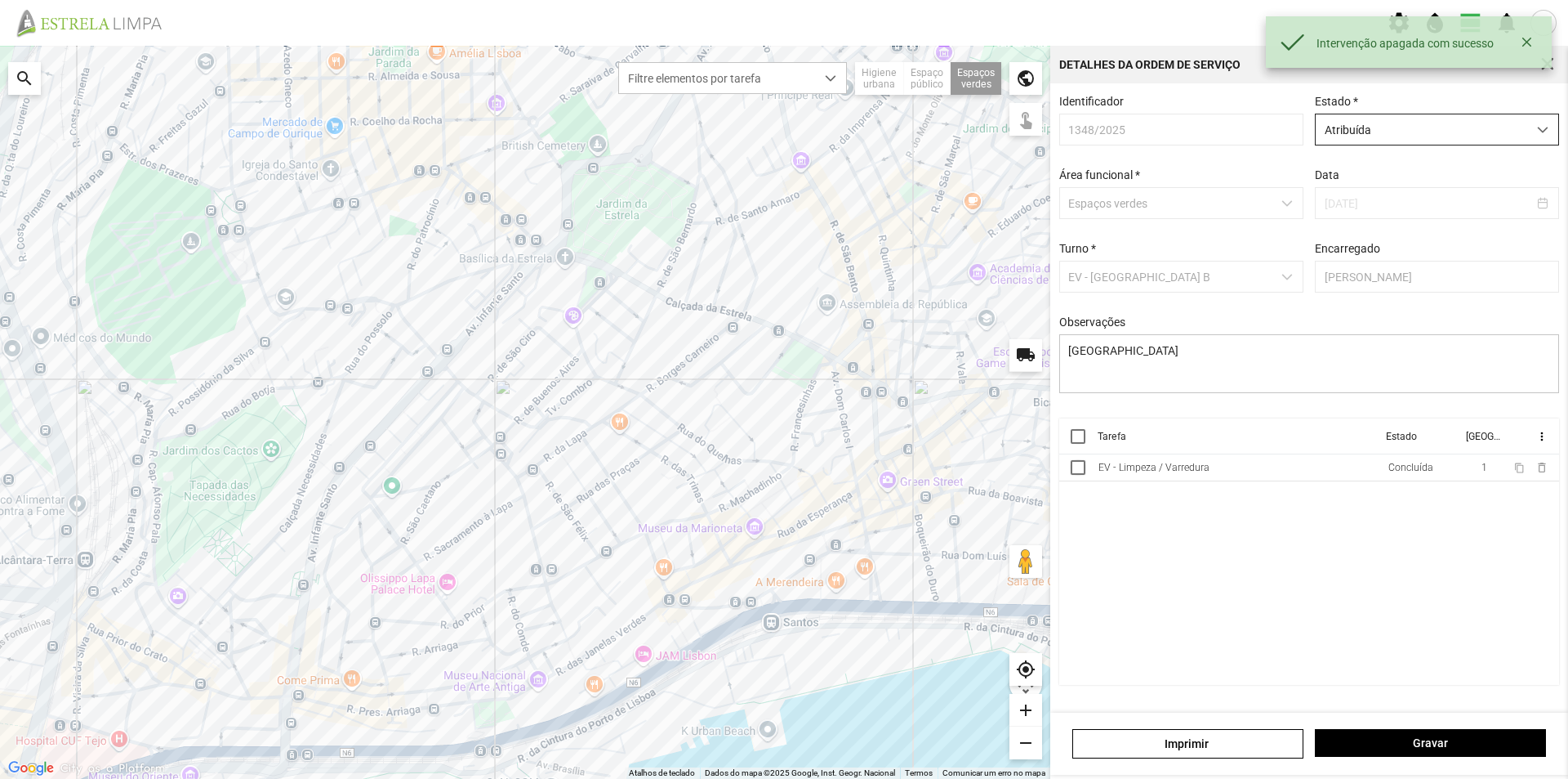
click at [1443, 131] on span "Atribuída" at bounding box center [1421, 129] width 211 height 30
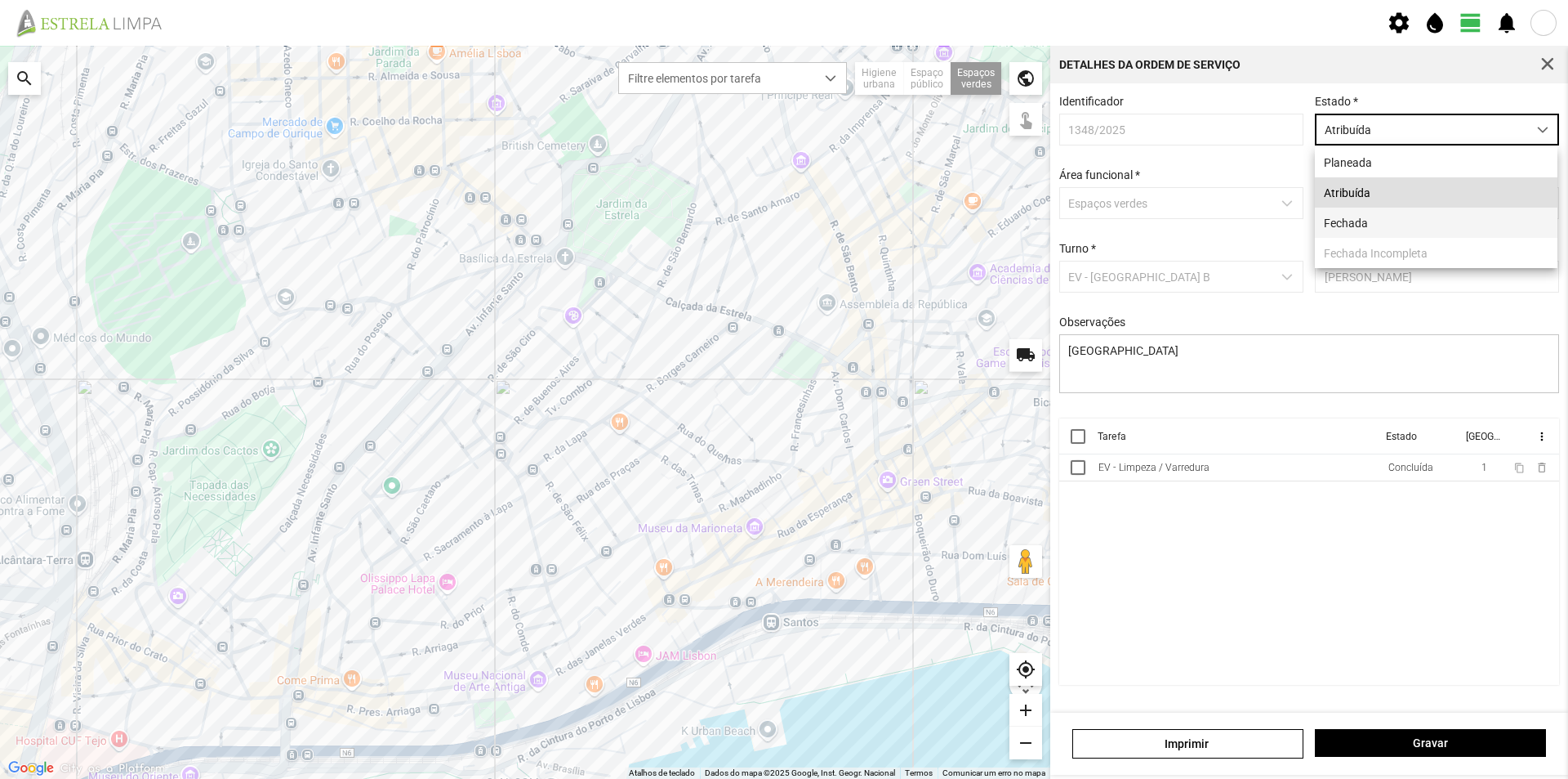
click at [1363, 226] on li "Fechada" at bounding box center [1436, 223] width 243 height 30
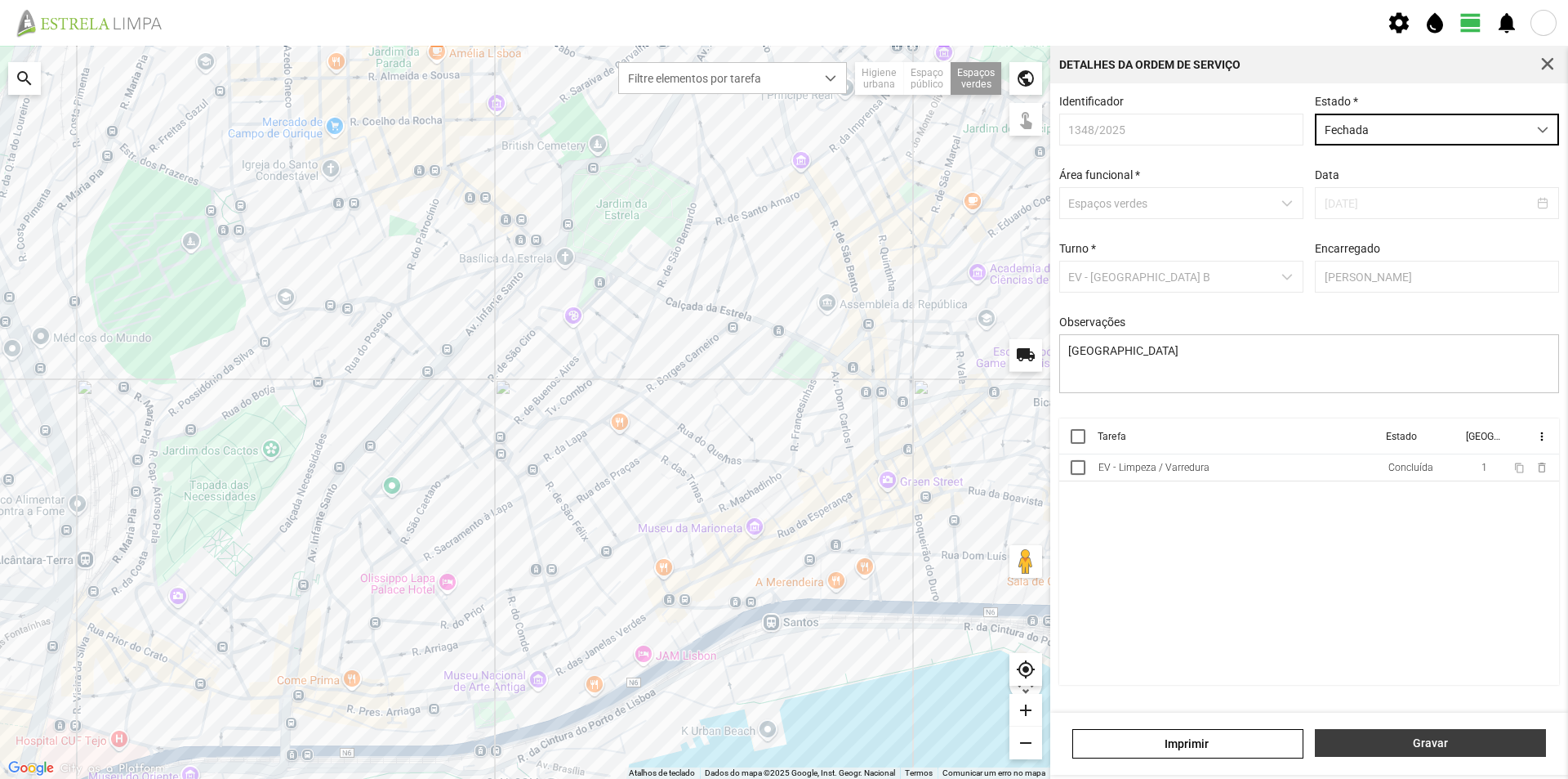
click at [1390, 742] on span "Gravar" at bounding box center [1431, 742] width 214 height 13
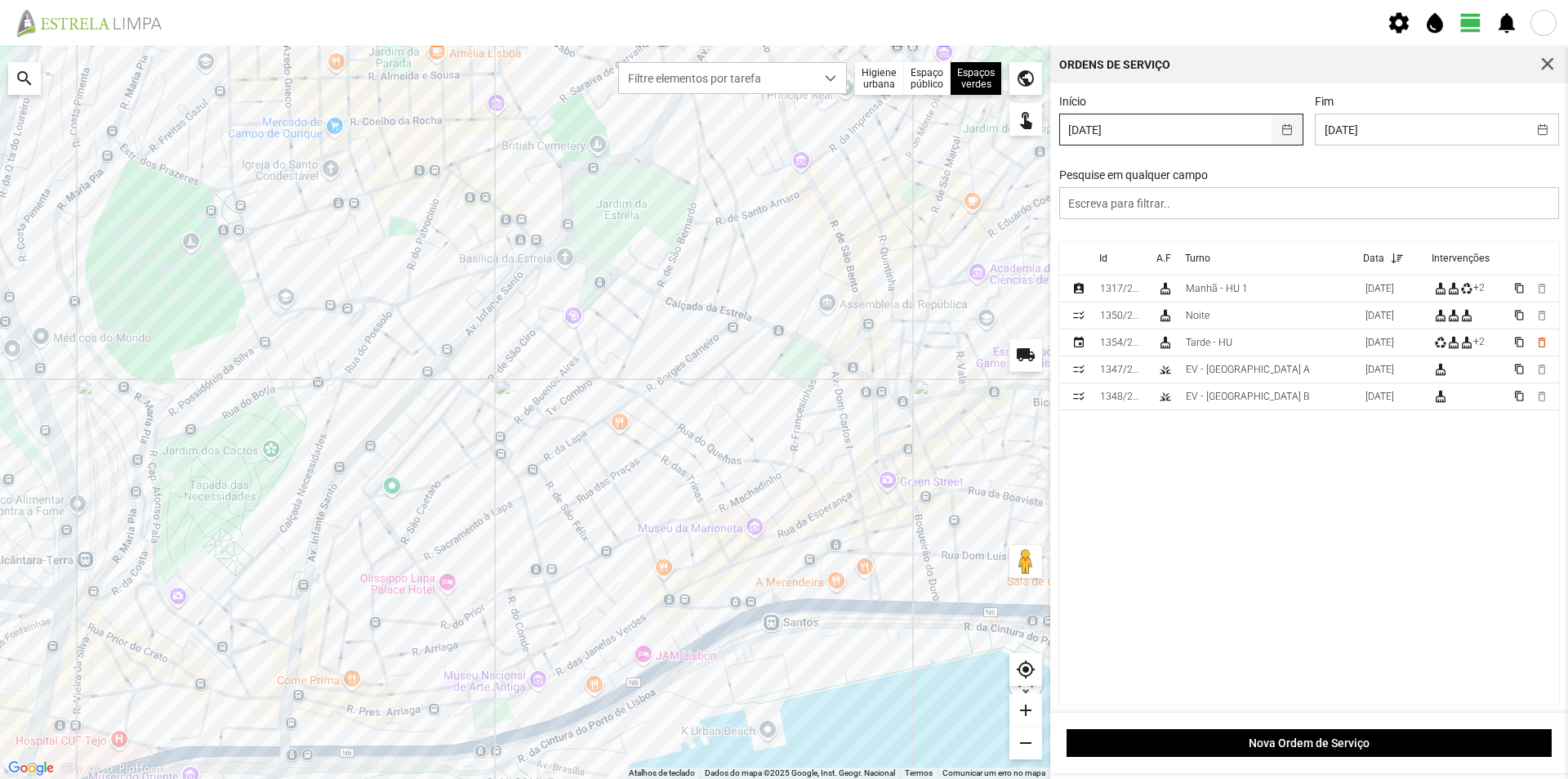
click at [1281, 132] on button "button" at bounding box center [1288, 129] width 32 height 30
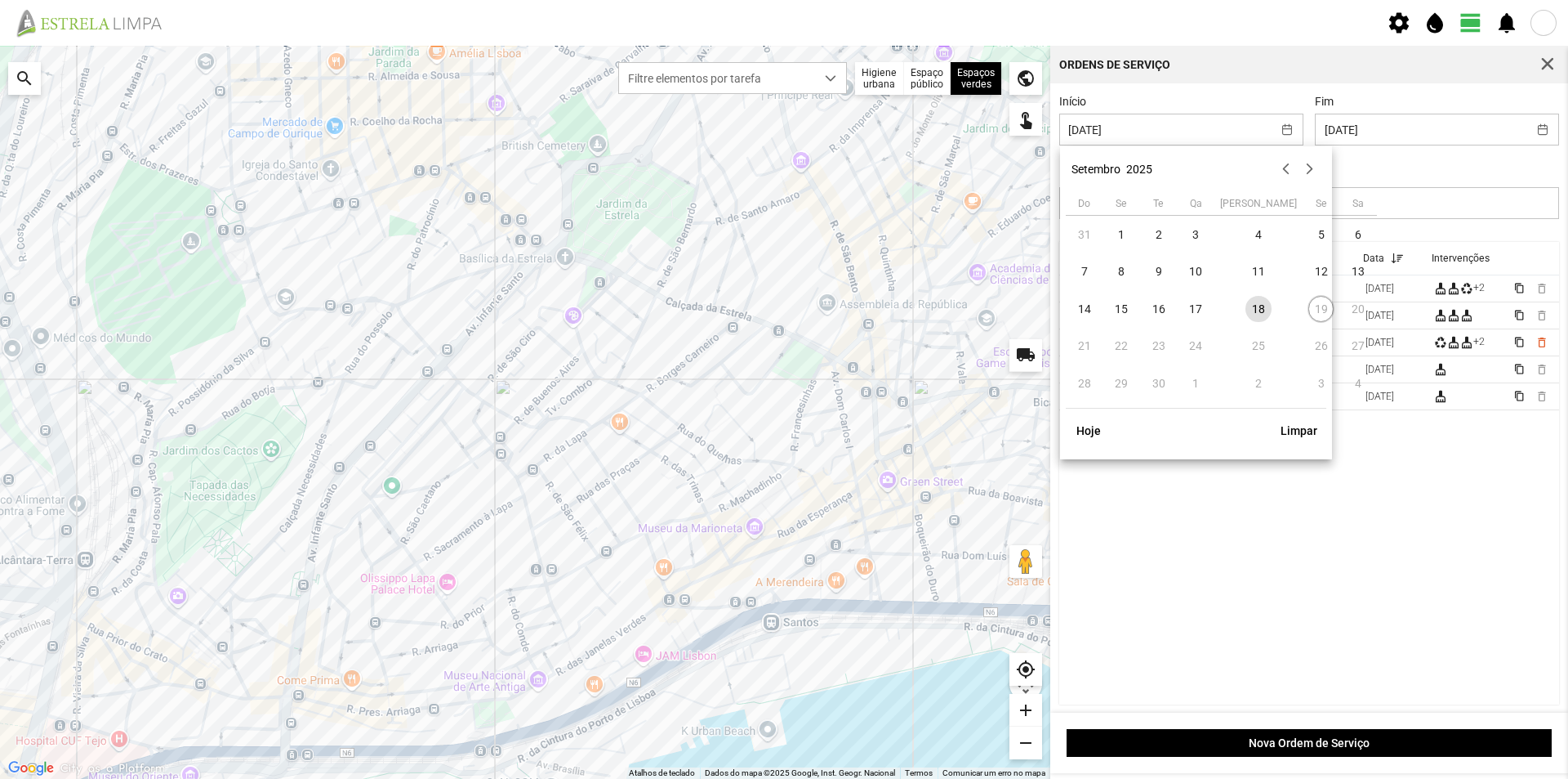
click at [1302, 311] on td "19" at bounding box center [1321, 309] width 37 height 37
click at [1527, 130] on button "button" at bounding box center [1543, 129] width 32 height 30
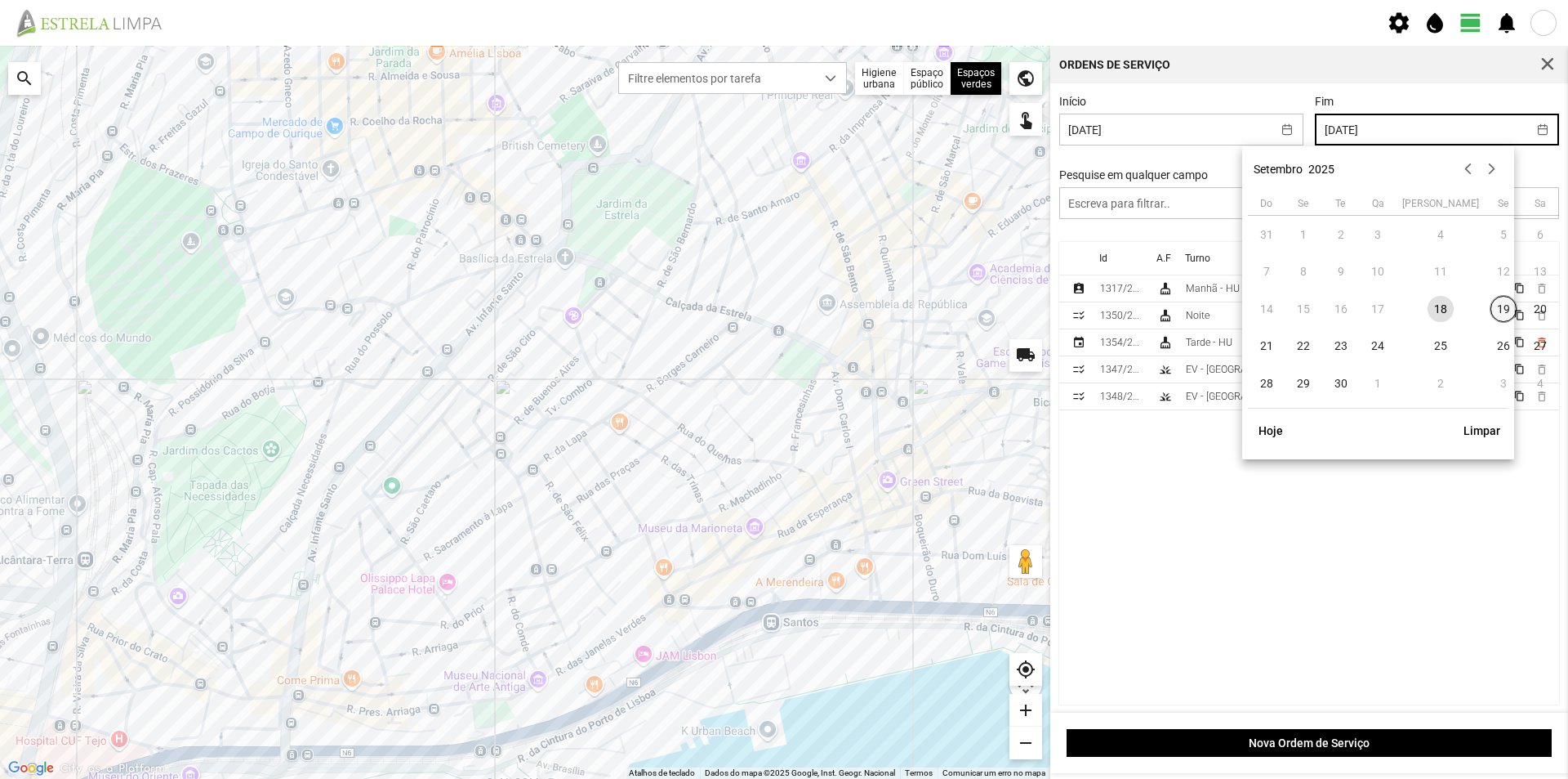
click at [1490, 311] on span "19" at bounding box center [1503, 308] width 26 height 26
type input "19/09/2025"
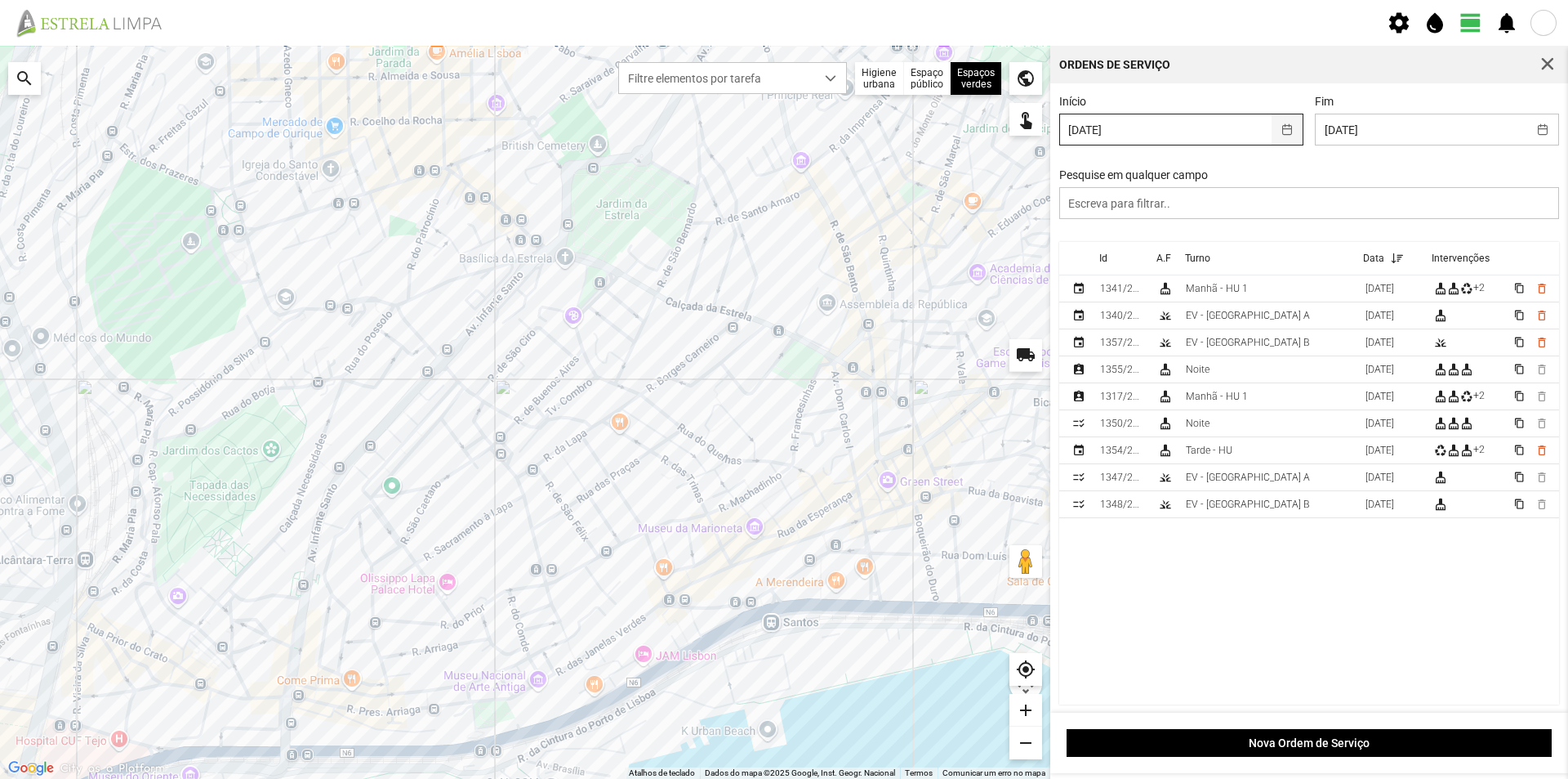
click at [1281, 126] on button "button" at bounding box center [1288, 129] width 32 height 30
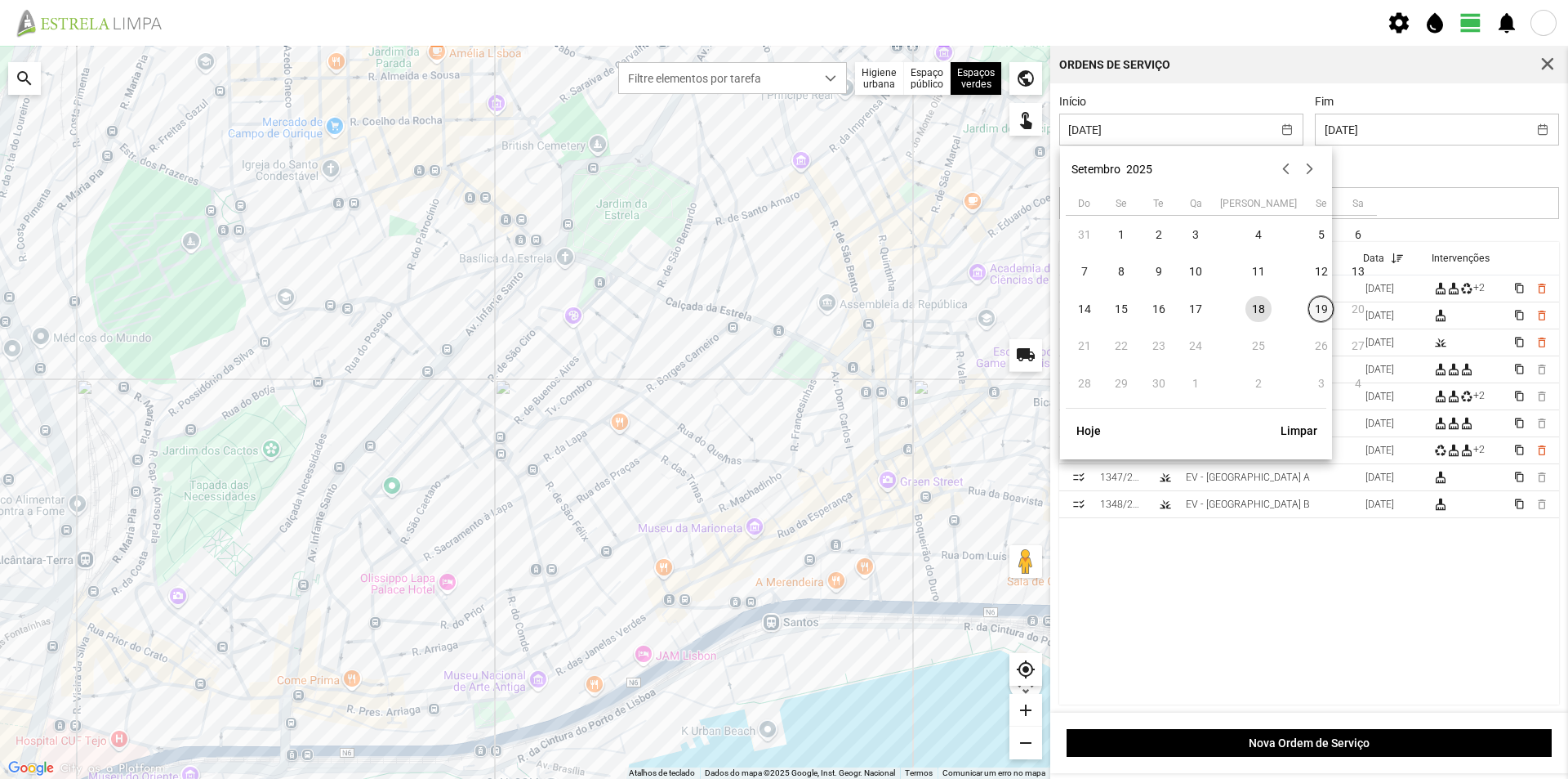
click at [1308, 311] on span "19" at bounding box center [1321, 308] width 26 height 26
type input "19/09/2025"
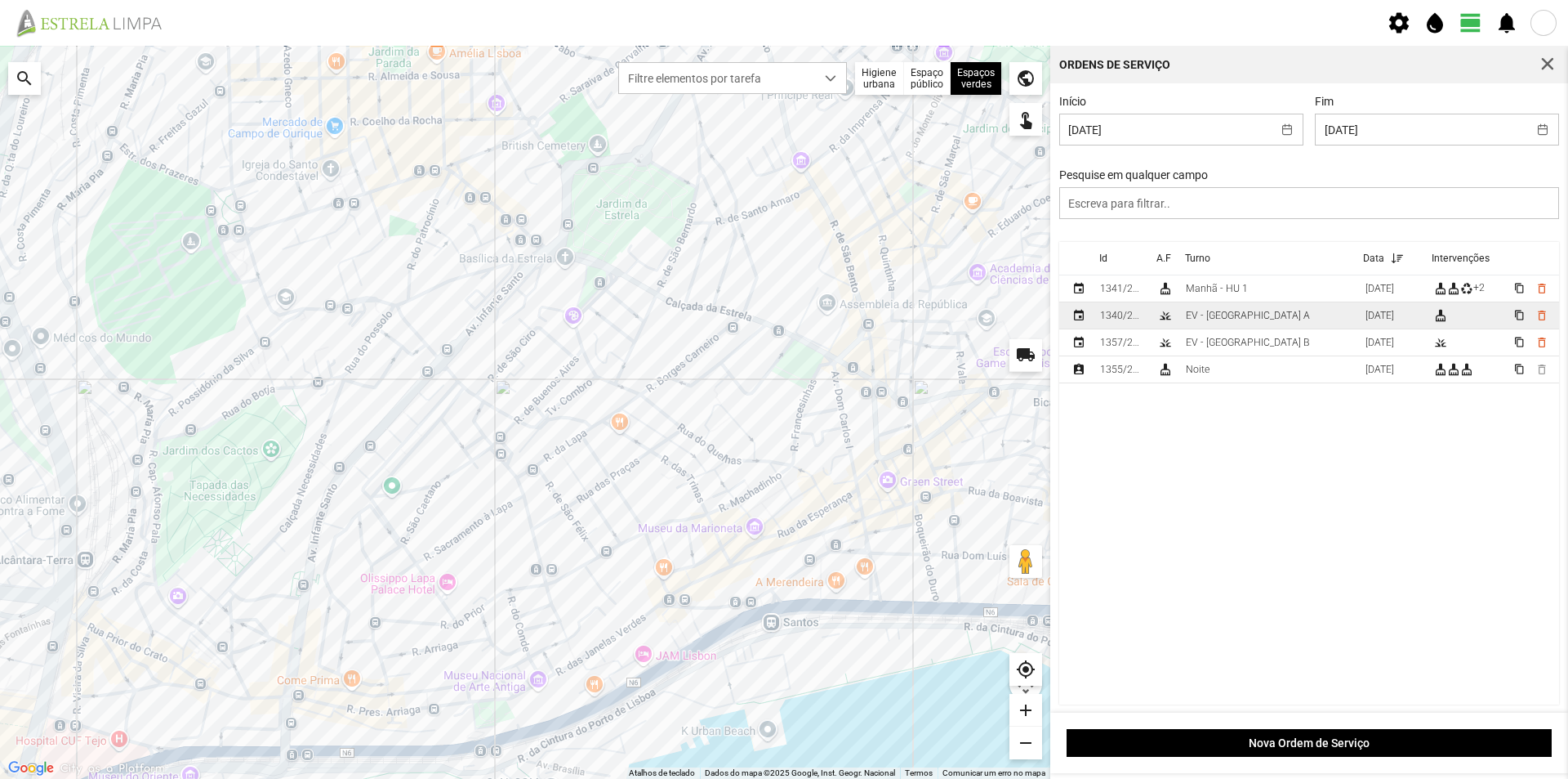
click at [1268, 319] on td "EV - Equipa A" at bounding box center [1268, 316] width 179 height 27
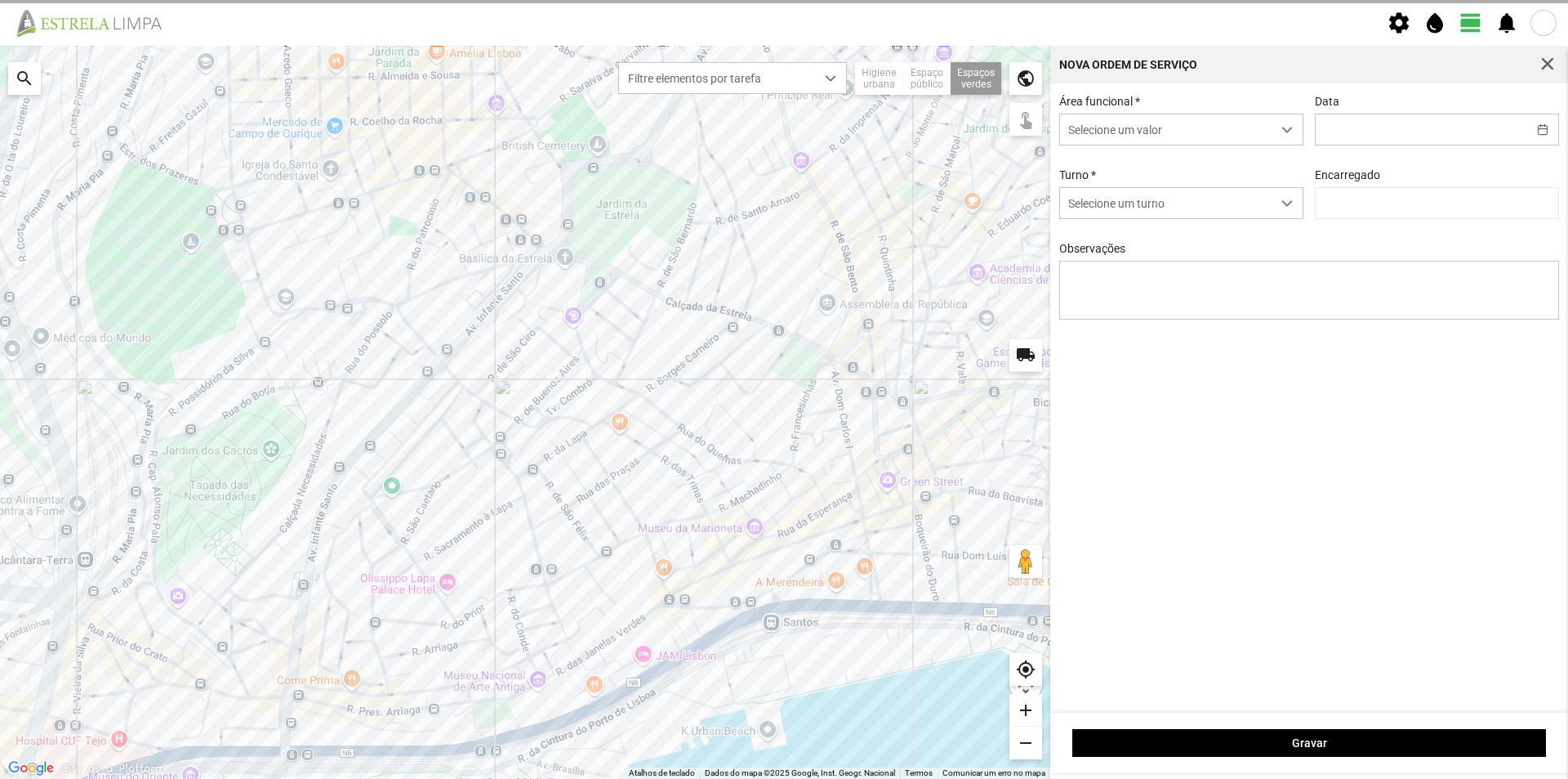
type input "19/09/2025"
type textarea "Recolha de papeleiras"
type input "António Pires"
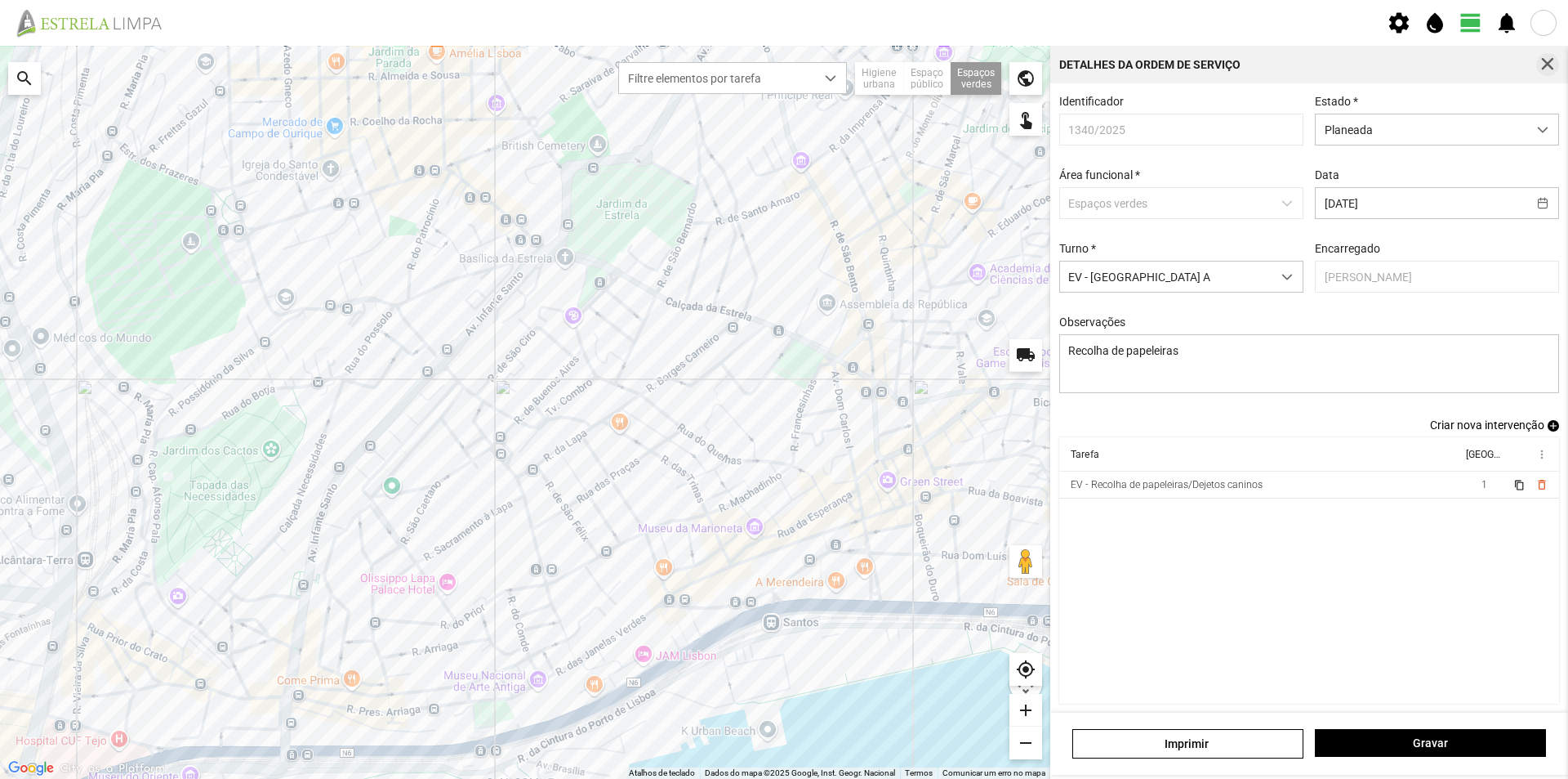
click at [1554, 63] on span "button" at bounding box center [1547, 64] width 14 height 14
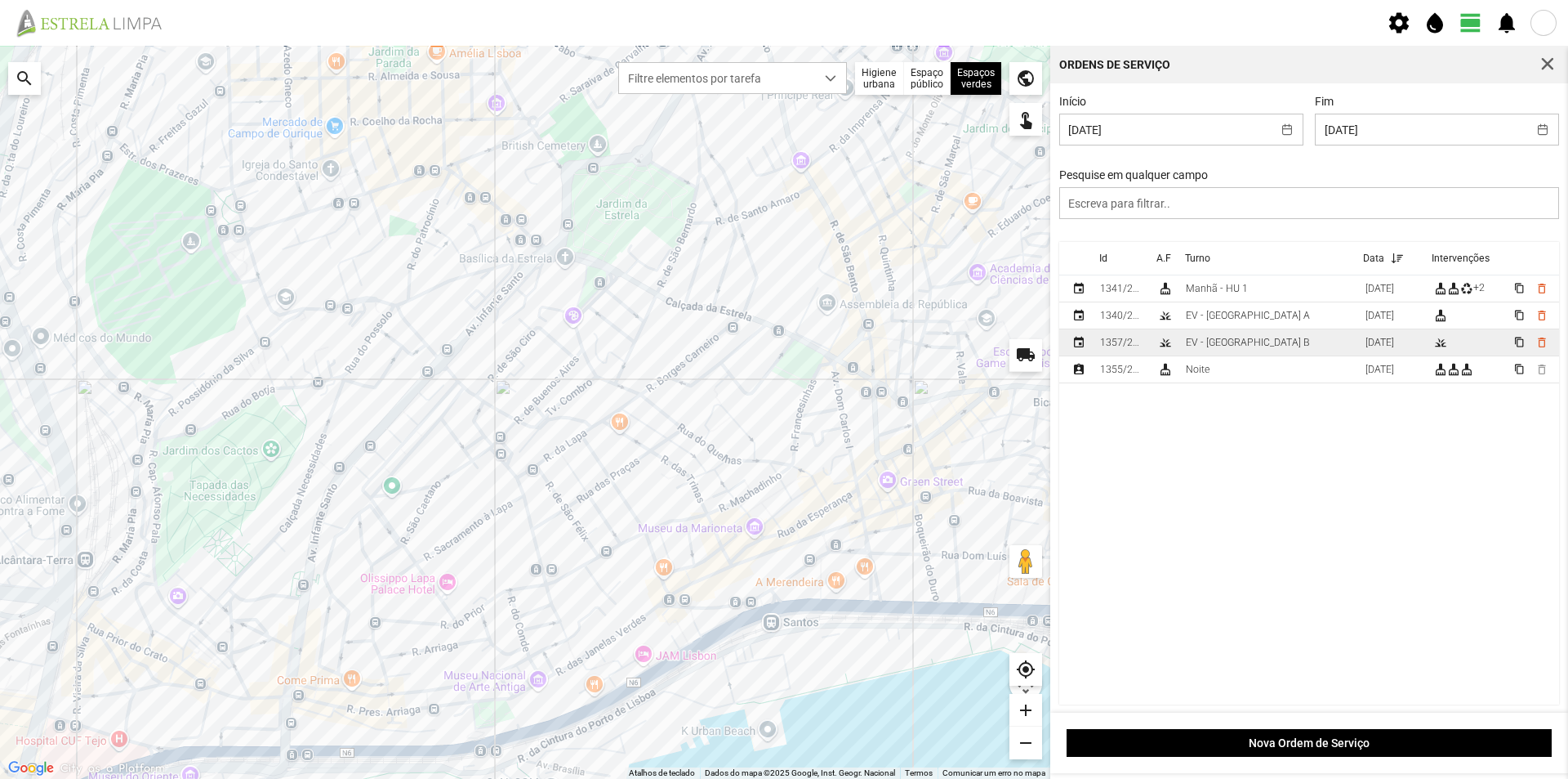
click at [1259, 347] on td "EV - Equipa B" at bounding box center [1268, 343] width 179 height 27
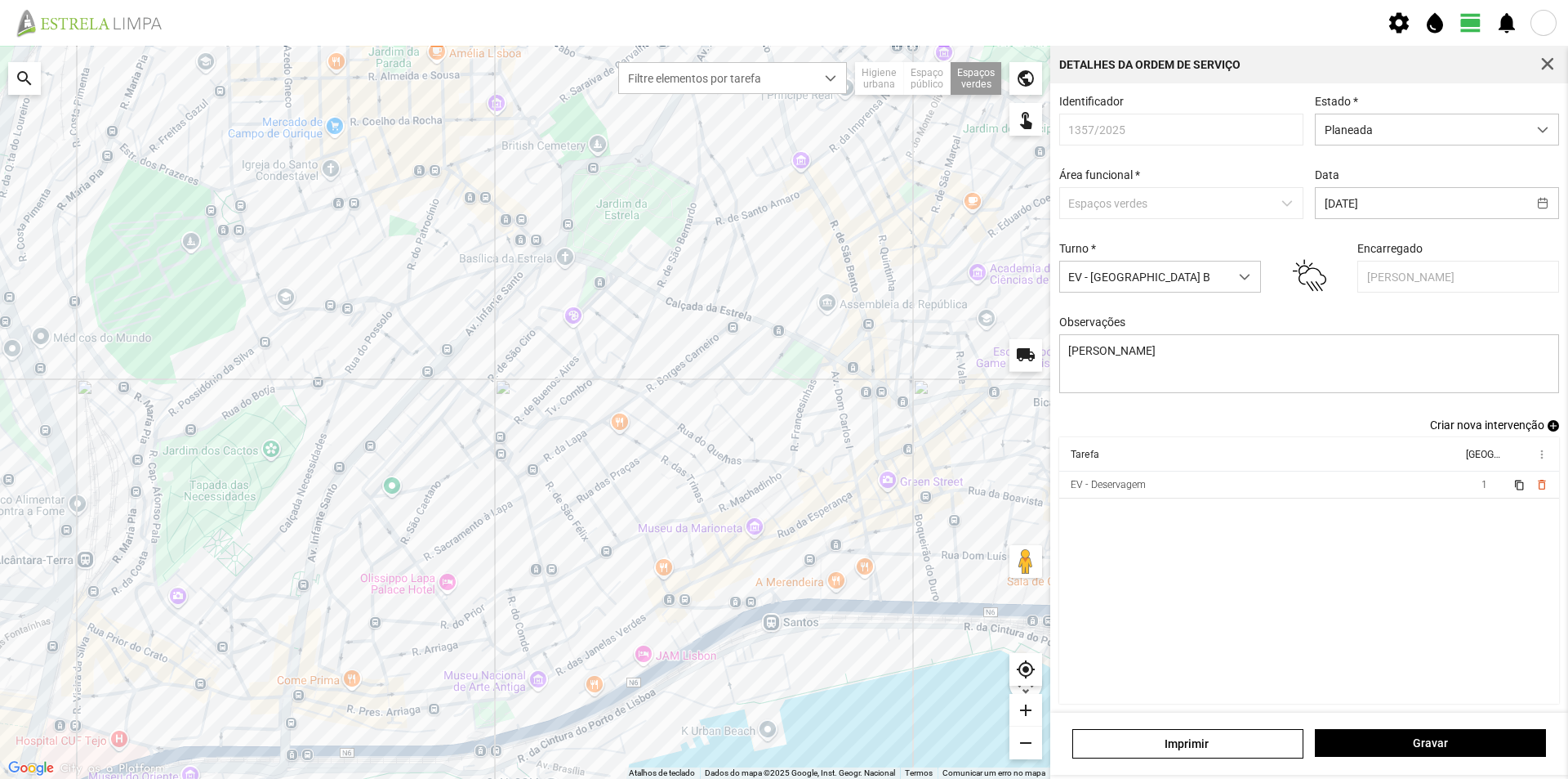
click at [1547, 431] on span "add" at bounding box center [1553, 426] width 12 height 12
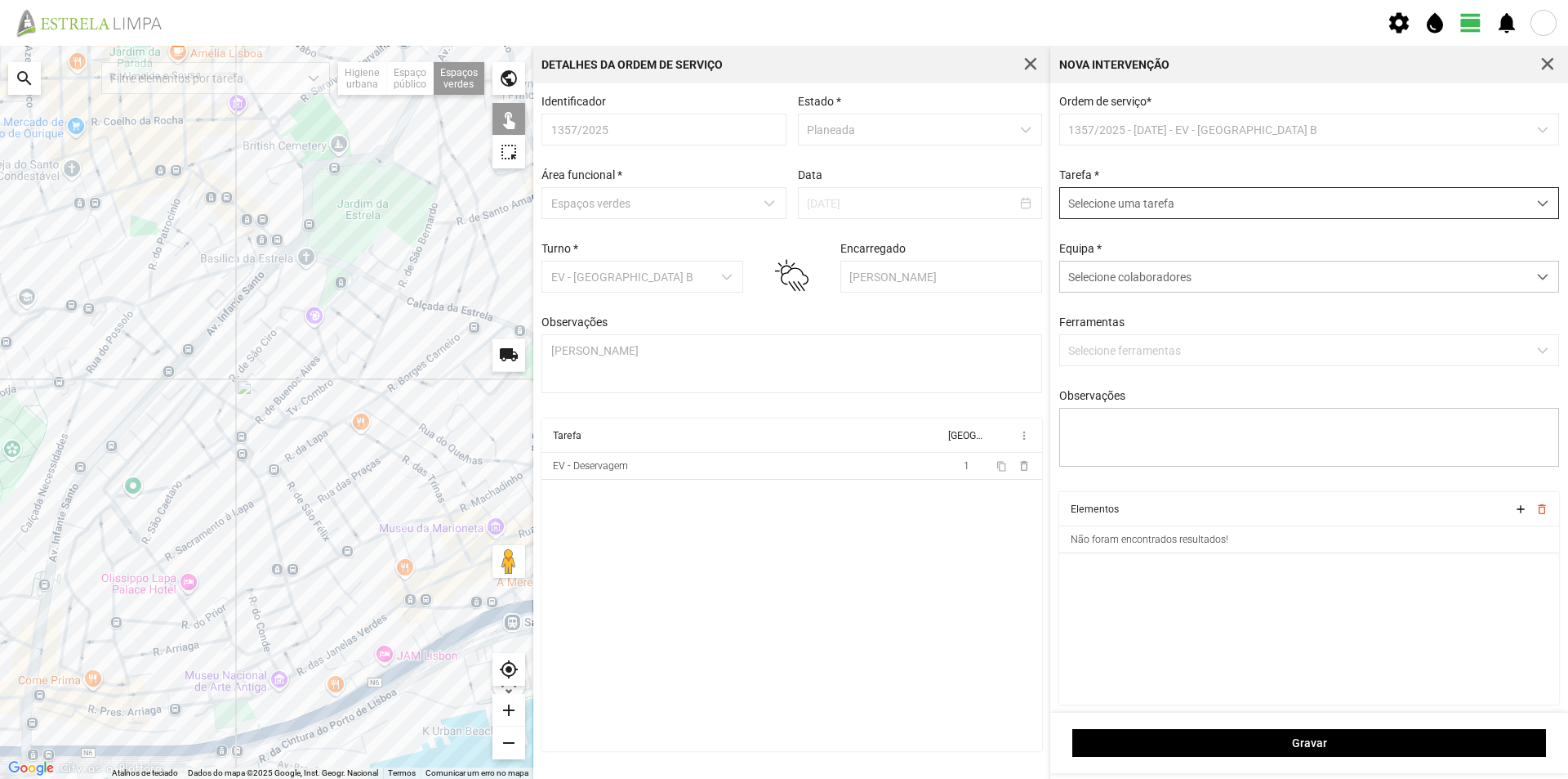
click at [1166, 205] on span "Selecione uma tarefa" at bounding box center [1294, 203] width 467 height 30
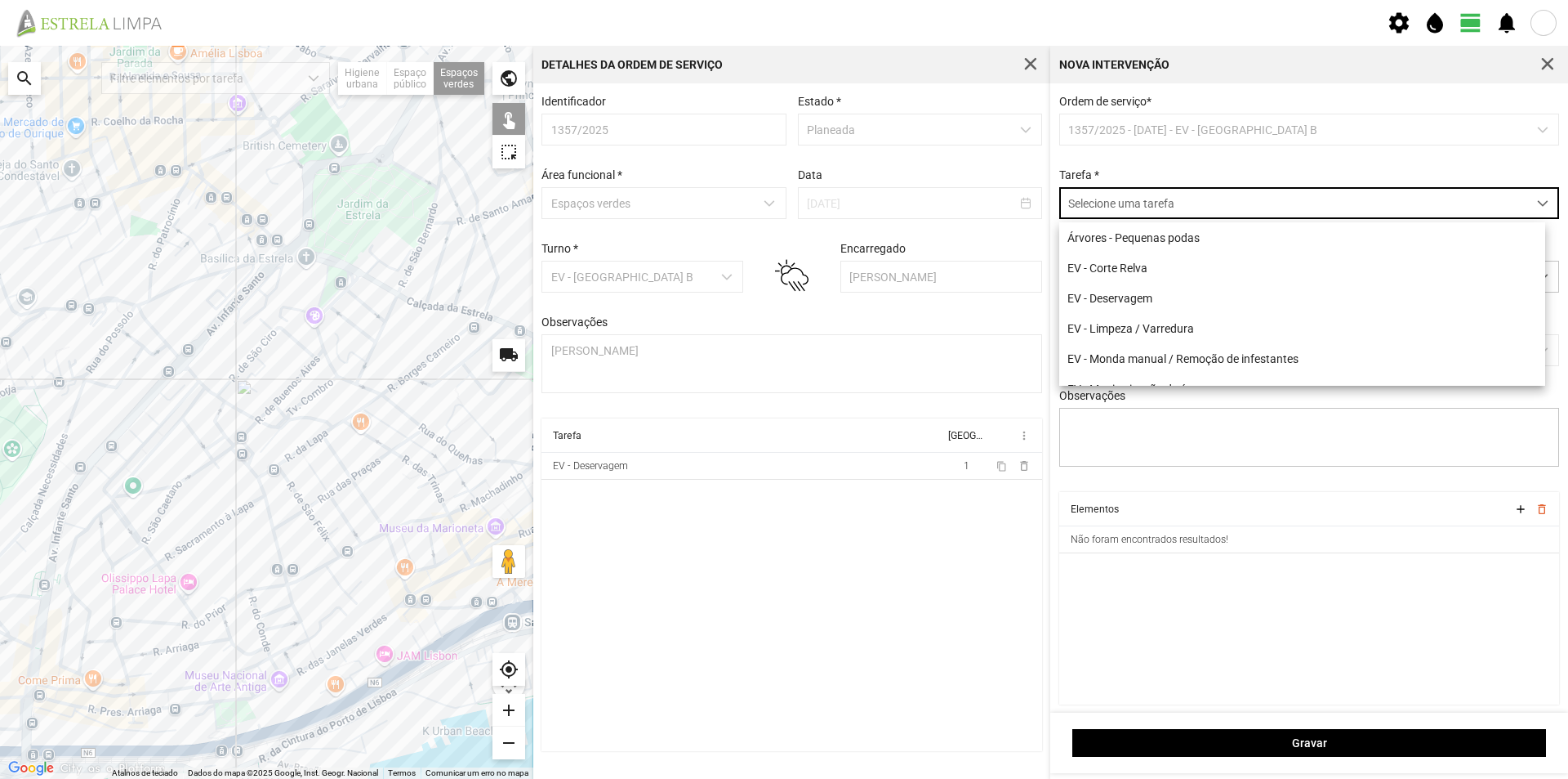
click at [1003, 542] on cdk-virtual-scroll-viewport "Tarefa Equipa more_vert EV - Deservagem 1 content_copy delete_outline" at bounding box center [791, 584] width 500 height 333
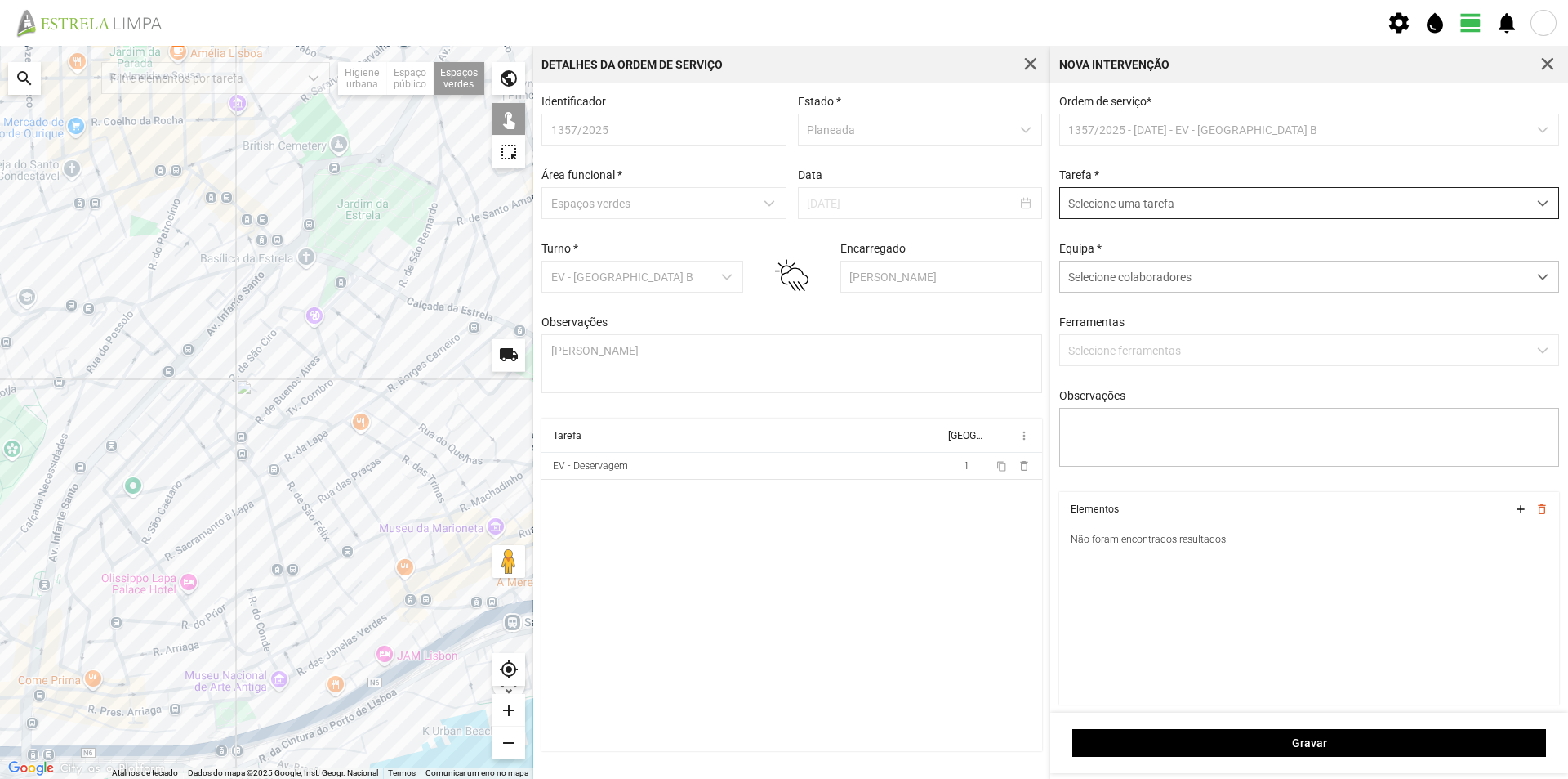
click at [1178, 210] on span "Selecione uma tarefa" at bounding box center [1294, 203] width 467 height 30
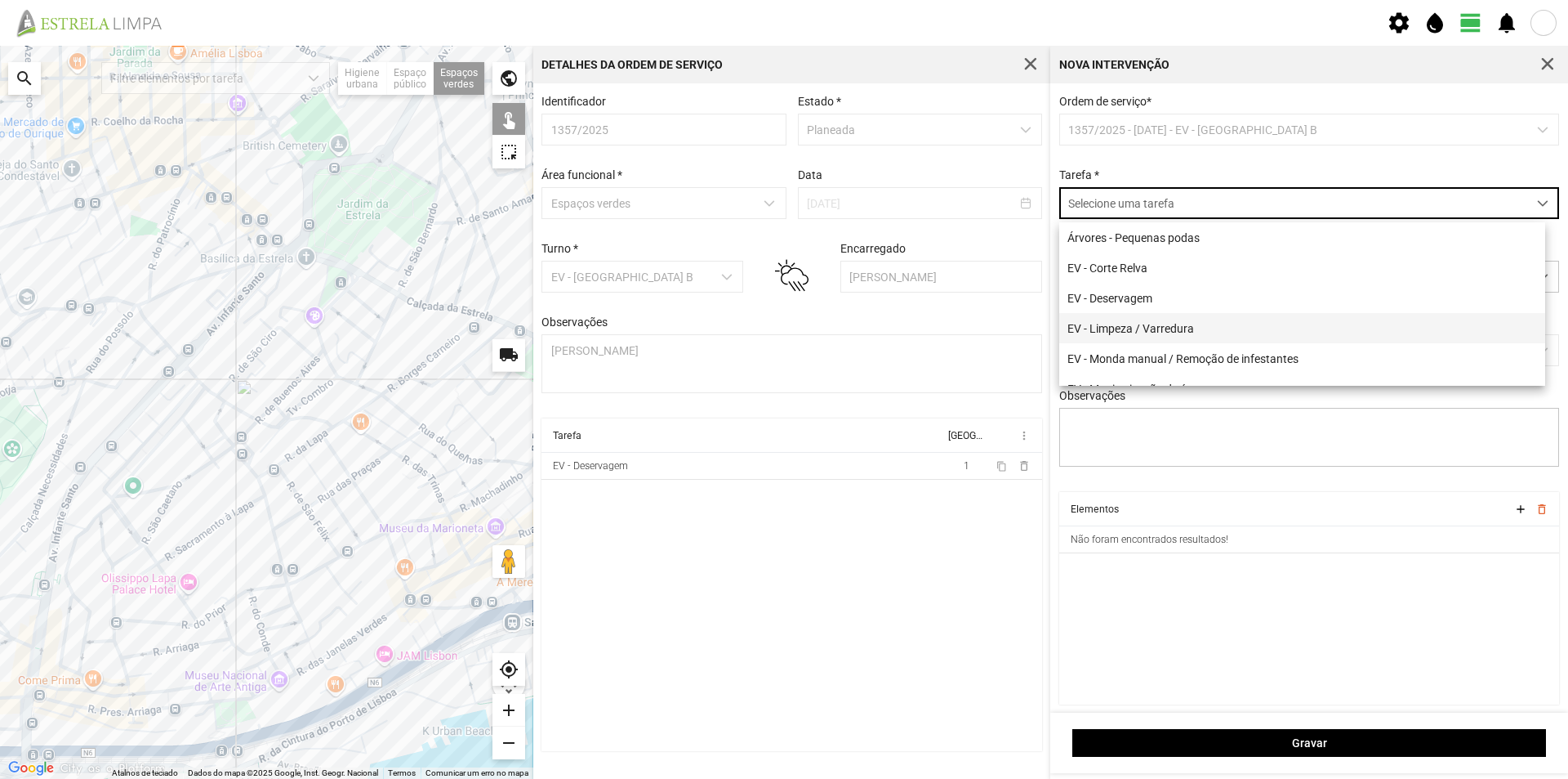
click at [1153, 334] on li "EV - Limpeza / Varredura" at bounding box center [1302, 328] width 486 height 30
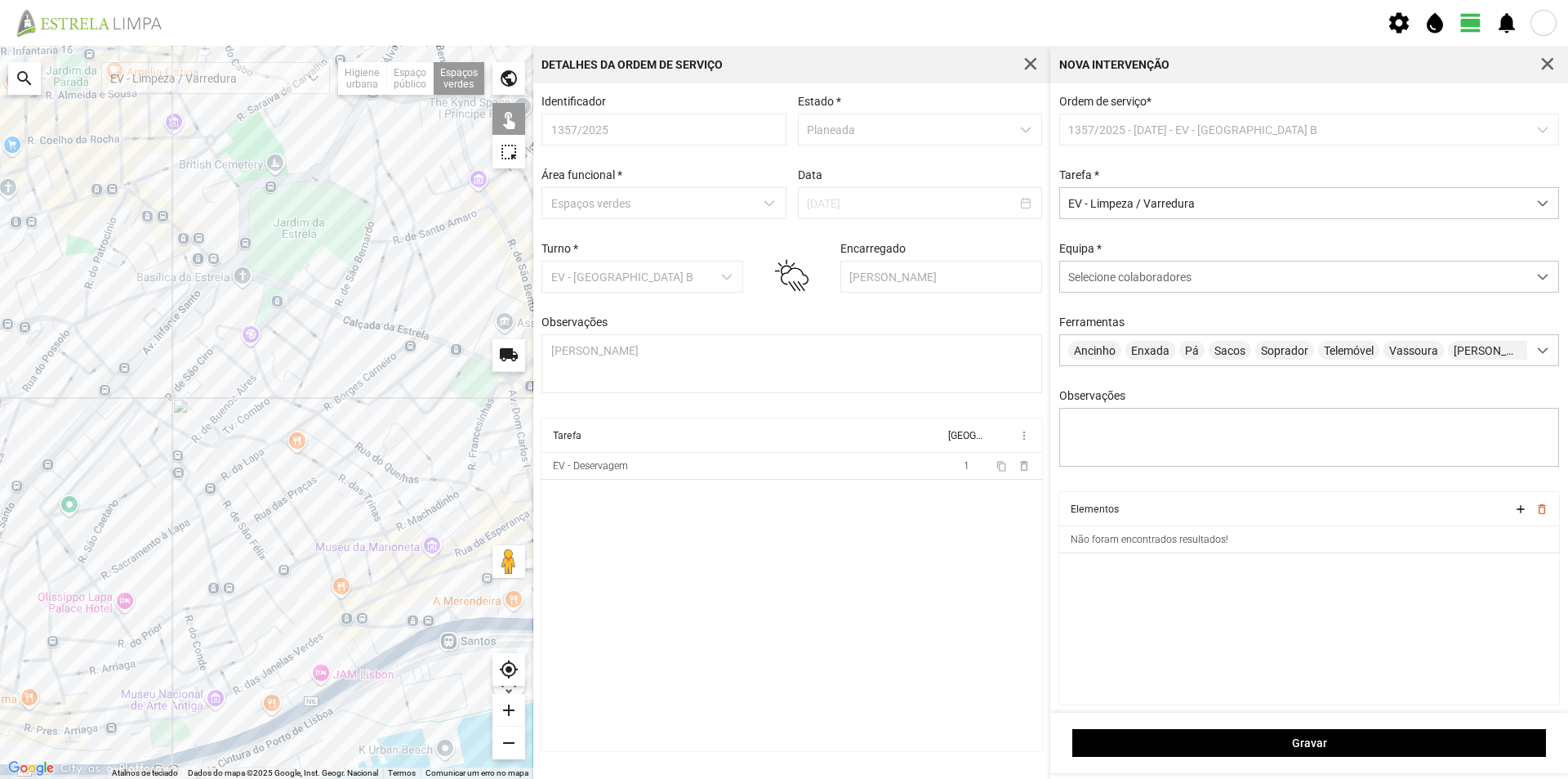
drag, startPoint x: 457, startPoint y: 271, endPoint x: 399, endPoint y: 286, distance: 59.9
click at [399, 286] on div at bounding box center [267, 411] width 533 height 733
click at [425, 266] on div at bounding box center [267, 411] width 533 height 733
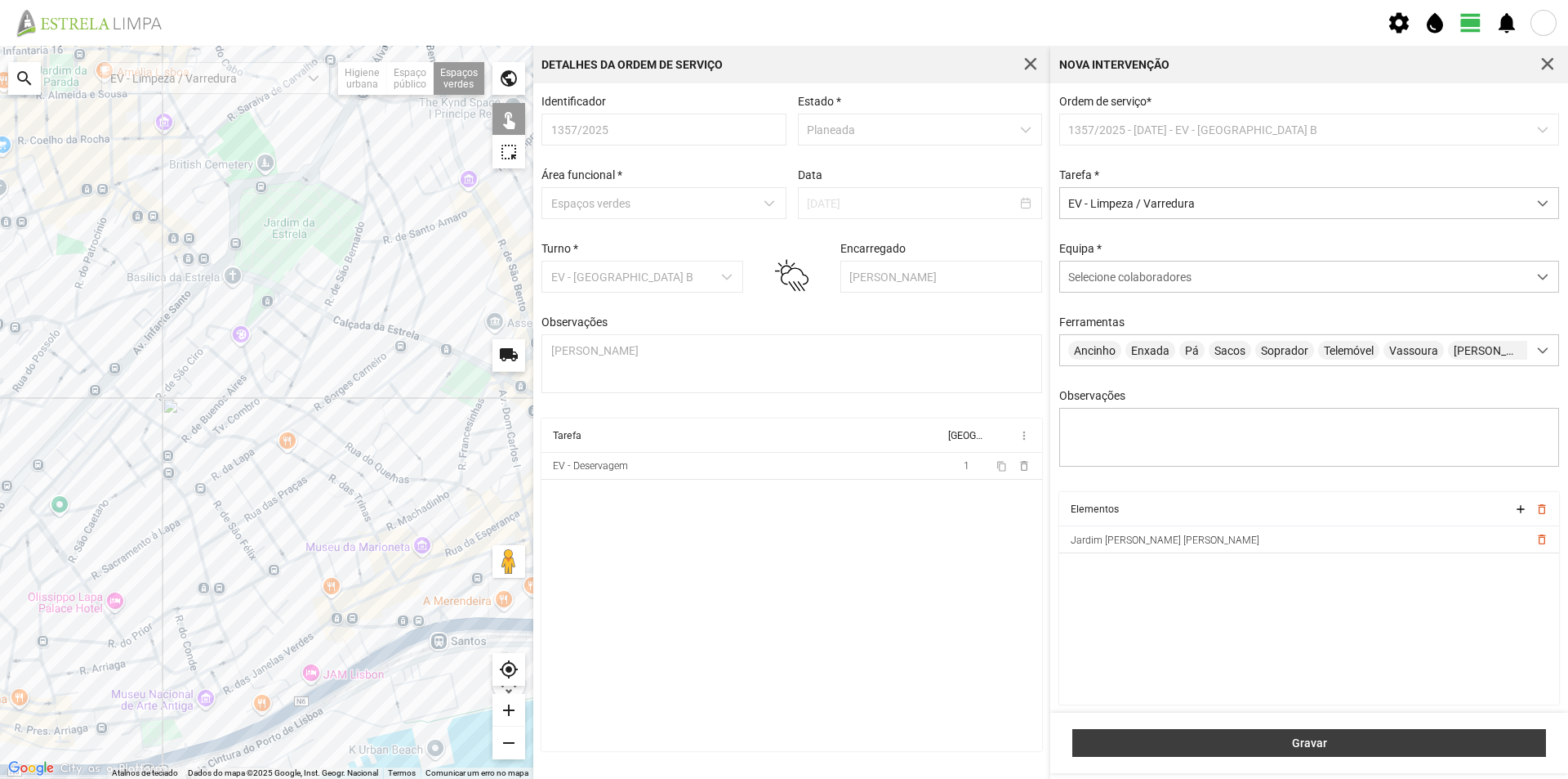
click at [1217, 742] on span "Gravar" at bounding box center [1309, 742] width 457 height 13
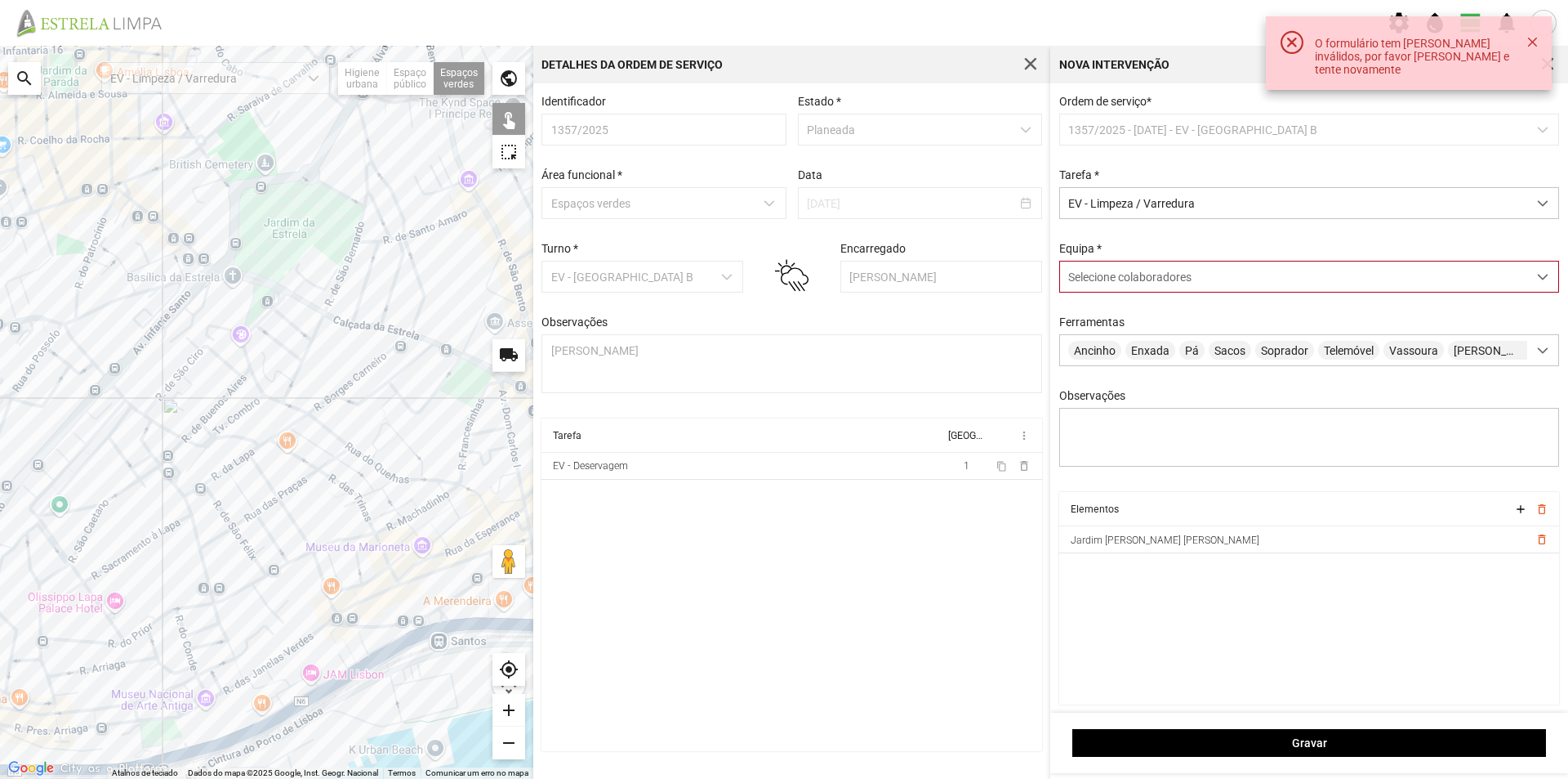
click at [1100, 284] on span "Selecione colaboradores" at bounding box center [1130, 277] width 123 height 13
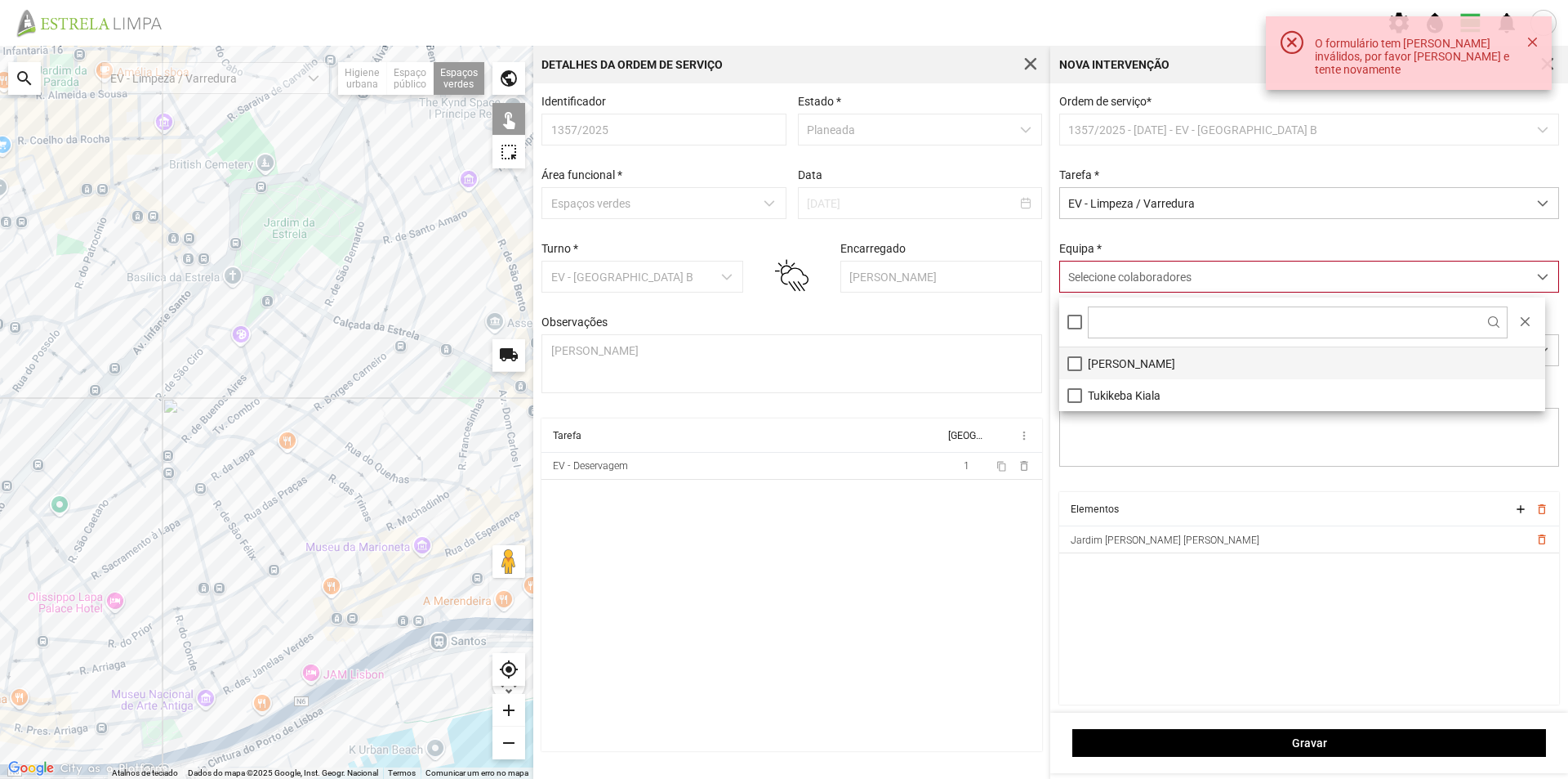
click at [1100, 373] on li "Álvaro Neves" at bounding box center [1302, 363] width 486 height 32
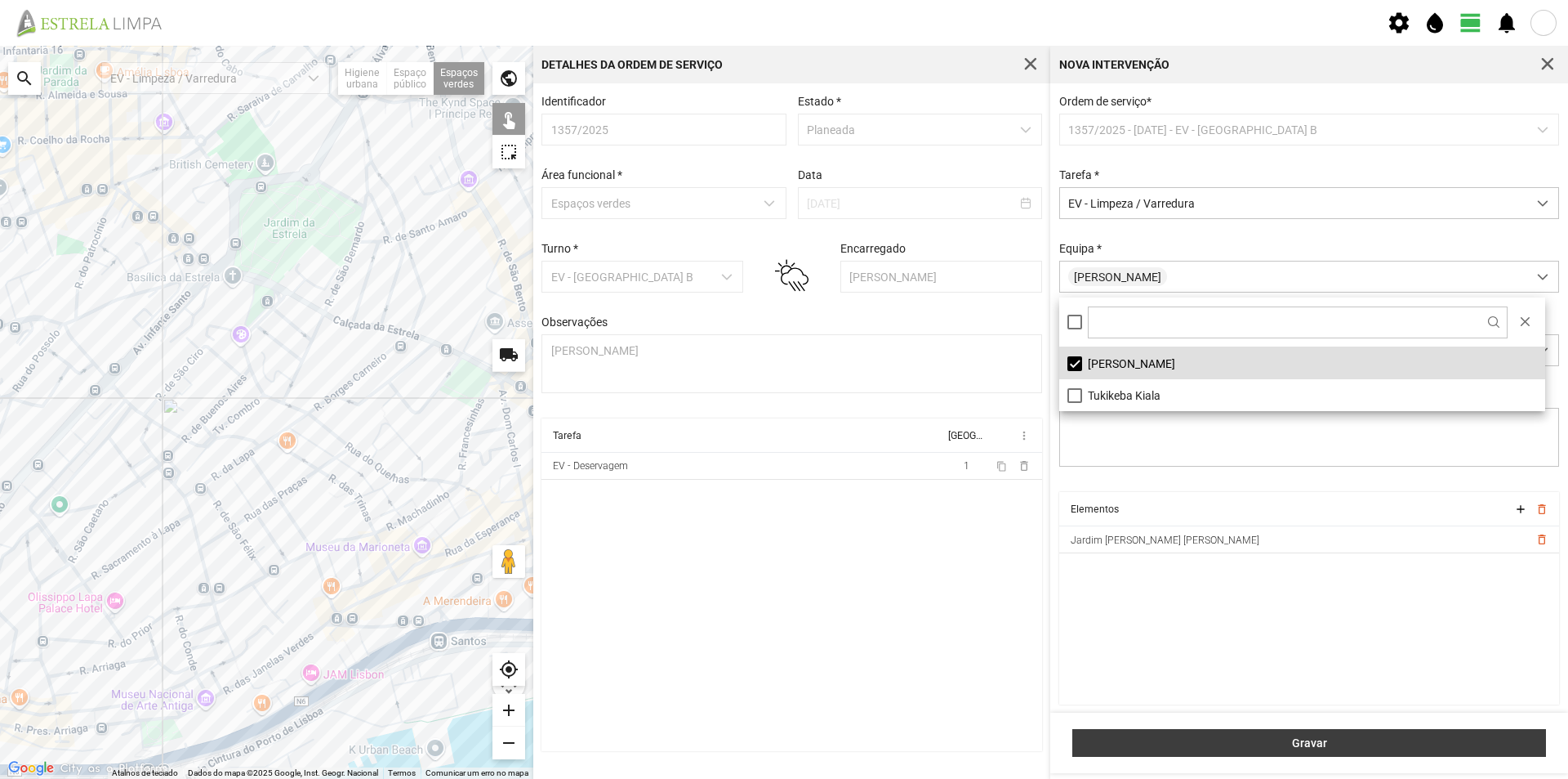
click at [1217, 734] on button "Gravar" at bounding box center [1308, 742] width 474 height 28
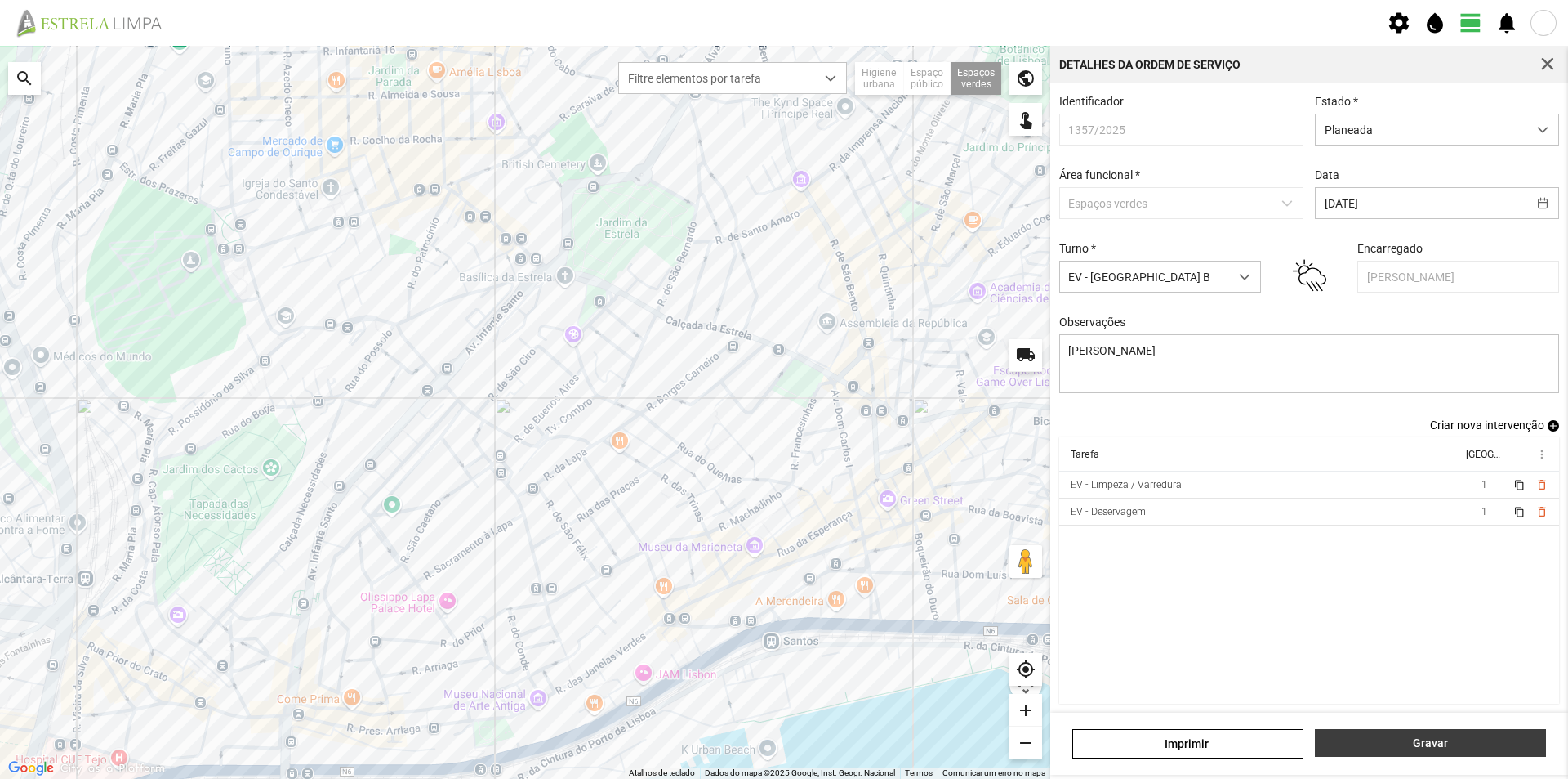
click at [1437, 738] on span "Gravar" at bounding box center [1431, 742] width 214 height 13
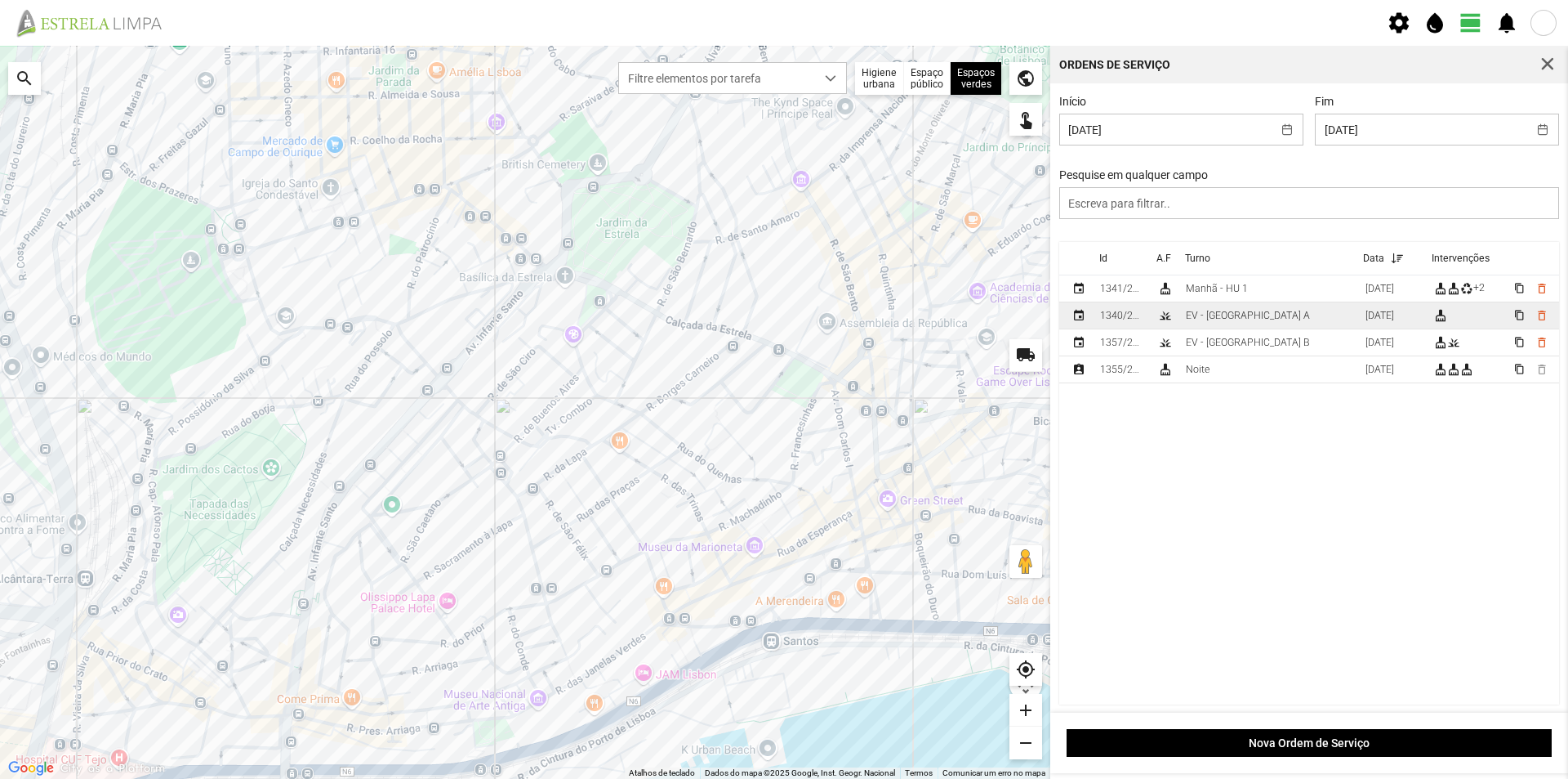
click at [1222, 321] on div "EV - Equipa A" at bounding box center [1248, 315] width 124 height 12
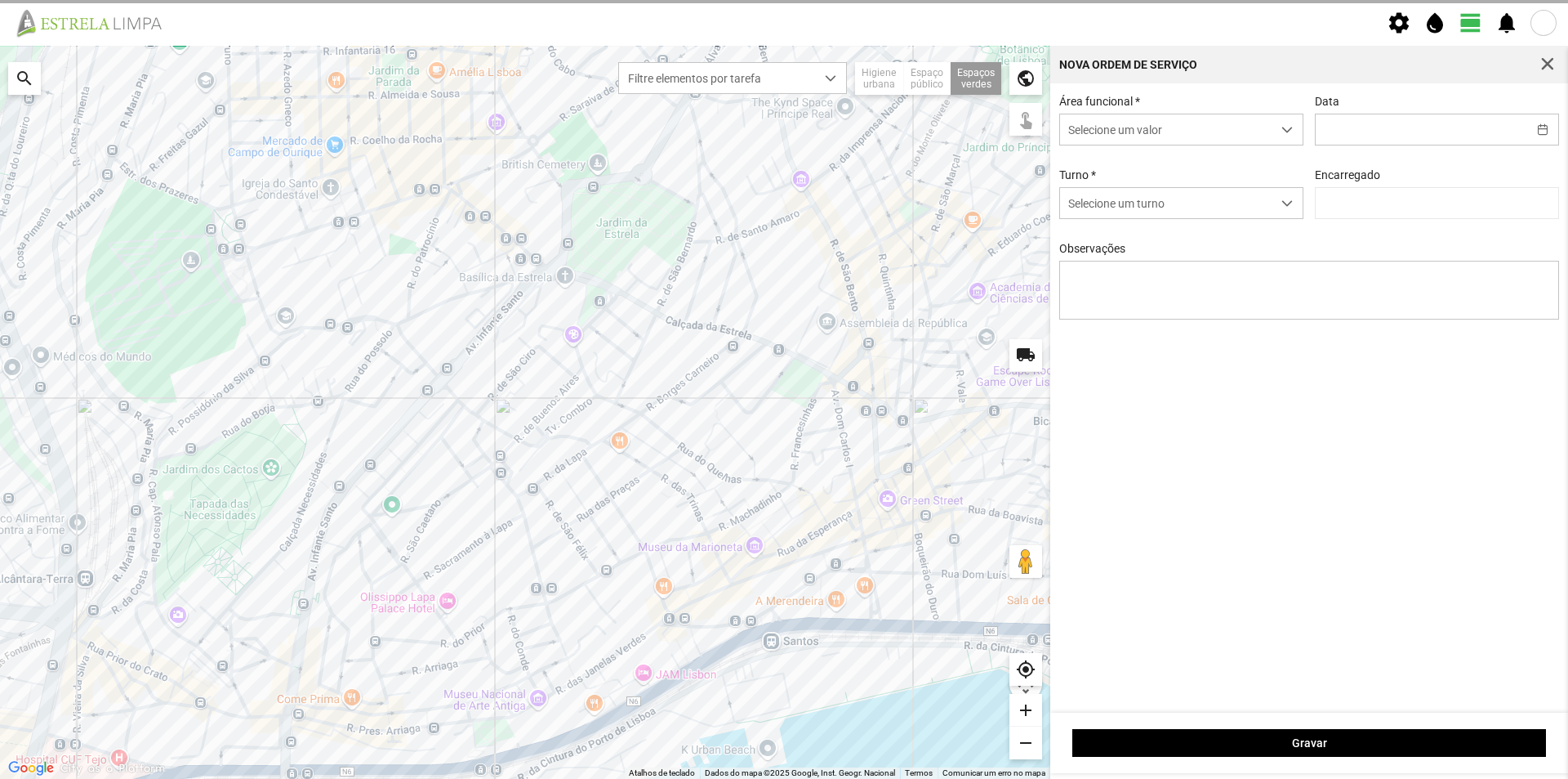
type input "19/09/2025"
type textarea "Recolha de papeleiras"
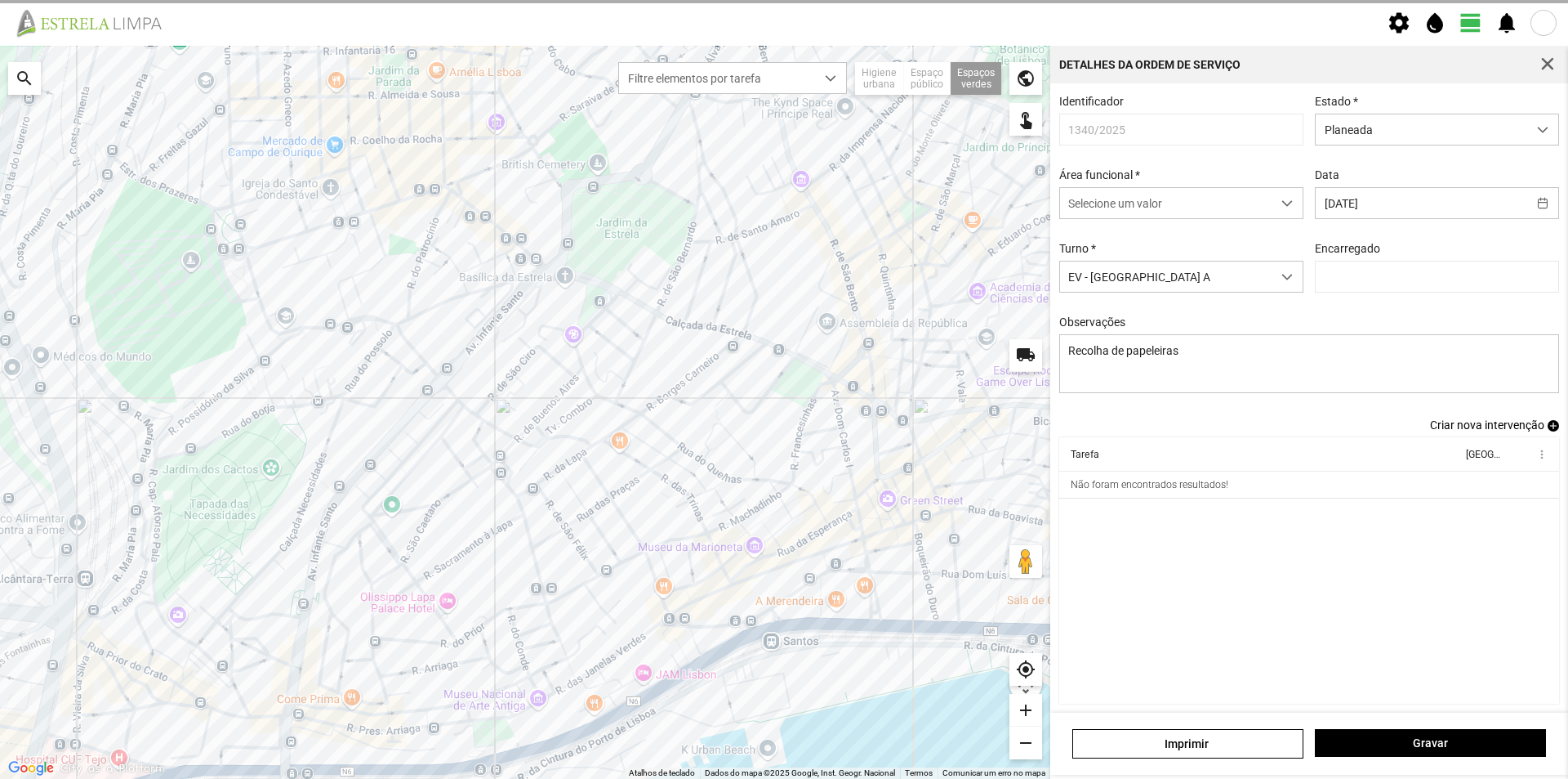
type input "António Pires"
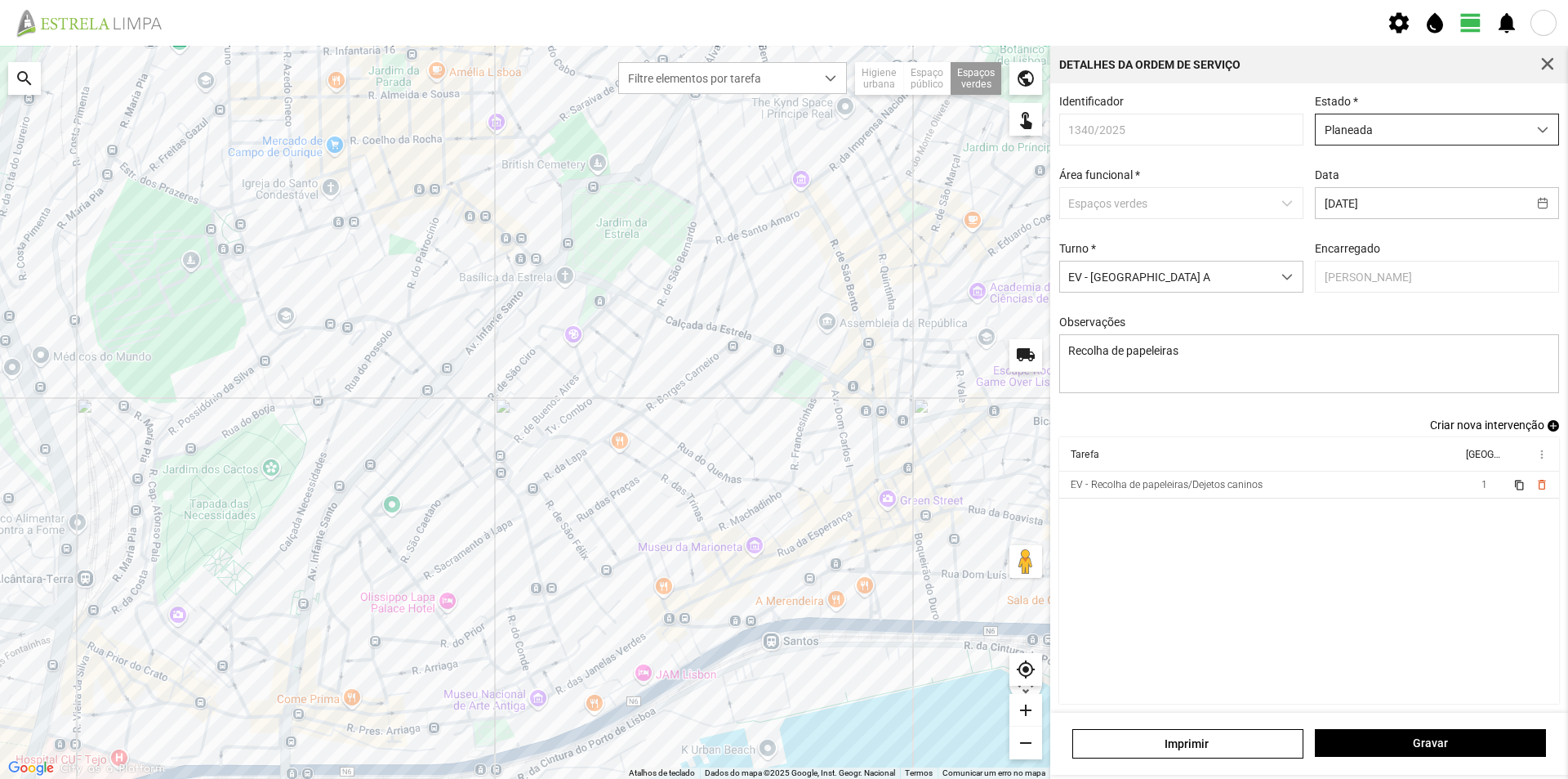
click at [1479, 128] on span "Planeada" at bounding box center [1421, 129] width 211 height 30
click at [1390, 201] on li "Atribuída" at bounding box center [1426, 193] width 236 height 30
click at [1450, 742] on span "Gravar" at bounding box center [1431, 742] width 214 height 13
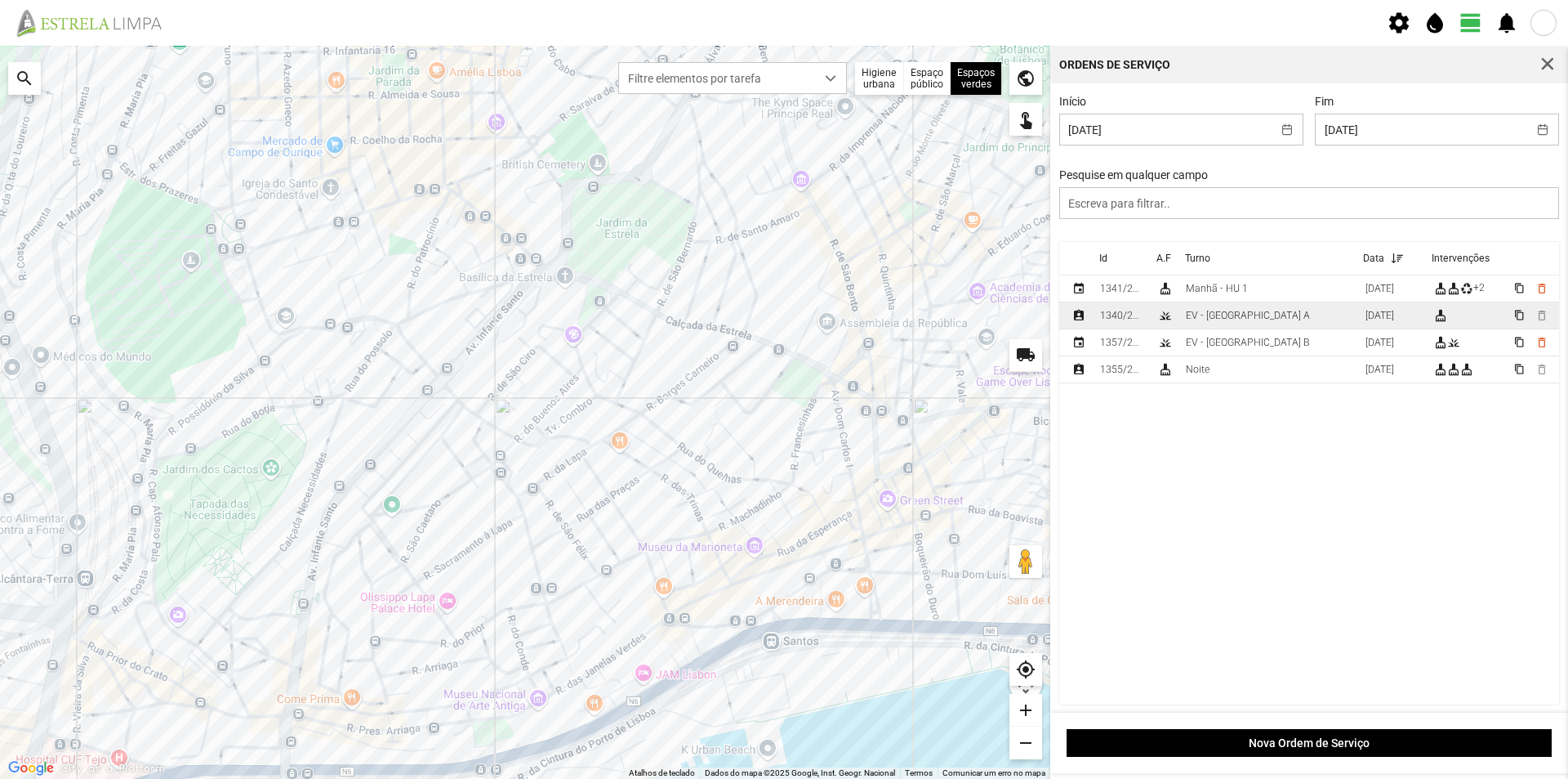
click at [1272, 316] on td "EV - Equipa A" at bounding box center [1268, 316] width 179 height 27
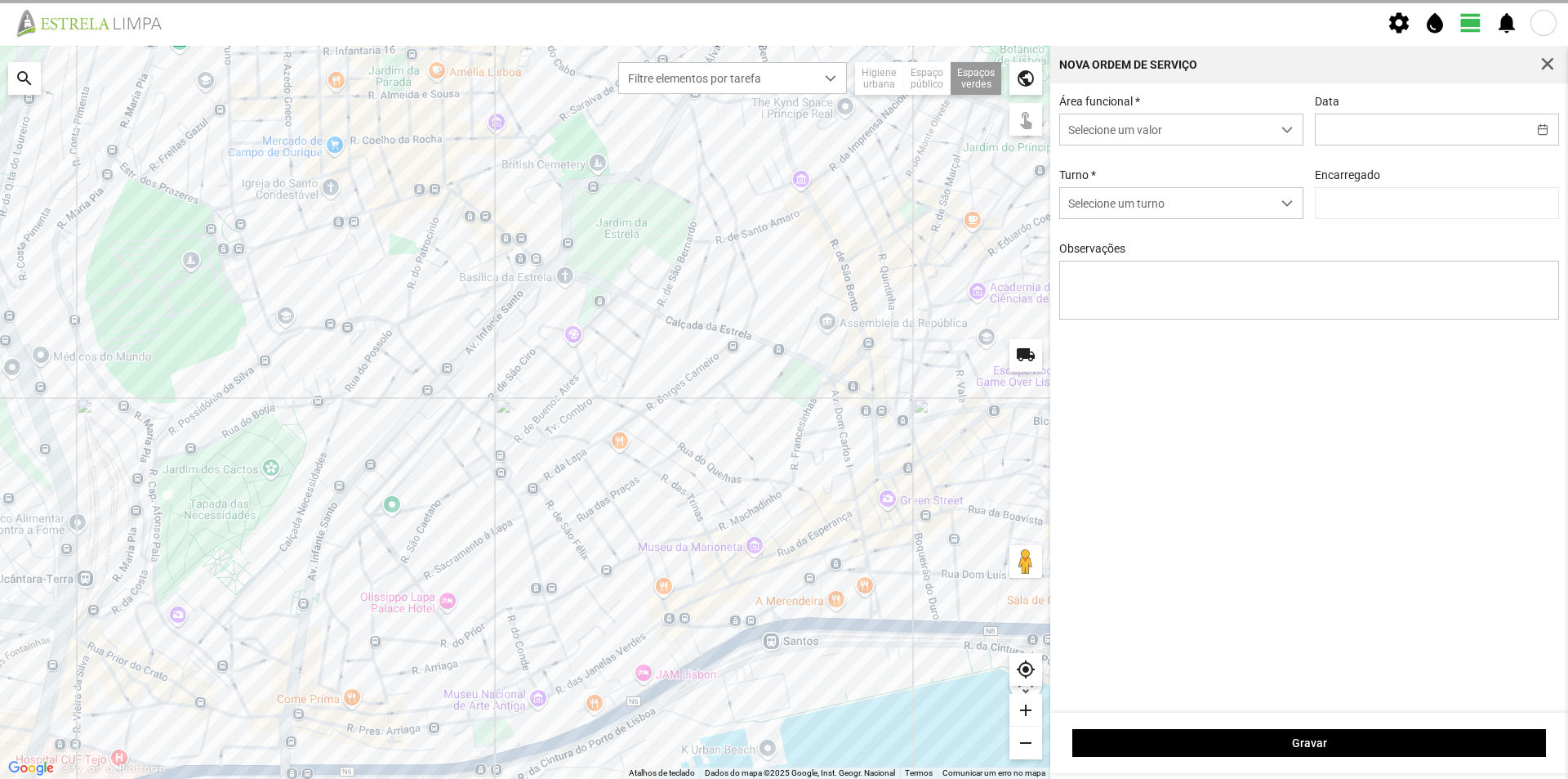
type input "19/09/2025"
type input "António Pires"
type textarea "Recolha de papeleiras"
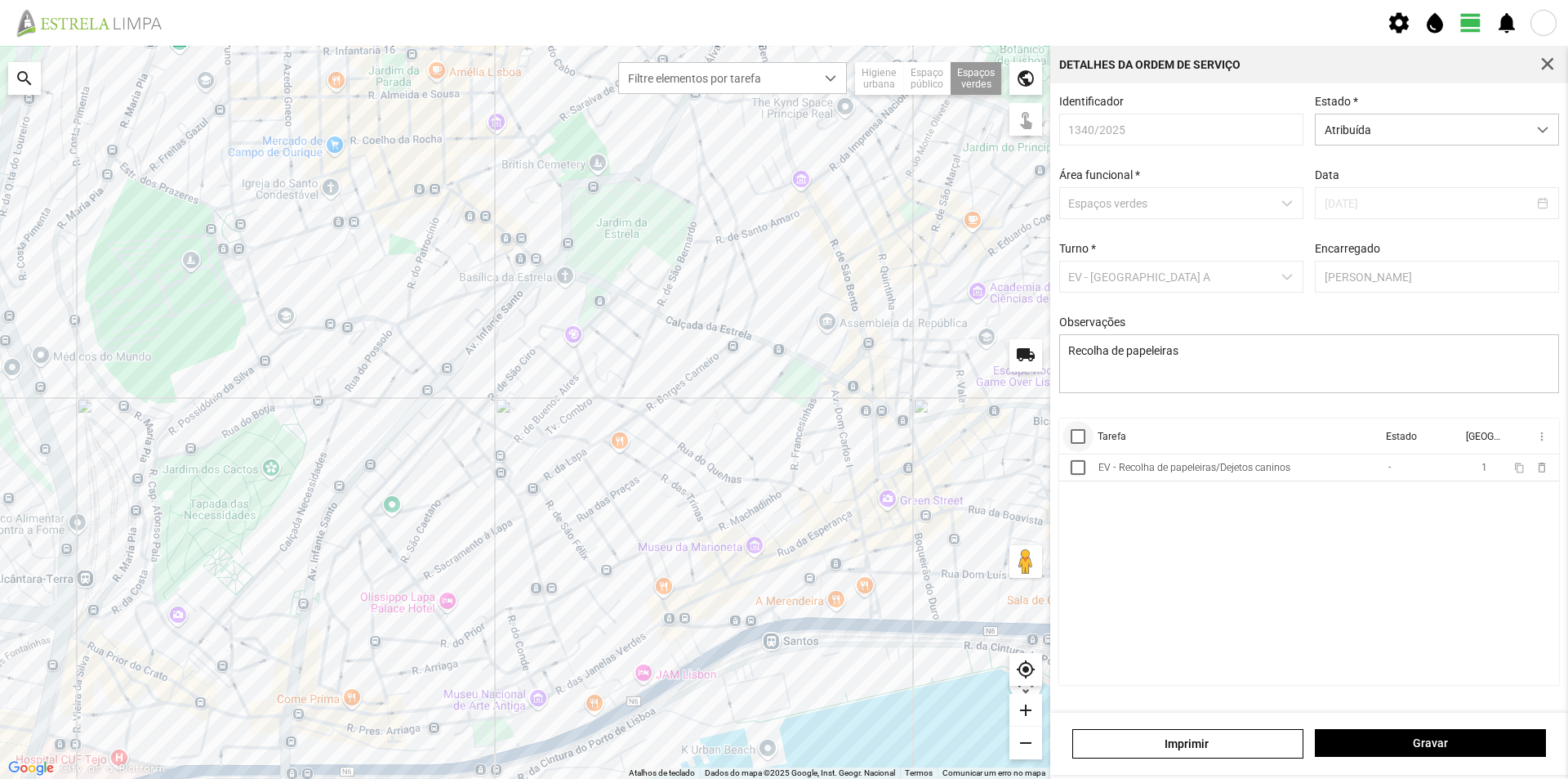
click at [1083, 441] on div at bounding box center [1077, 436] width 14 height 14
click at [1544, 443] on span "more_vert" at bounding box center [1541, 436] width 13 height 13
click at [1492, 468] on span "Marcar como Concluída" at bounding box center [1455, 468] width 121 height 12
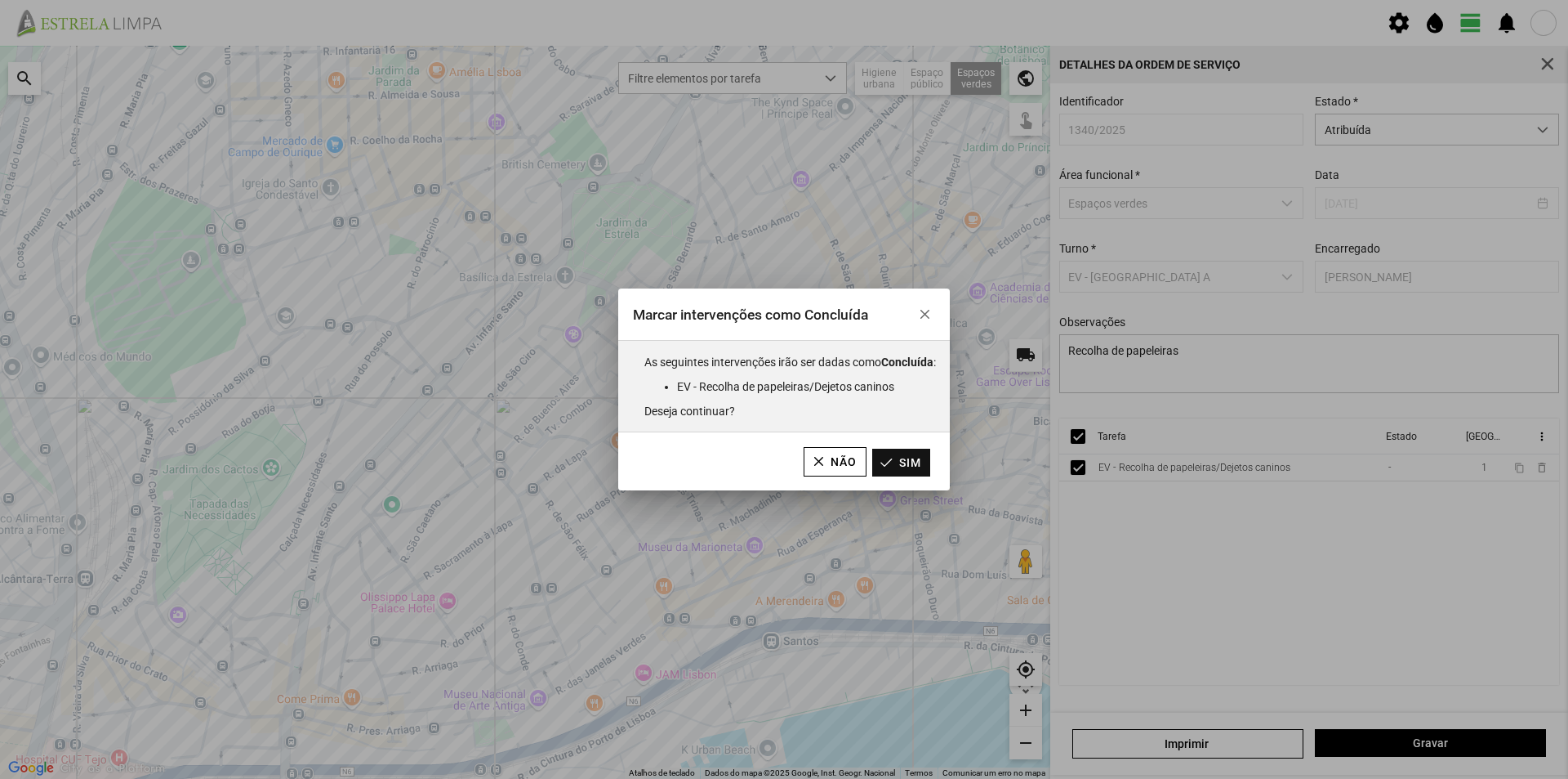
click at [915, 461] on button "Sim" at bounding box center [901, 462] width 58 height 28
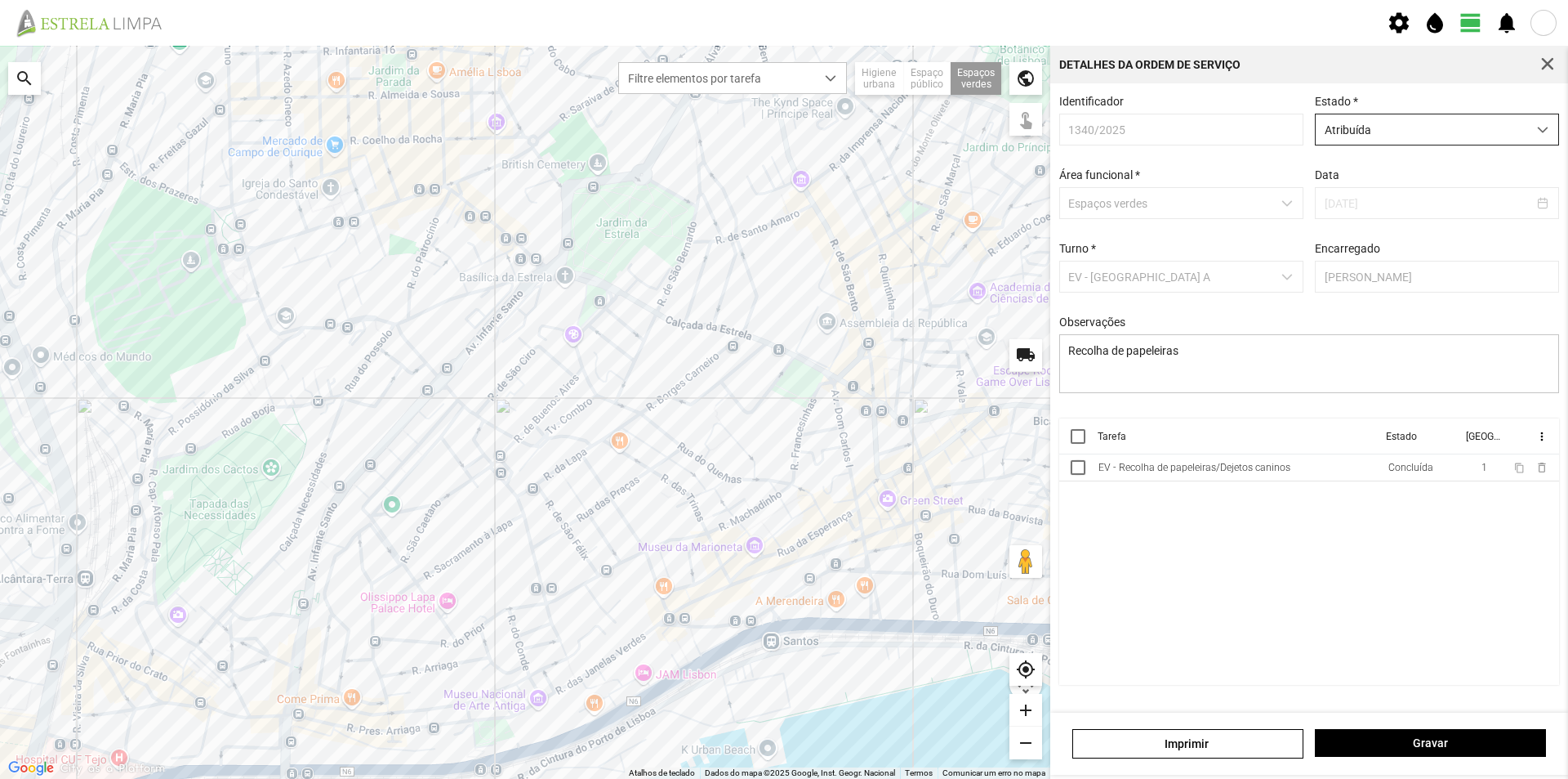
drag, startPoint x: 1429, startPoint y: 132, endPoint x: 1423, endPoint y: 139, distance: 9.2
click at [1427, 131] on span "Atribuída" at bounding box center [1421, 129] width 211 height 30
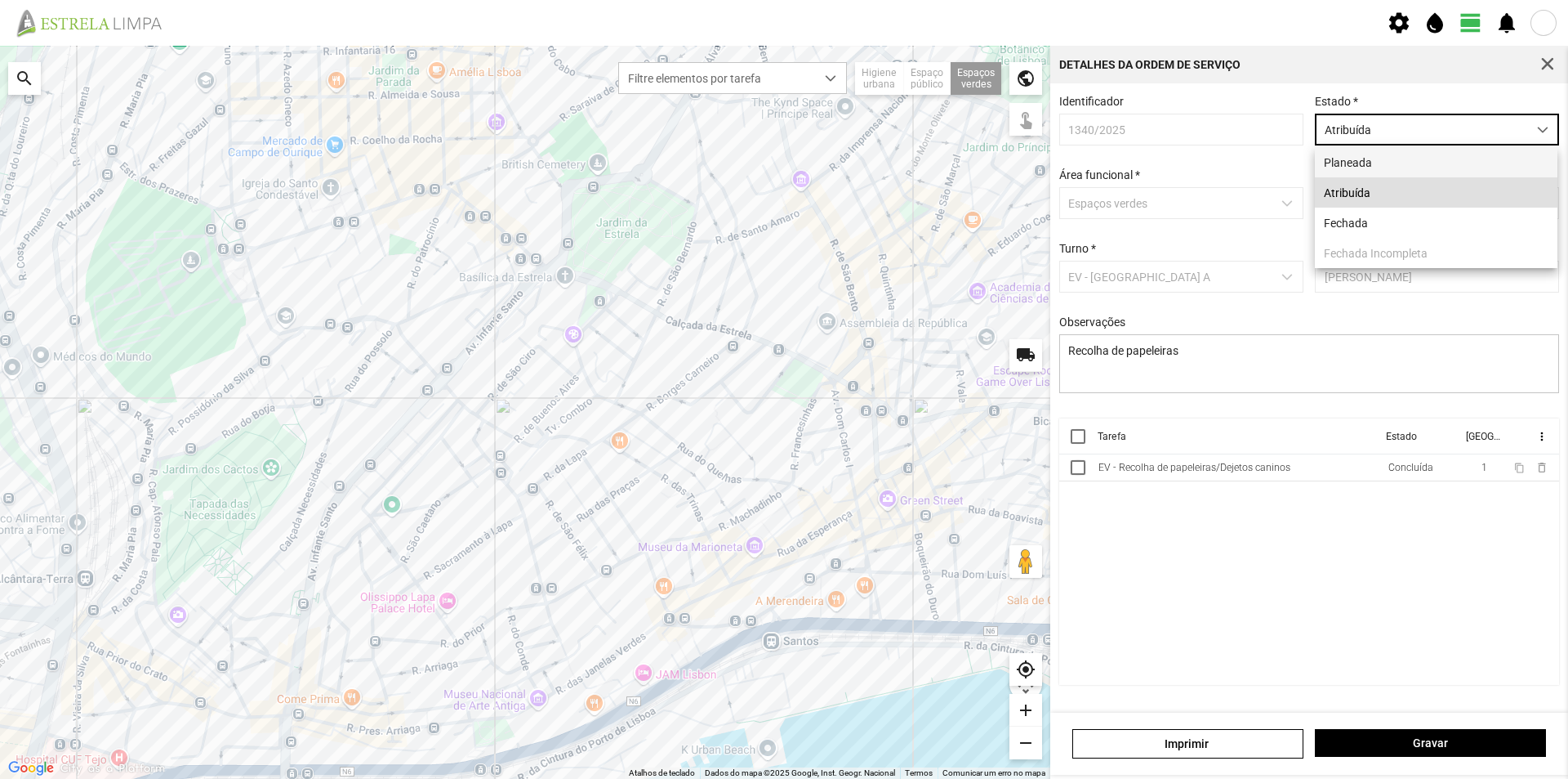
scroll to position [9, 72]
click at [1372, 225] on li "Fechada" at bounding box center [1436, 223] width 243 height 30
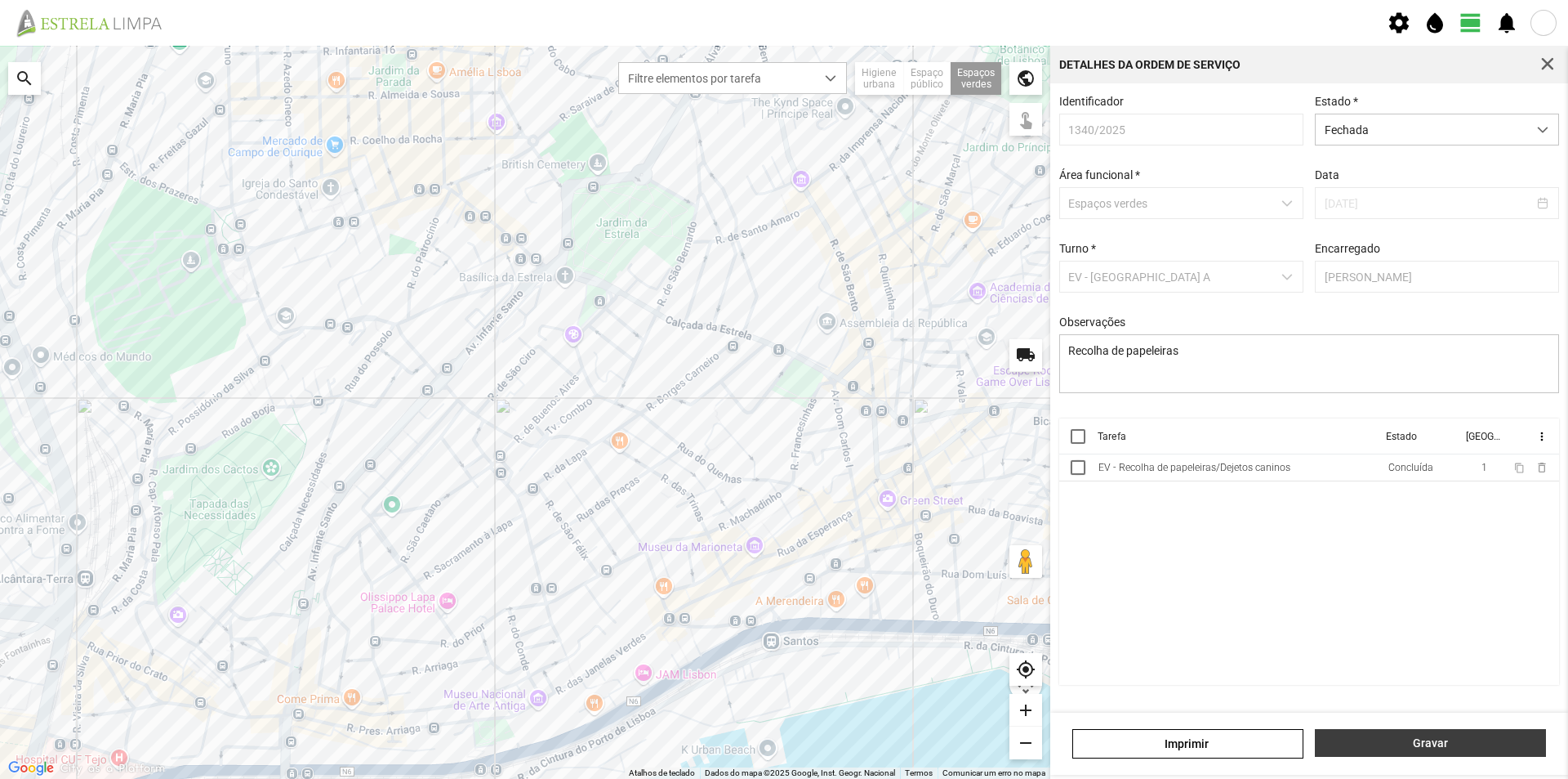
click at [1399, 742] on span "Gravar" at bounding box center [1431, 742] width 214 height 13
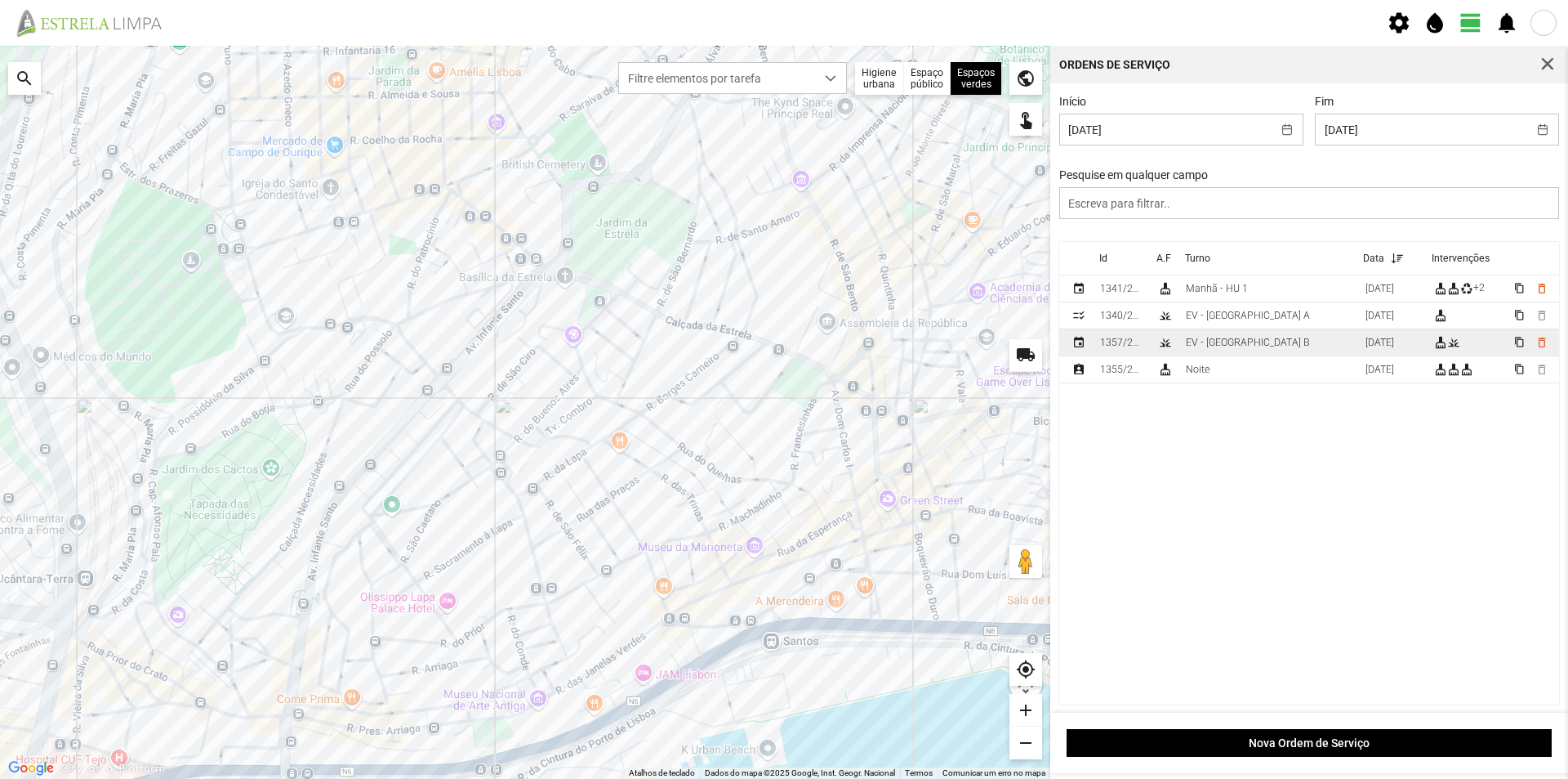
click at [1254, 347] on td "EV - Equipa B" at bounding box center [1268, 343] width 179 height 27
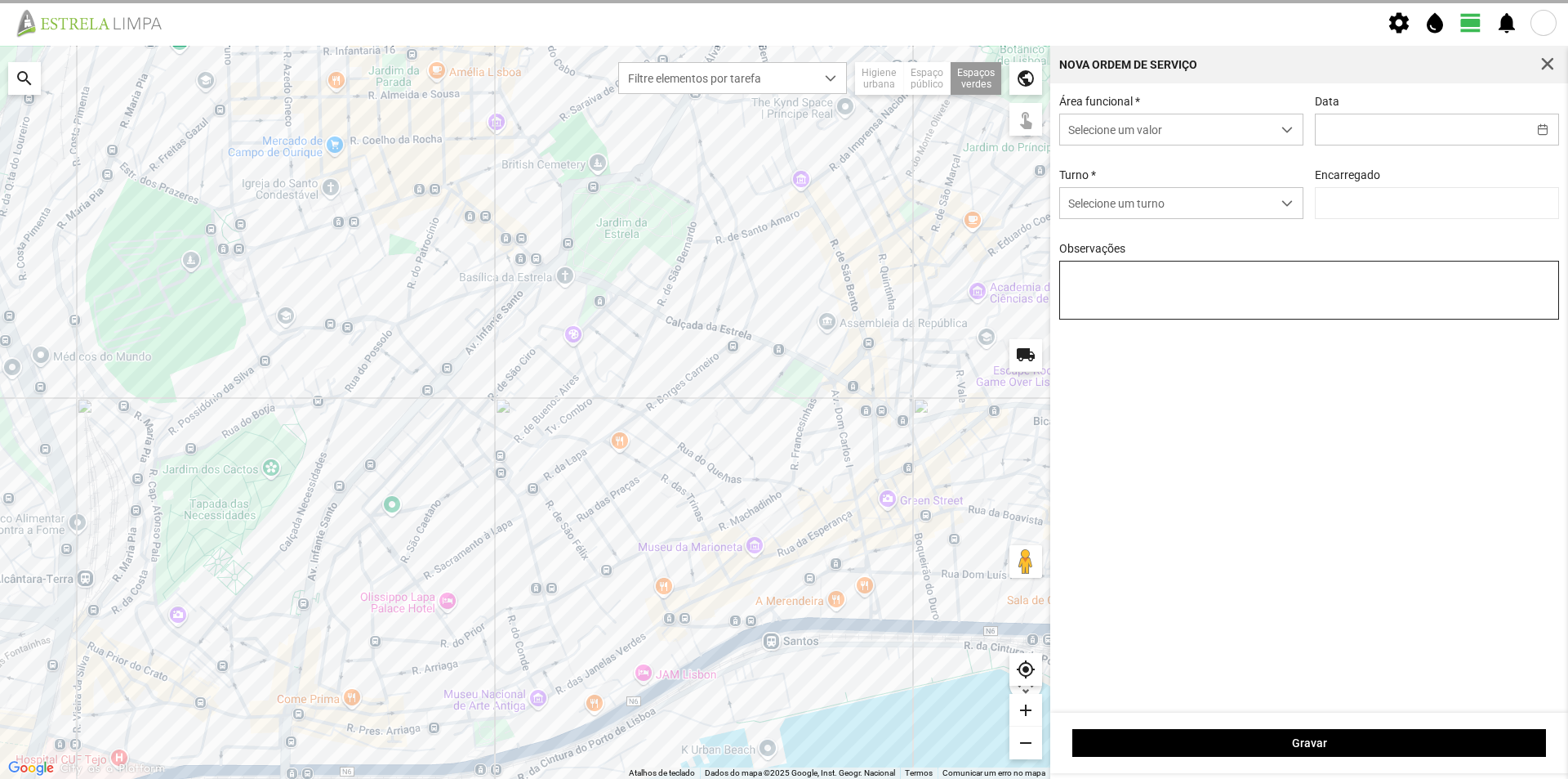
type input "19/09/2025"
type input "António Pires"
type textarea "Elisa Batista"
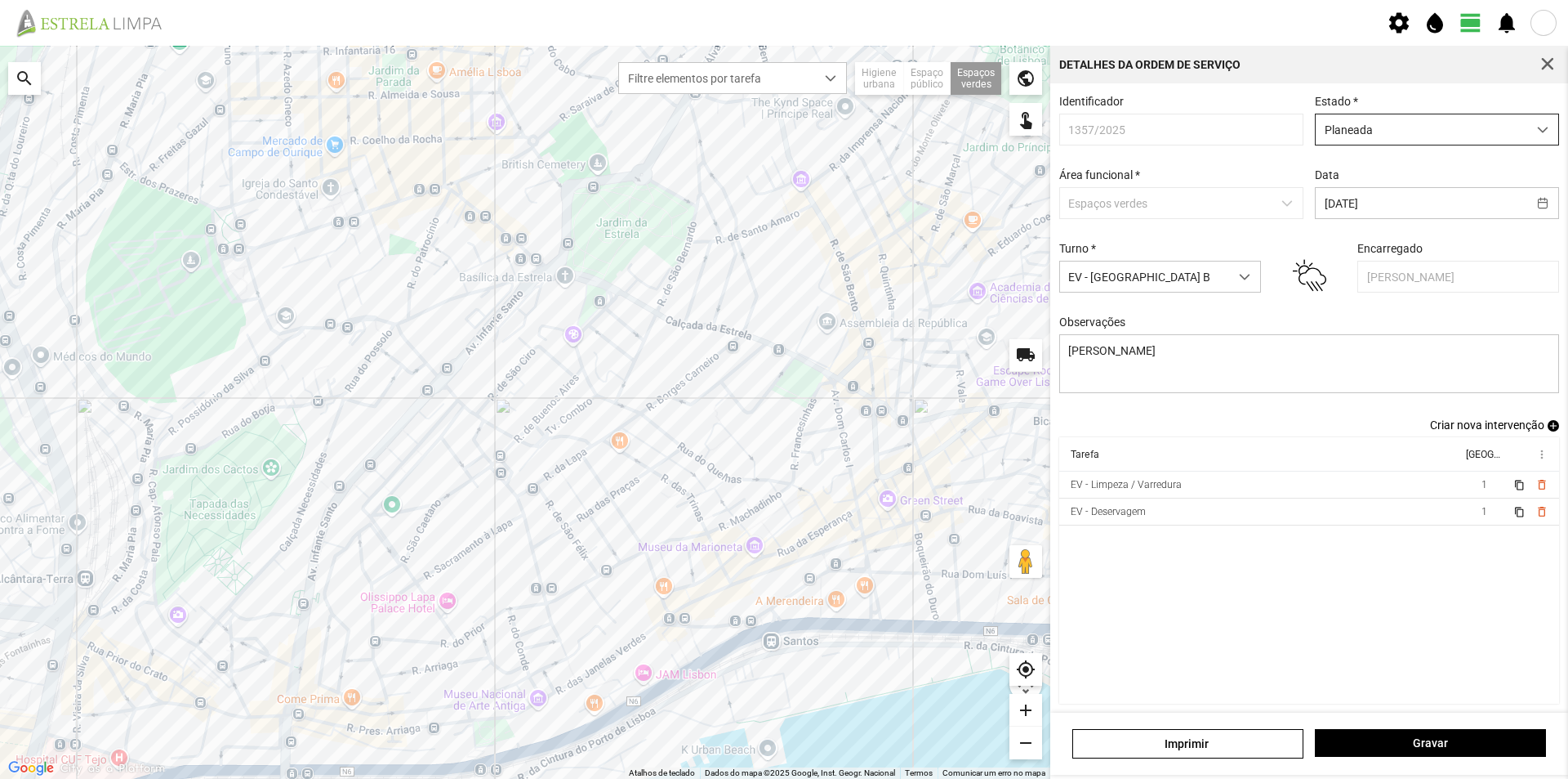
click at [1508, 133] on span "Planeada" at bounding box center [1421, 129] width 211 height 30
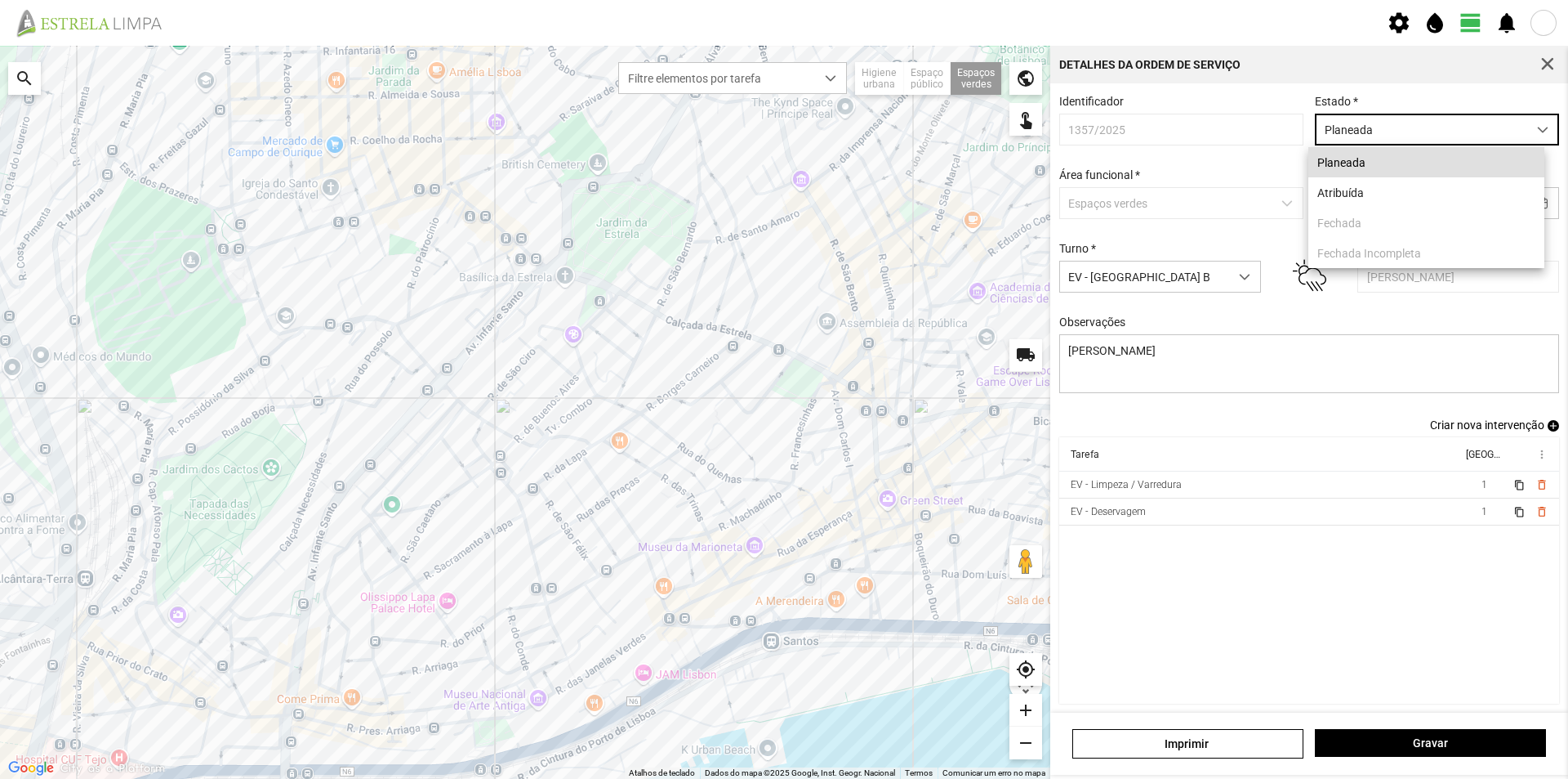
scroll to position [9, 72]
click at [1380, 196] on li "Atribuída" at bounding box center [1426, 193] width 236 height 30
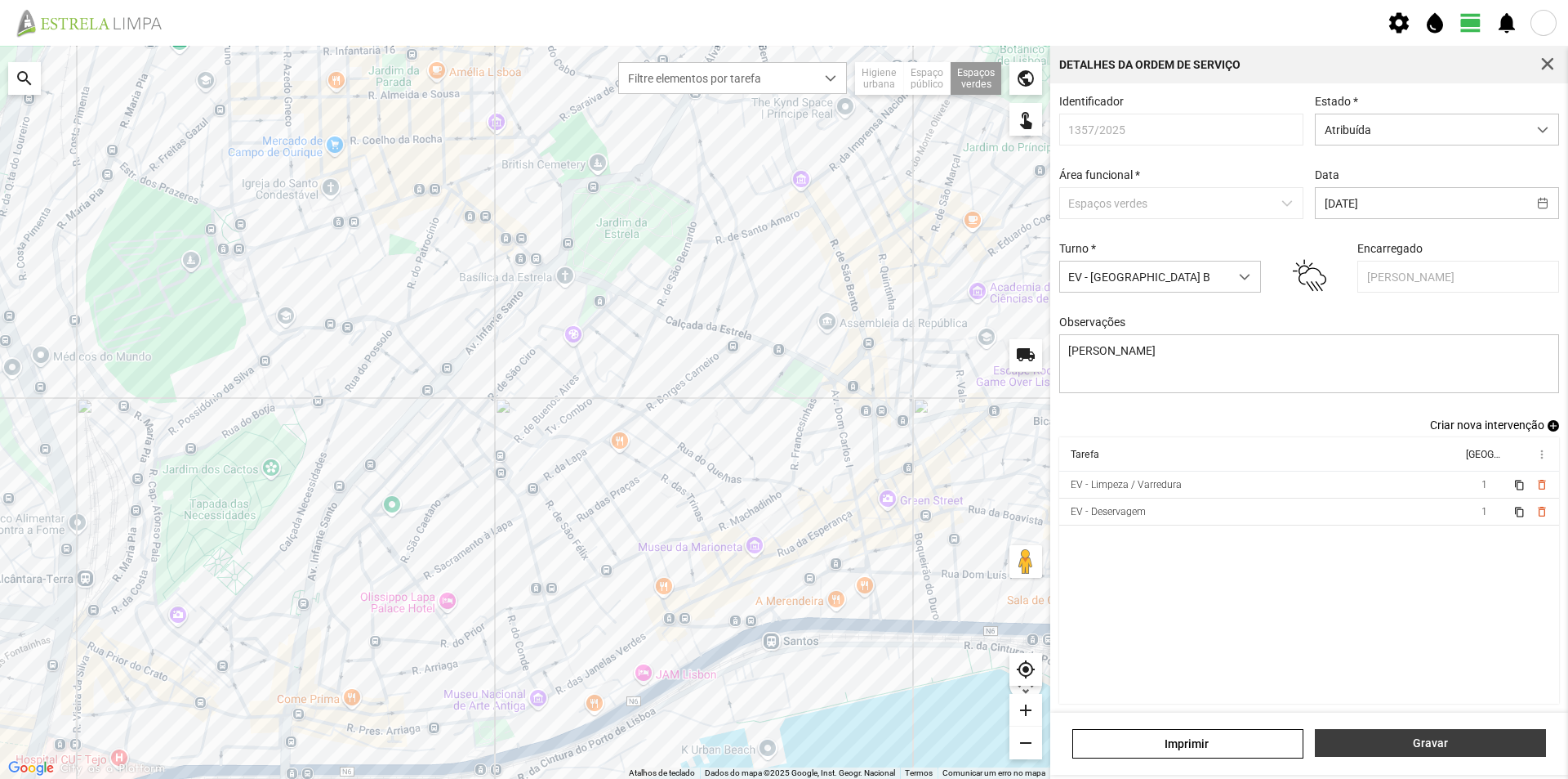
click at [1388, 739] on span "Gravar" at bounding box center [1431, 742] width 214 height 13
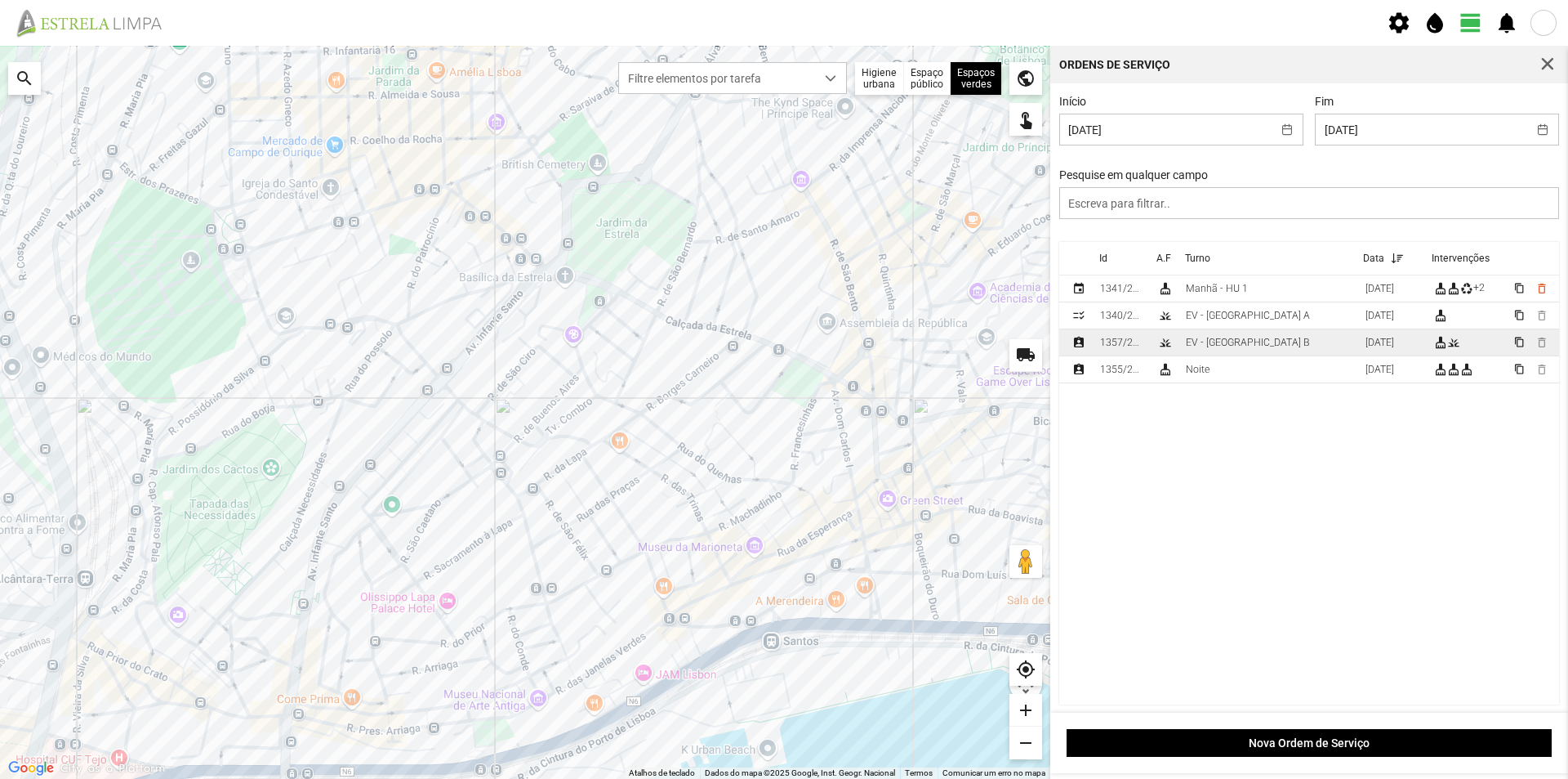
click at [1242, 344] on div "EV - Equipa B" at bounding box center [1248, 342] width 124 height 12
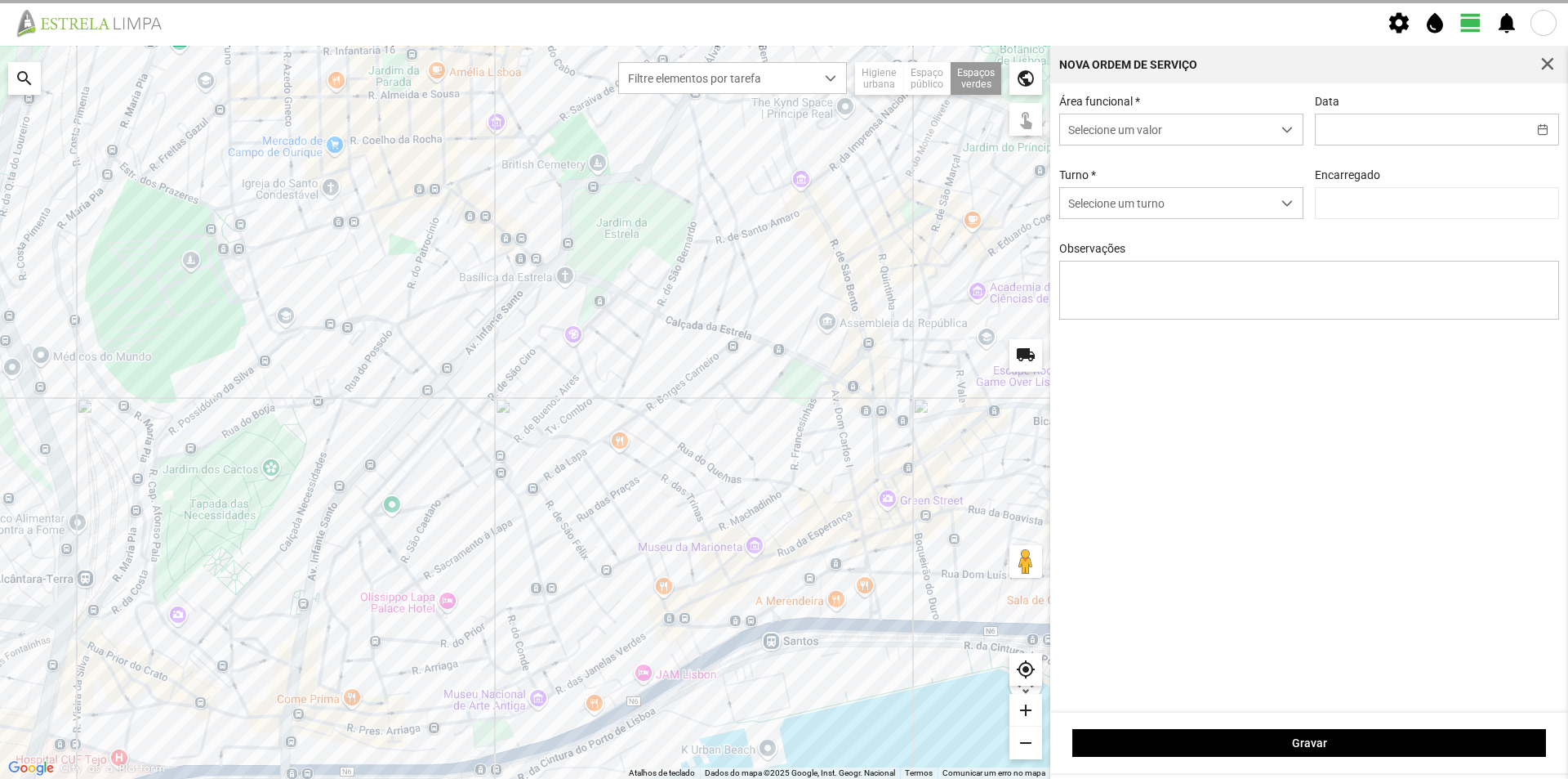
type input "19/09/2025"
type textarea "Elisa Batista"
type input "António Pires"
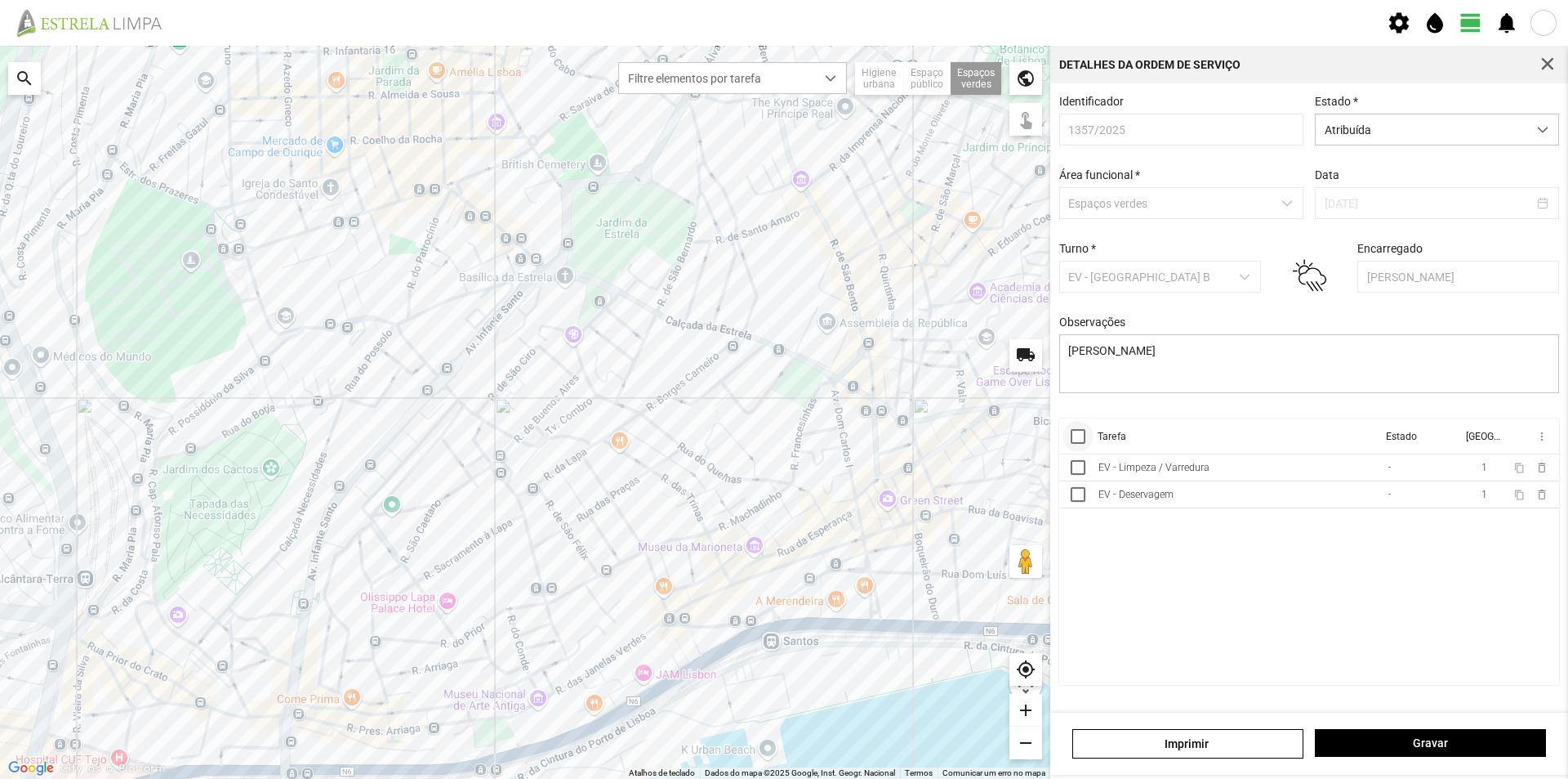
click at [1076, 442] on div at bounding box center [1077, 436] width 14 height 14
click at [1542, 443] on span "more_vert" at bounding box center [1541, 436] width 13 height 13
click at [1465, 469] on span "Marcar como Concluída" at bounding box center [1455, 468] width 121 height 12
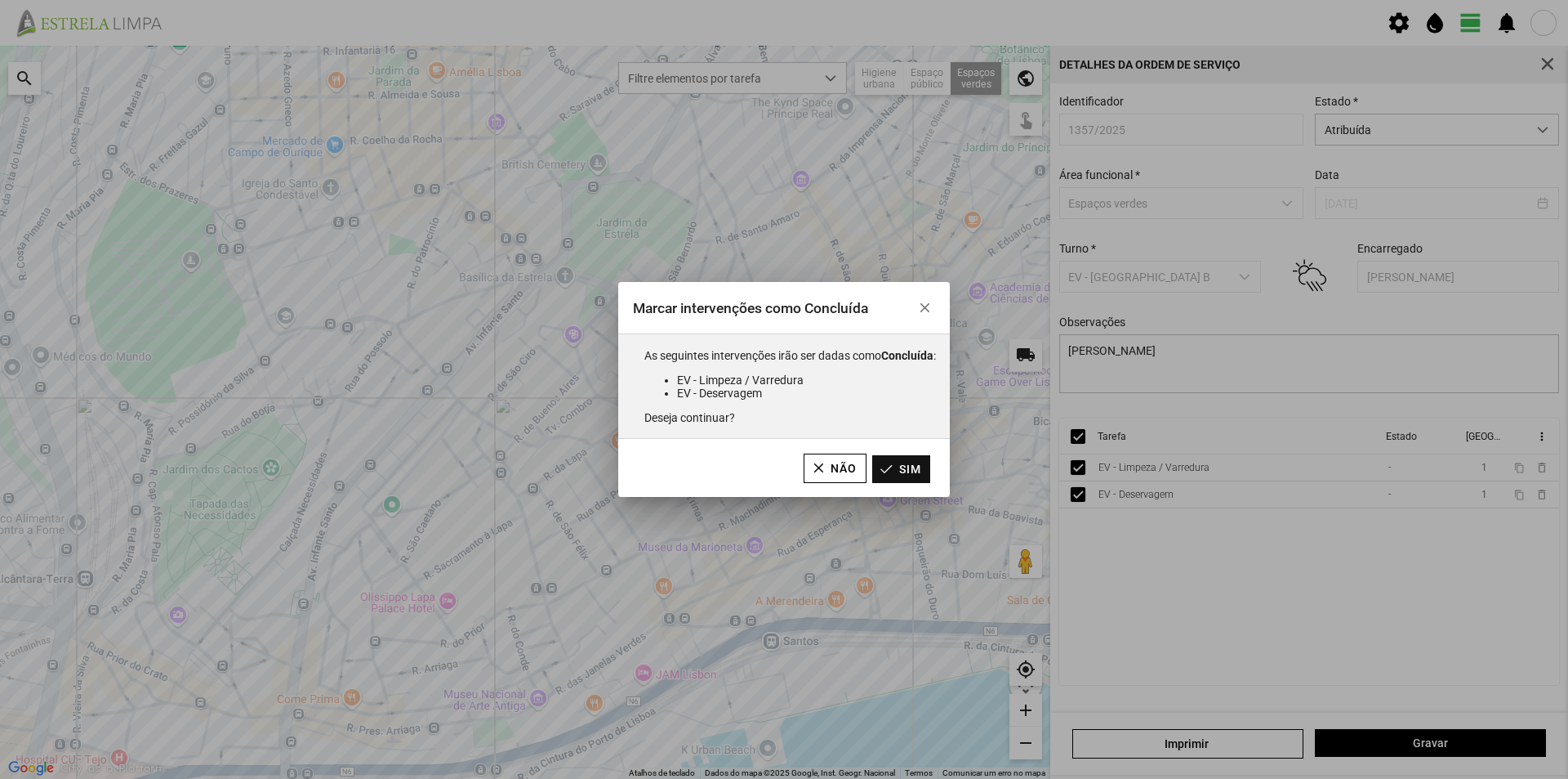
click at [922, 471] on button "Sim" at bounding box center [901, 468] width 58 height 28
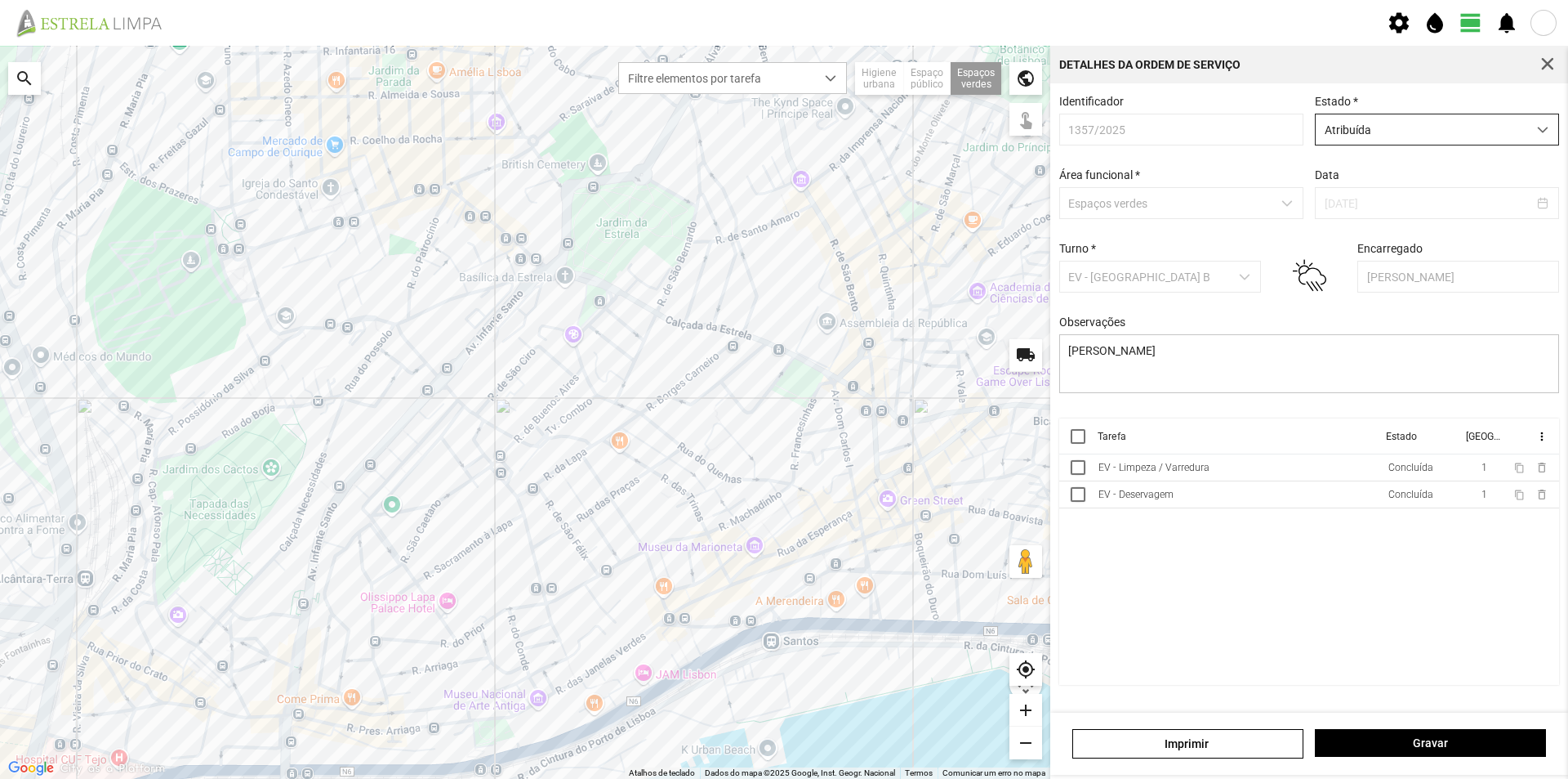
click at [1419, 135] on span "Atribuída" at bounding box center [1421, 129] width 211 height 30
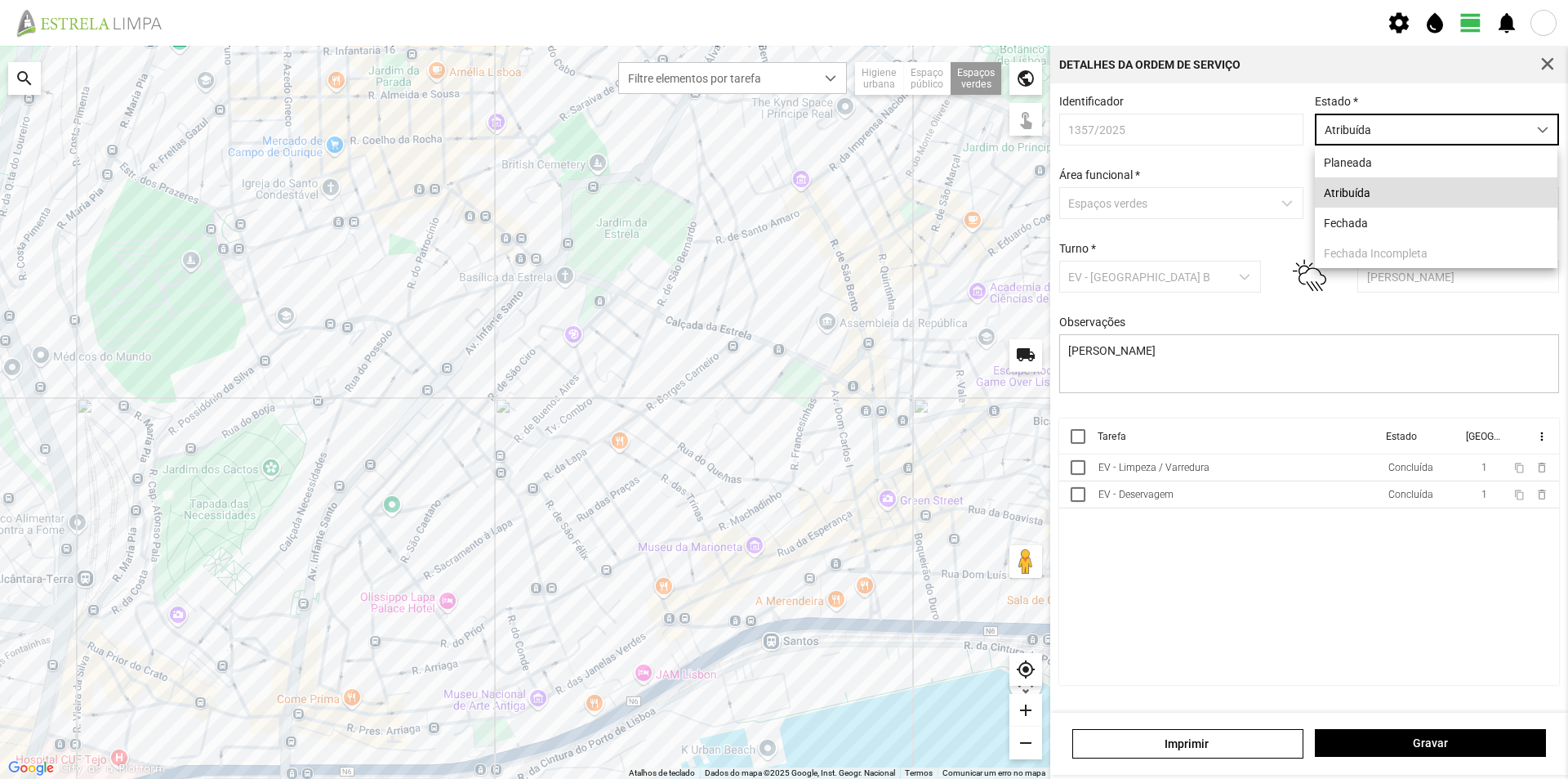
scroll to position [9, 72]
click at [1362, 230] on li "Fechada" at bounding box center [1436, 223] width 243 height 30
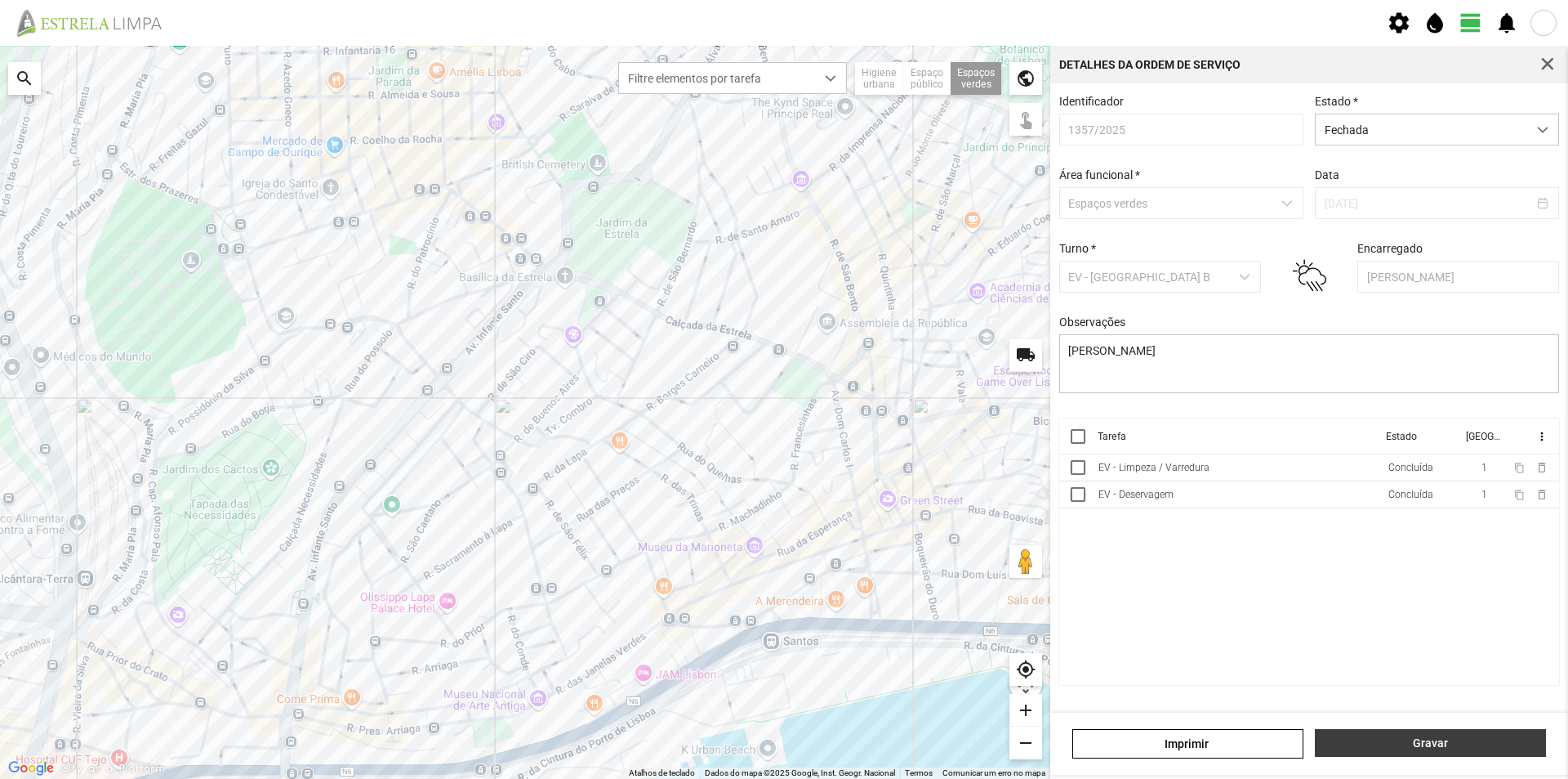
click at [1410, 747] on span "Gravar" at bounding box center [1431, 742] width 214 height 13
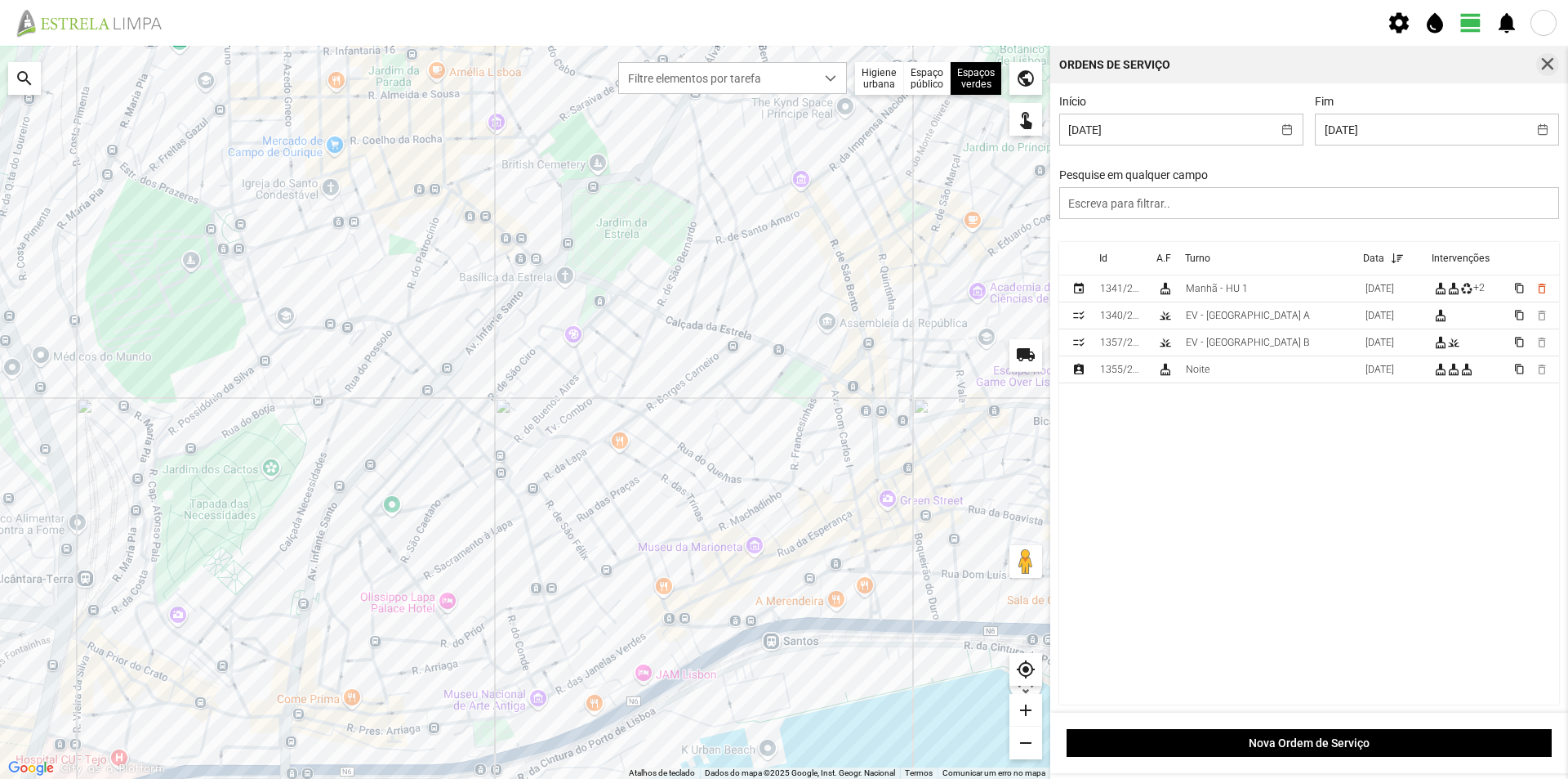
click at [1547, 62] on span "button" at bounding box center [1547, 64] width 14 height 14
